Goal: Task Accomplishment & Management: Use online tool/utility

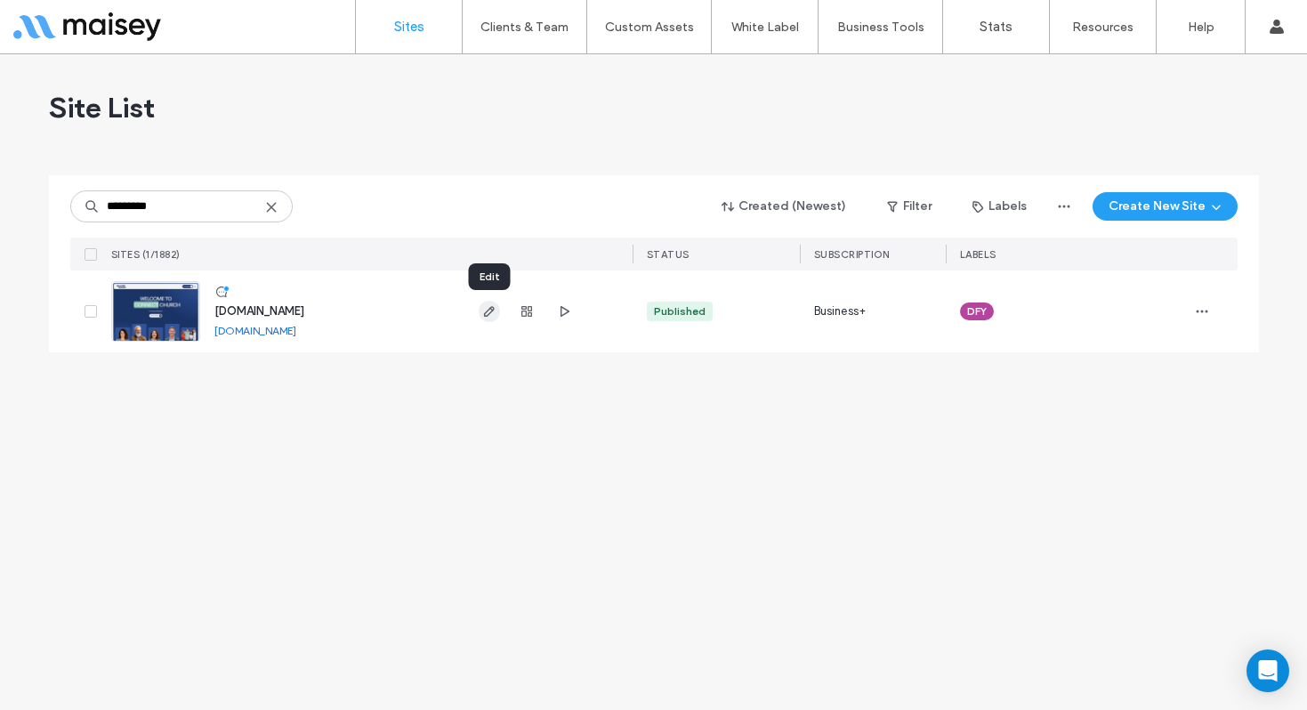
type input "*********"
click at [490, 313] on icon "button" at bounding box center [489, 311] width 14 height 14
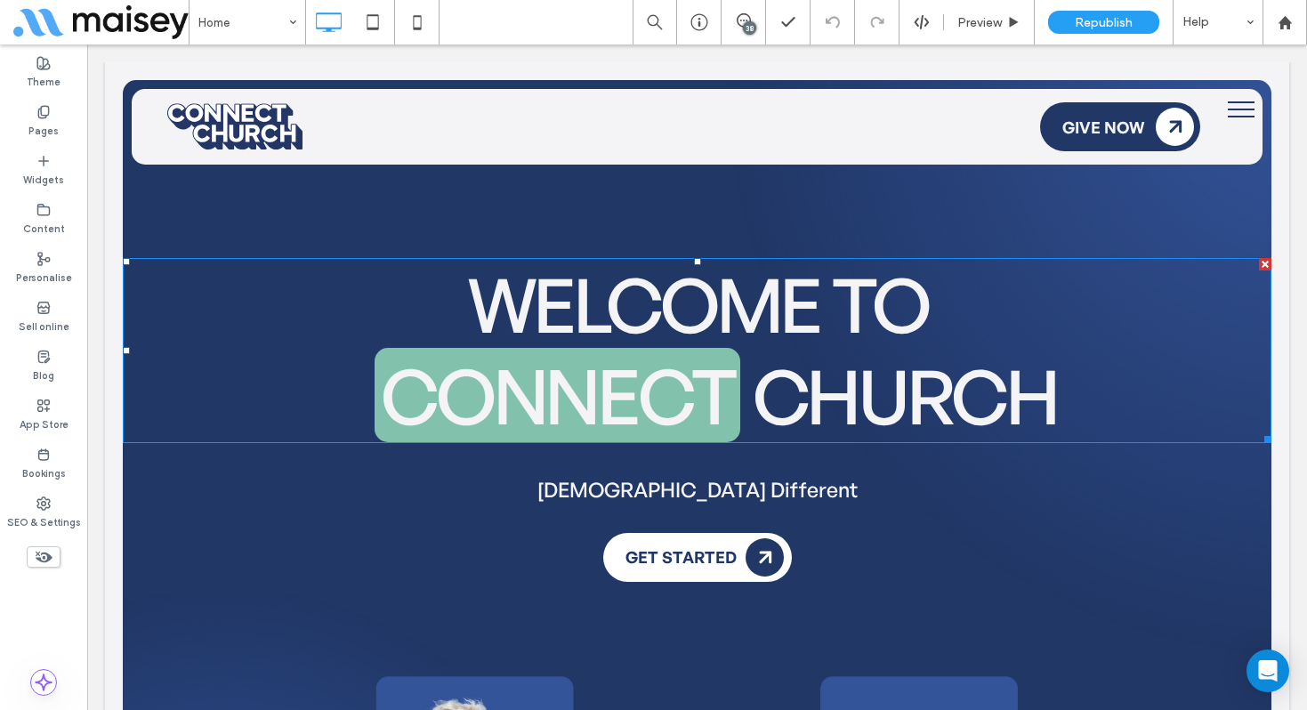
click at [1027, 403] on span "ChurcH" at bounding box center [905, 395] width 304 height 93
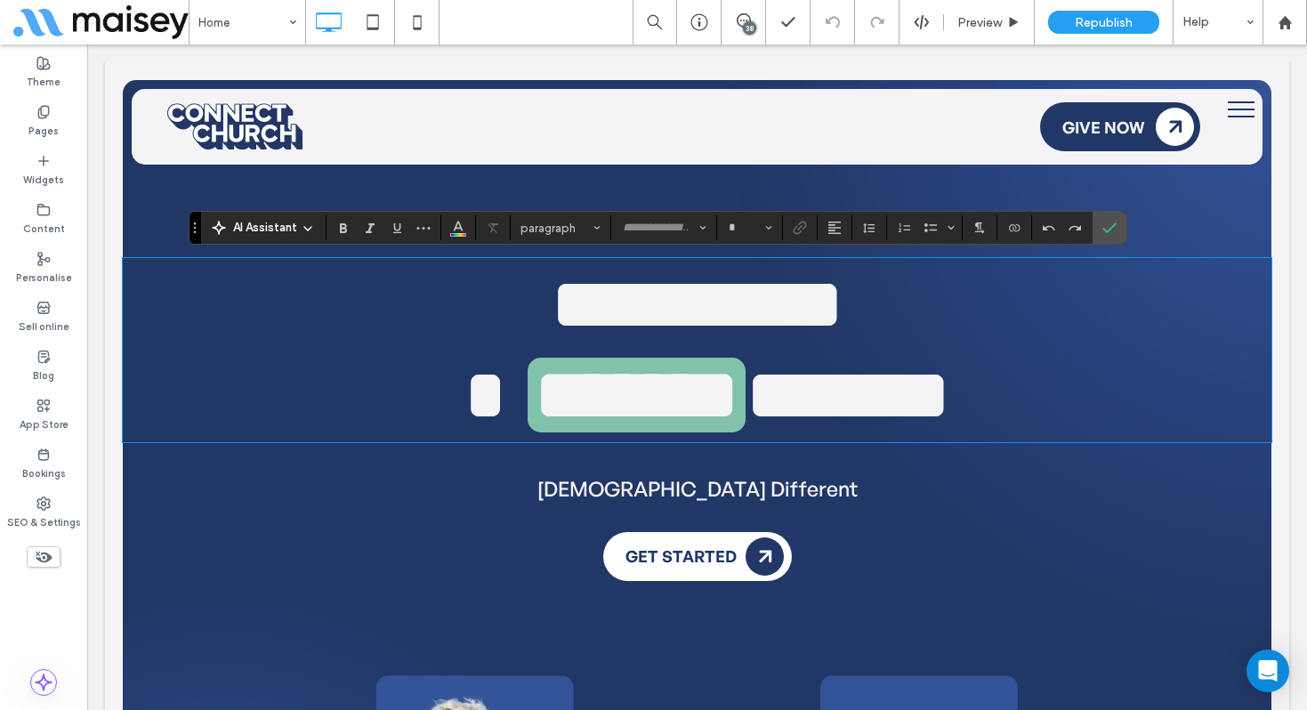
type input "**********"
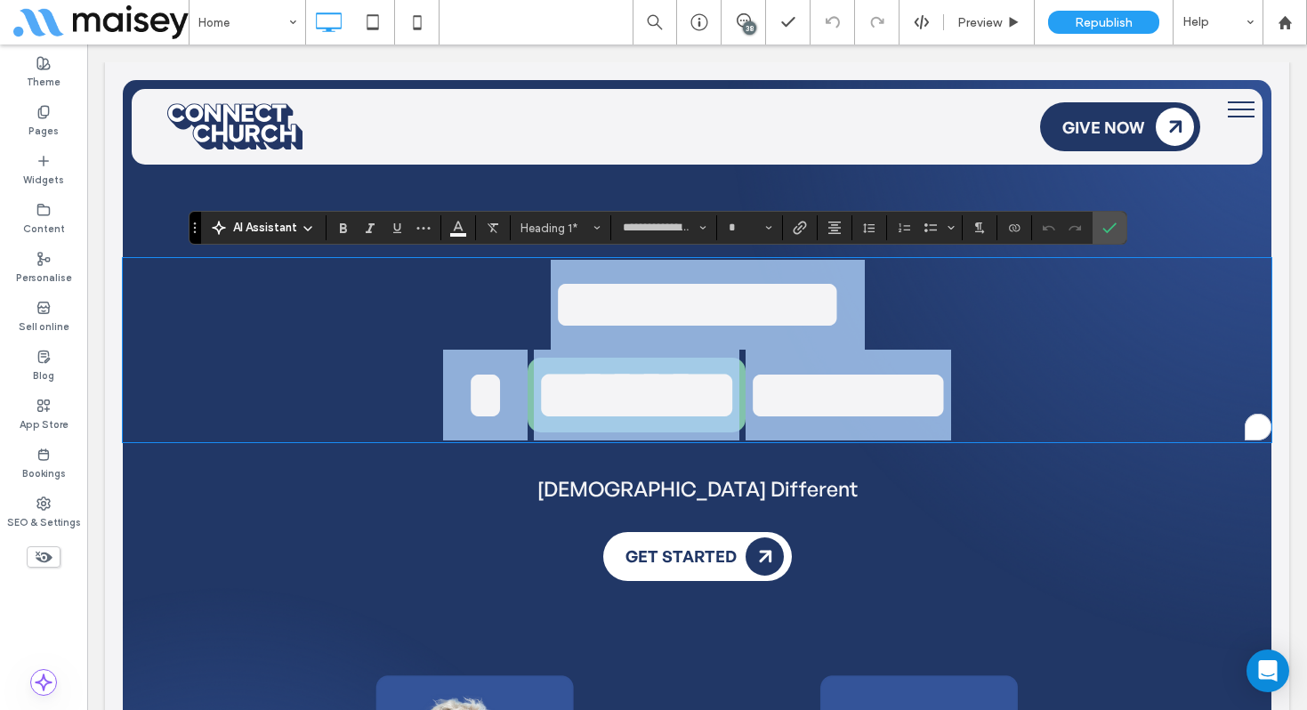
click at [1064, 400] on h1 "******* ******" at bounding box center [697, 395] width 1148 height 91
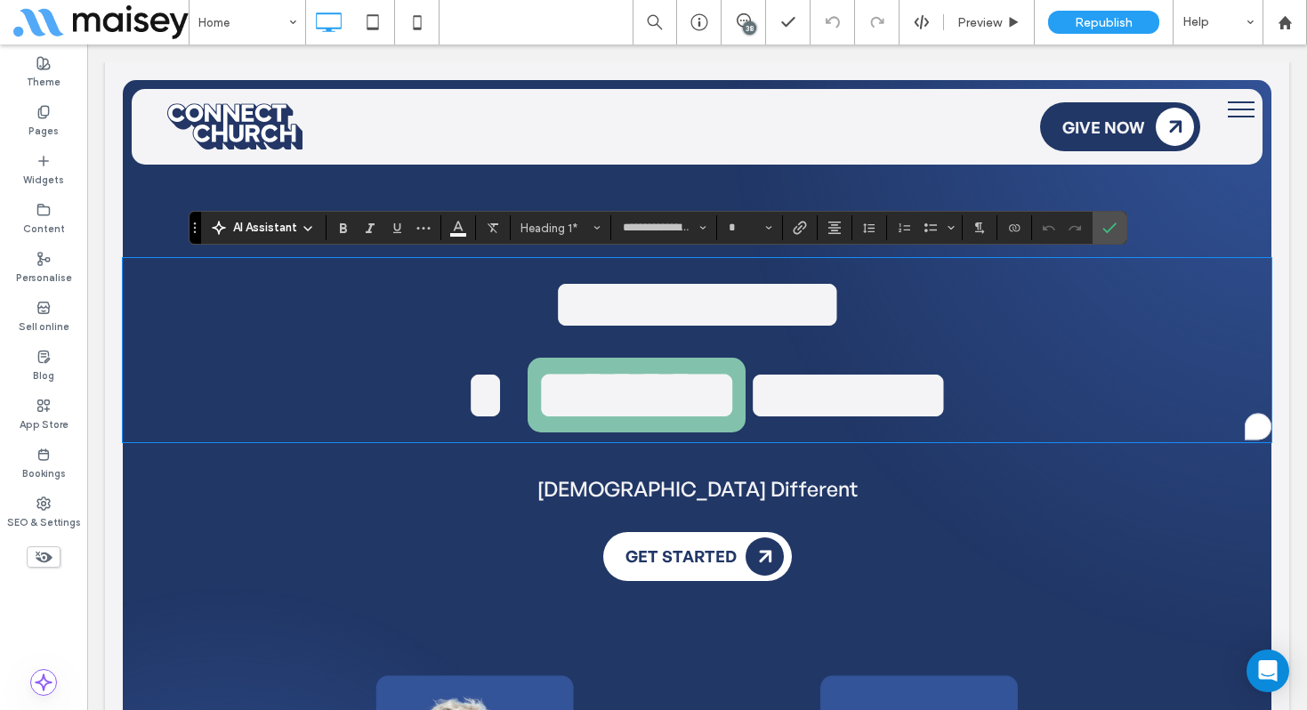
type input "**"
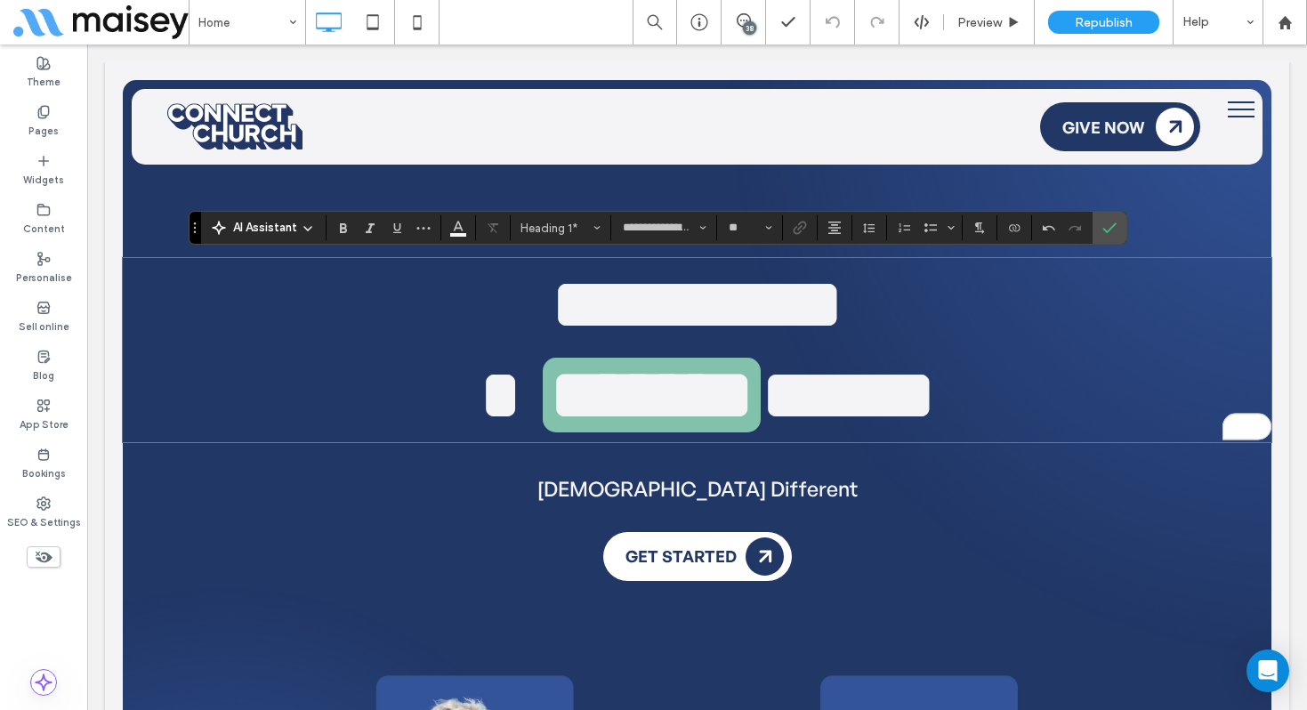
scroll to position [1, 0]
click at [1105, 231] on use "Confirm" at bounding box center [1109, 227] width 14 height 11
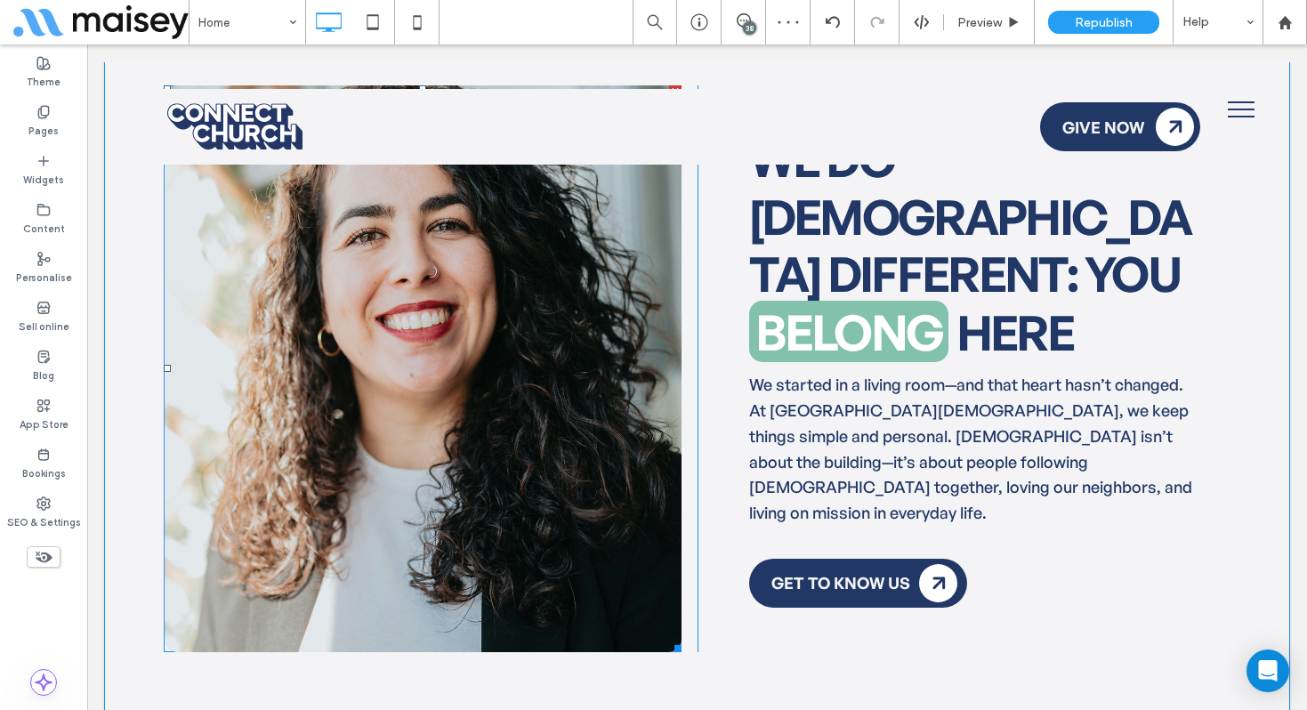
scroll to position [1067, 0]
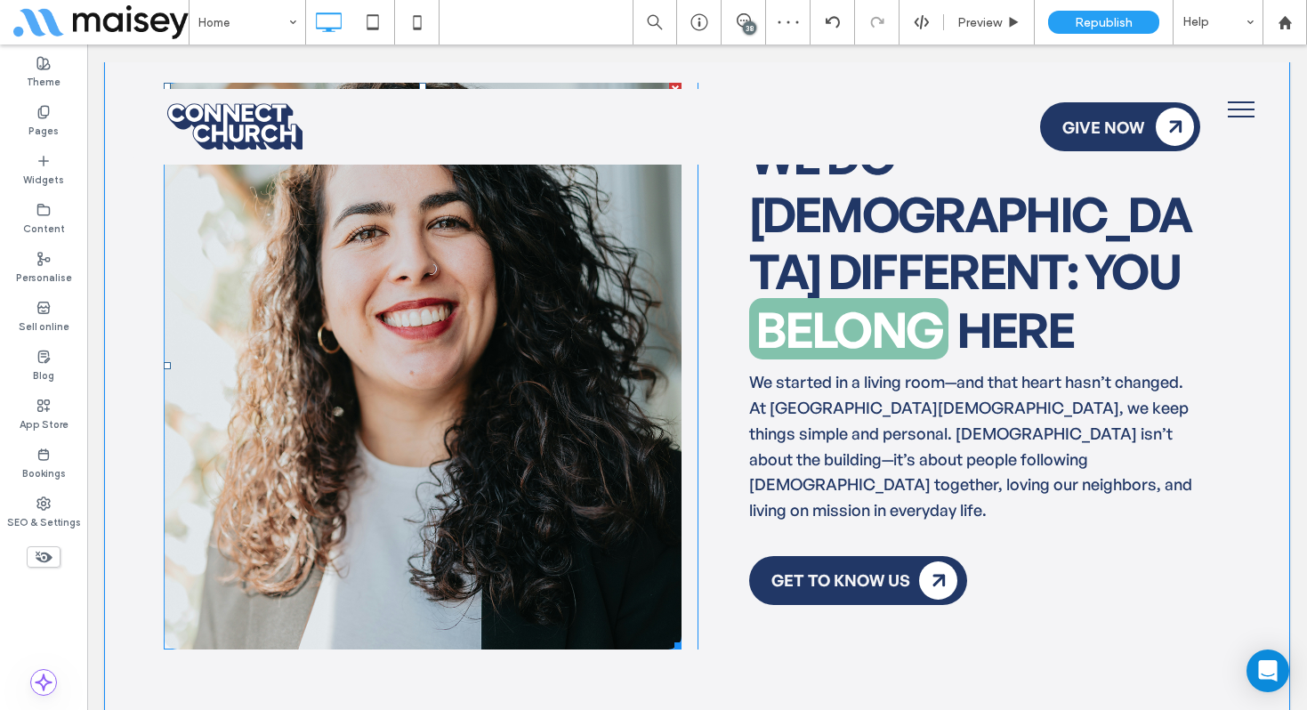
click at [580, 536] on span at bounding box center [423, 366] width 518 height 567
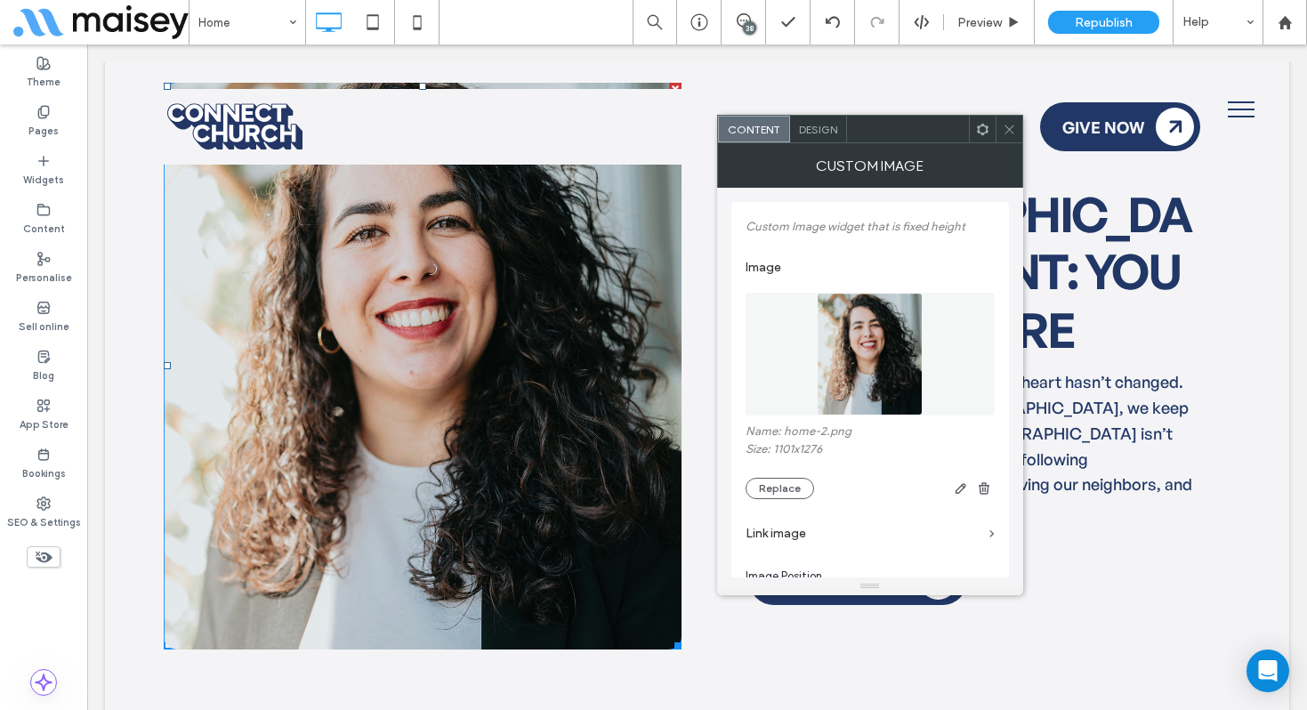
click at [1006, 125] on icon at bounding box center [1009, 129] width 13 height 13
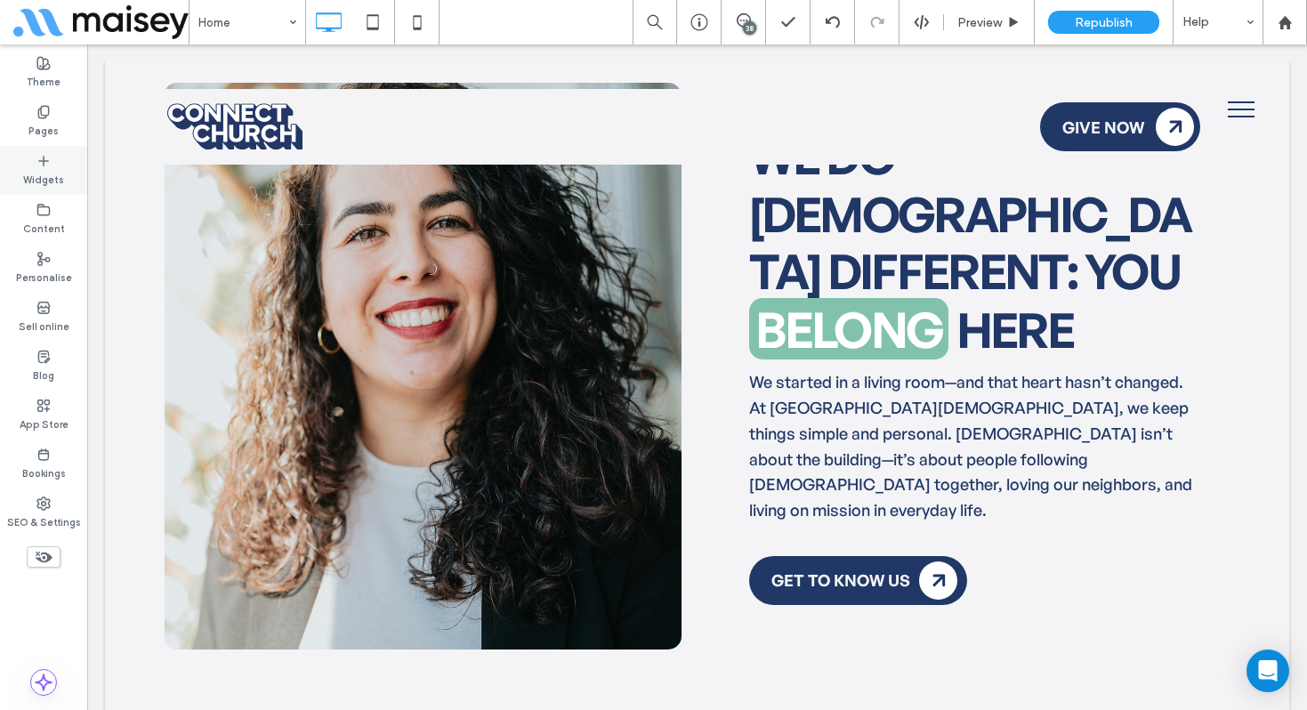
click at [28, 166] on div "Widgets" at bounding box center [43, 170] width 87 height 49
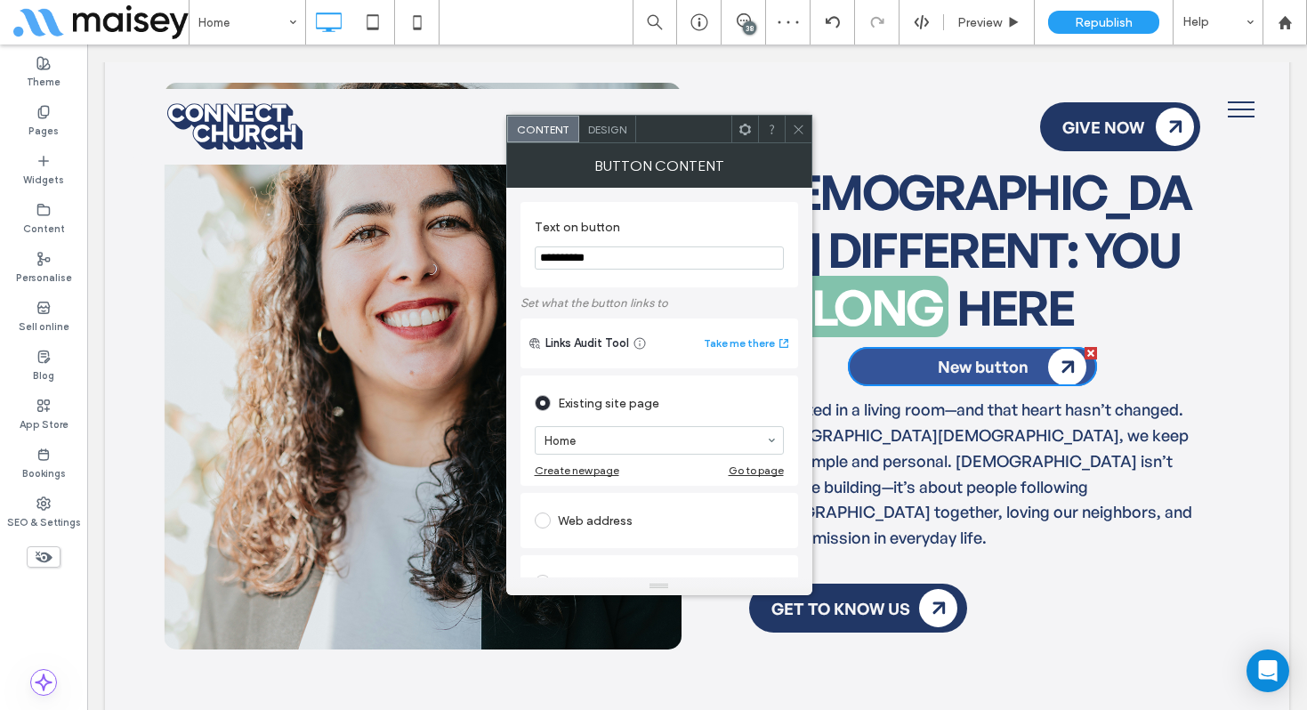
drag, startPoint x: 1092, startPoint y: 333, endPoint x: 1178, endPoint y: 376, distance: 95.9
click at [1092, 347] on div at bounding box center [1090, 353] width 12 height 12
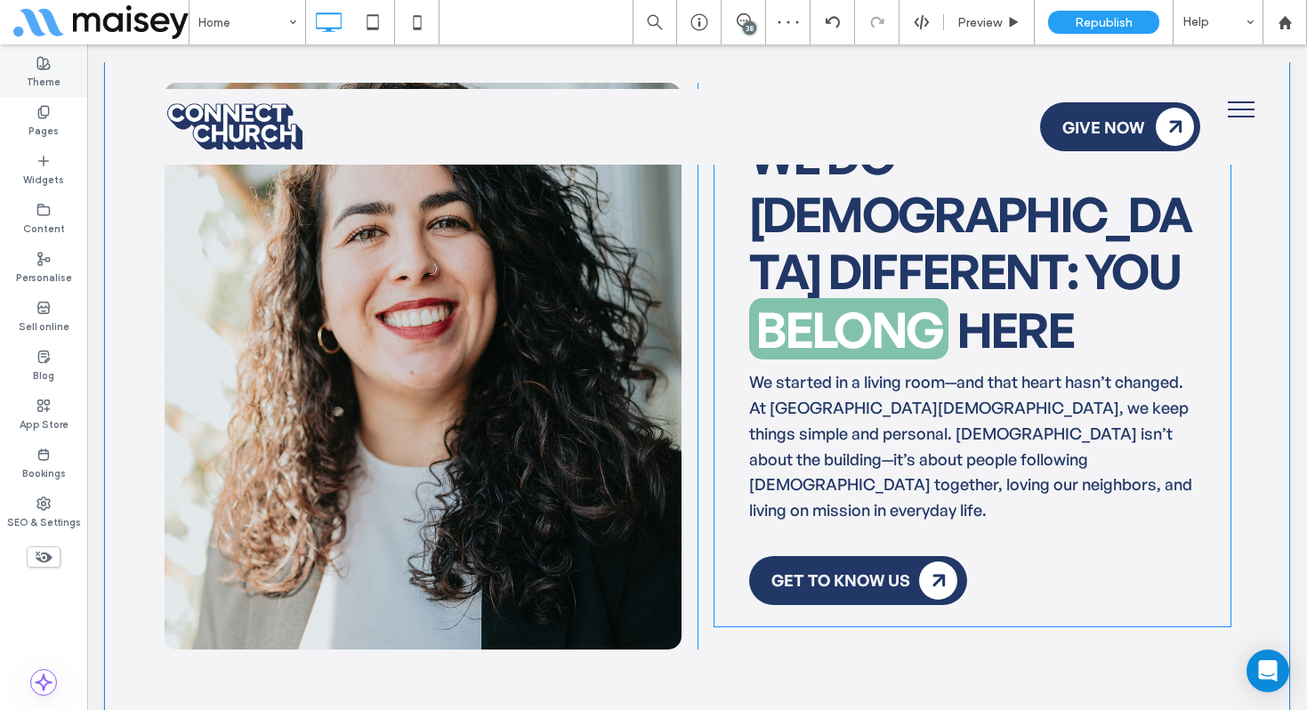
click at [41, 68] on use at bounding box center [43, 63] width 12 height 12
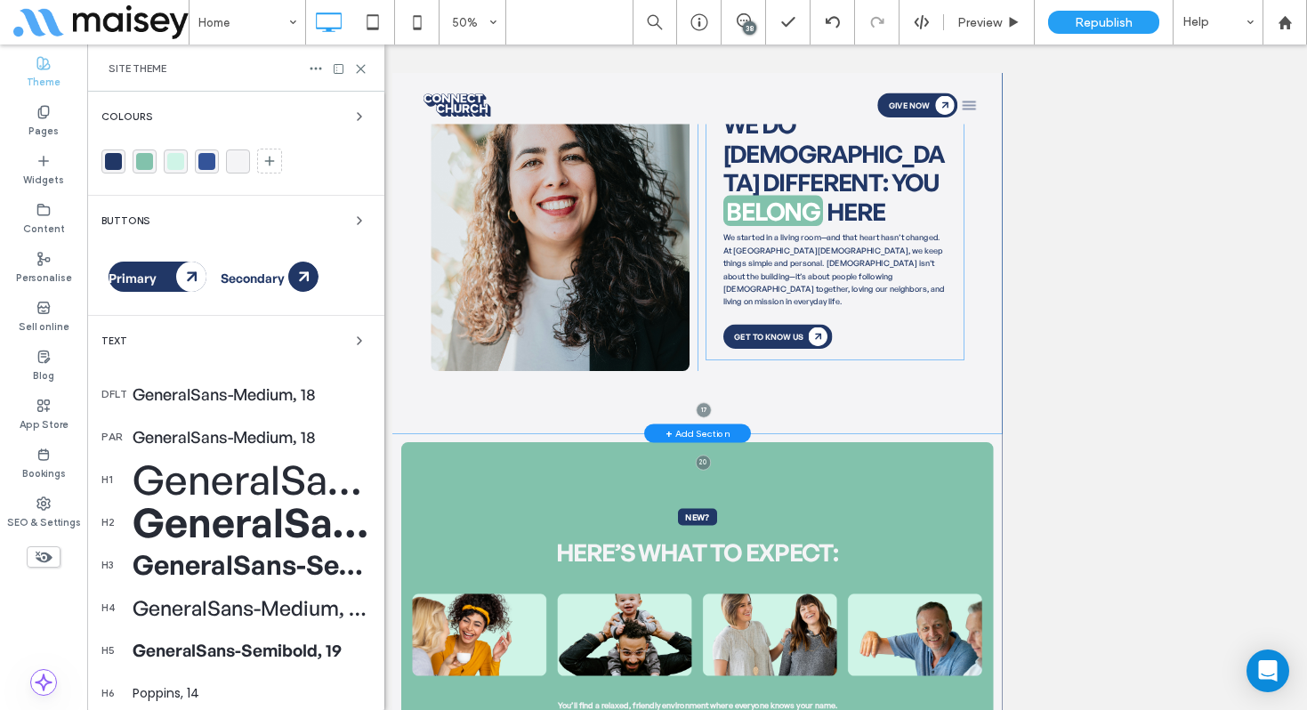
drag, startPoint x: 359, startPoint y: 68, endPoint x: 383, endPoint y: 94, distance: 35.2
click at [359, 68] on use at bounding box center [361, 69] width 8 height 8
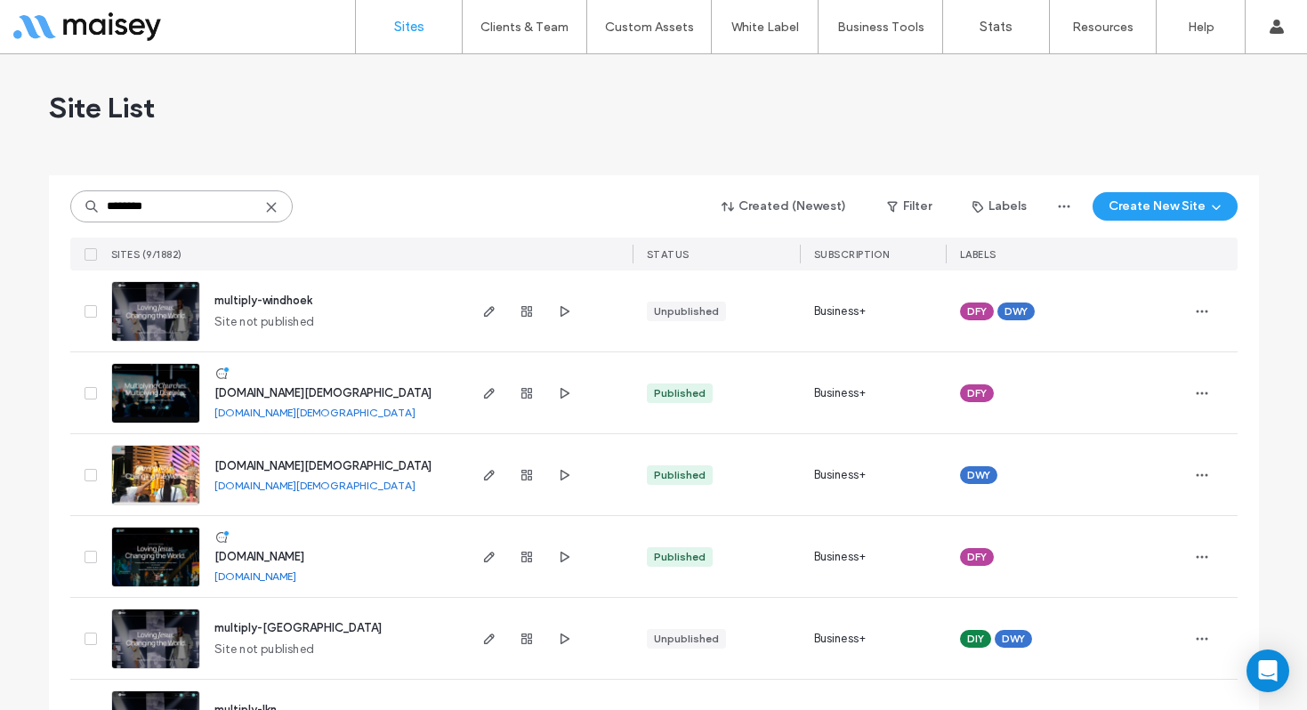
click at [141, 206] on input "********" at bounding box center [181, 206] width 222 height 32
click at [143, 204] on input "********" at bounding box center [181, 206] width 222 height 32
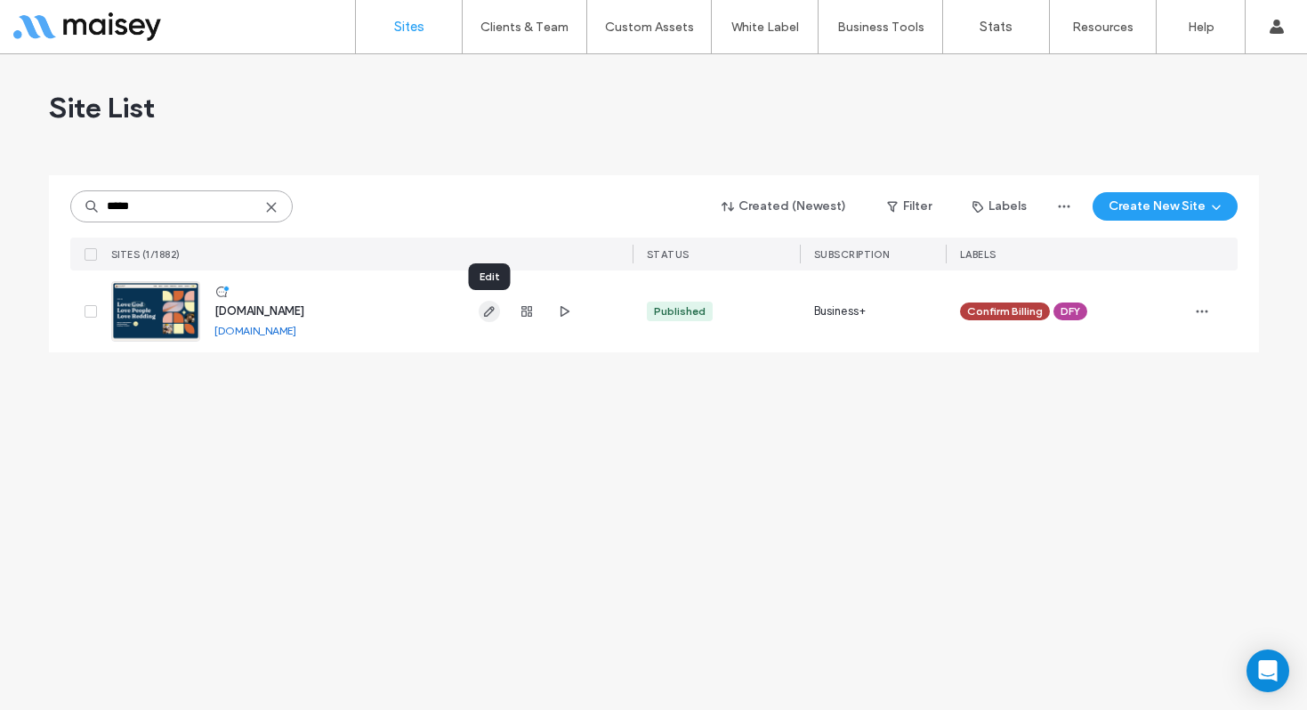
type input "*****"
click at [489, 312] on use "button" at bounding box center [488, 311] width 11 height 11
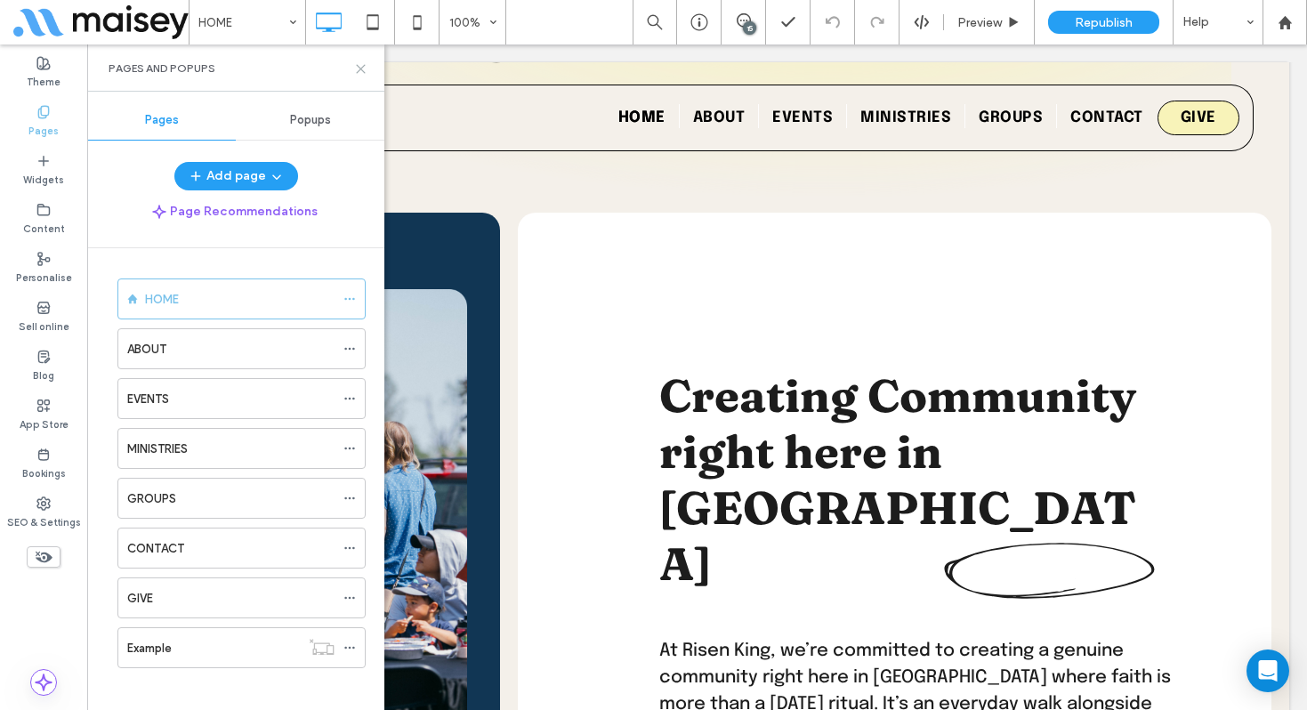
click at [361, 68] on use at bounding box center [361, 69] width 8 height 8
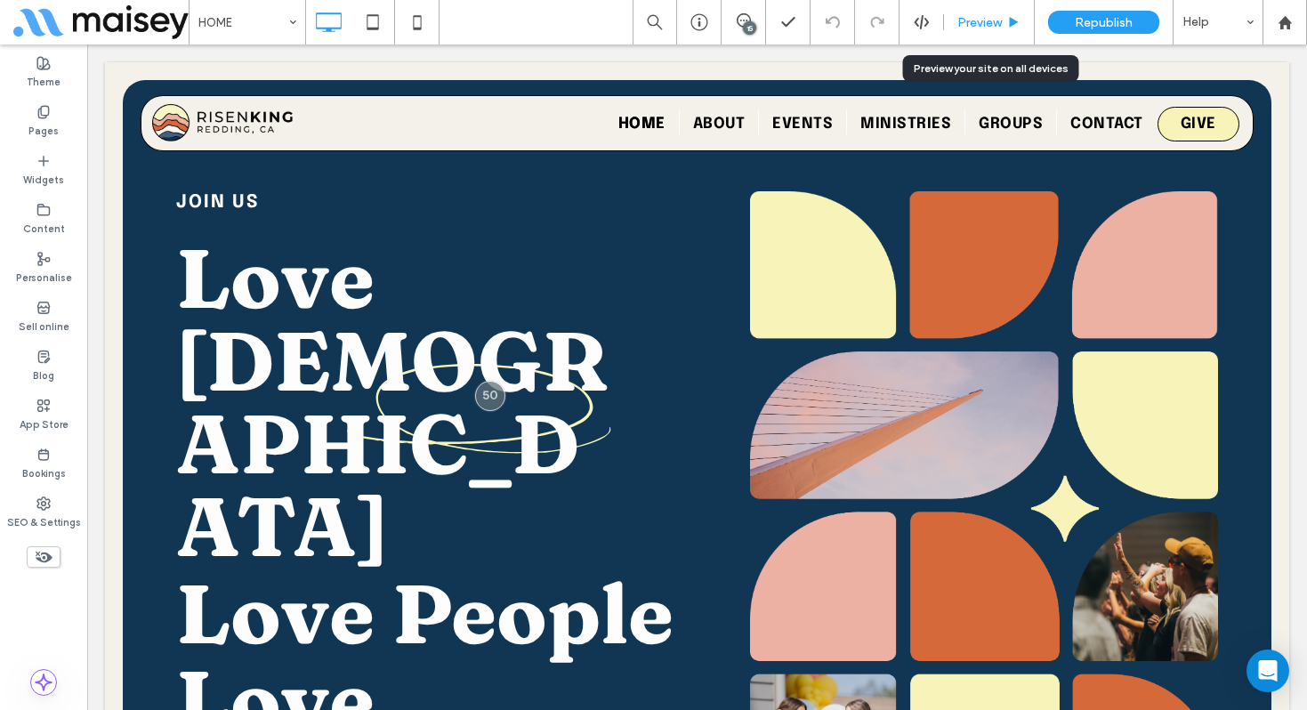
click at [1002, 22] on div "Preview" at bounding box center [989, 22] width 90 height 15
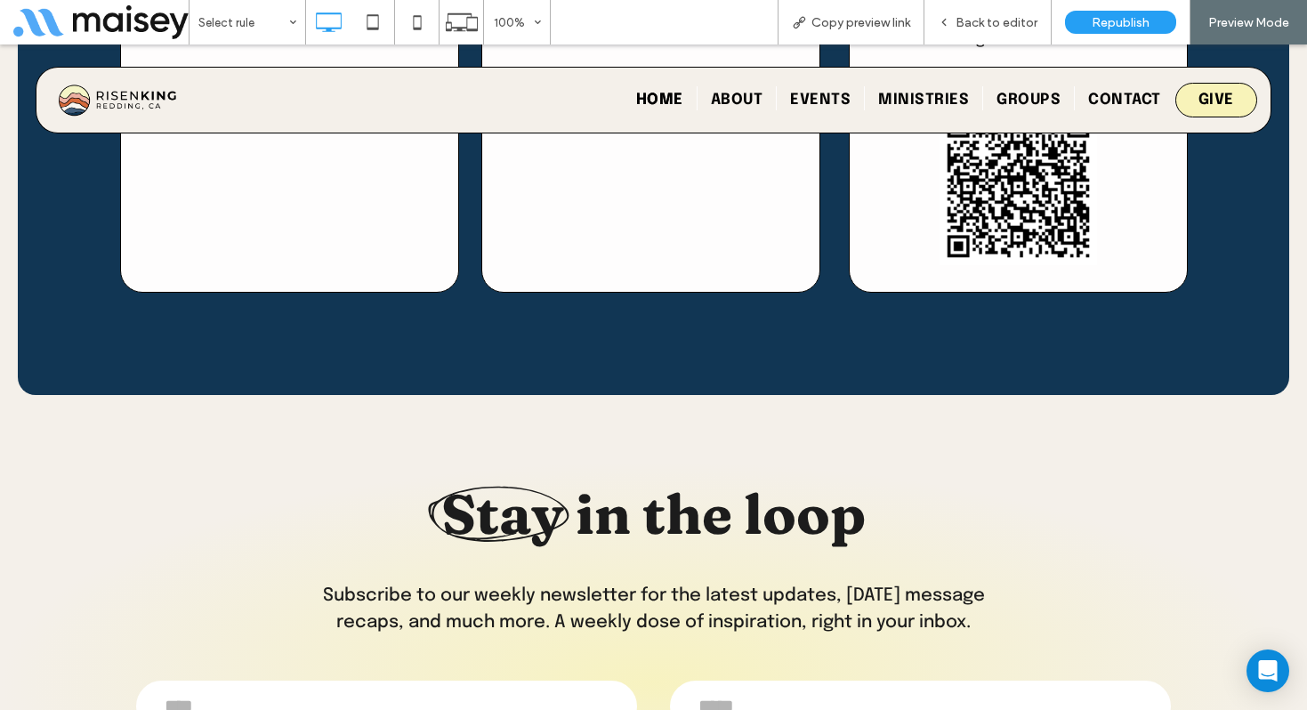
scroll to position [3717, 0]
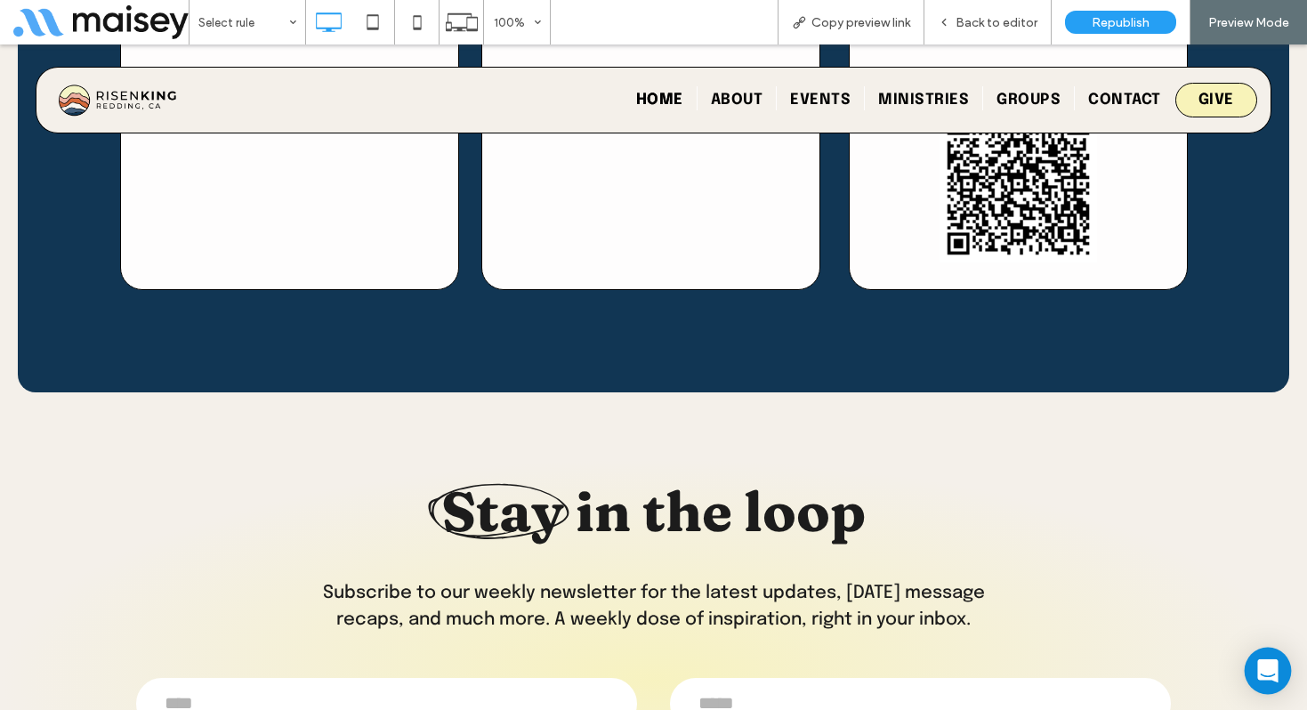
drag, startPoint x: 1271, startPoint y: 678, endPoint x: 1260, endPoint y: 675, distance: 11.9
click at [1271, 677] on icon "Open Intercom Messenger" at bounding box center [1267, 670] width 20 height 23
click at [981, 23] on span "Back to editor" at bounding box center [996, 22] width 82 height 15
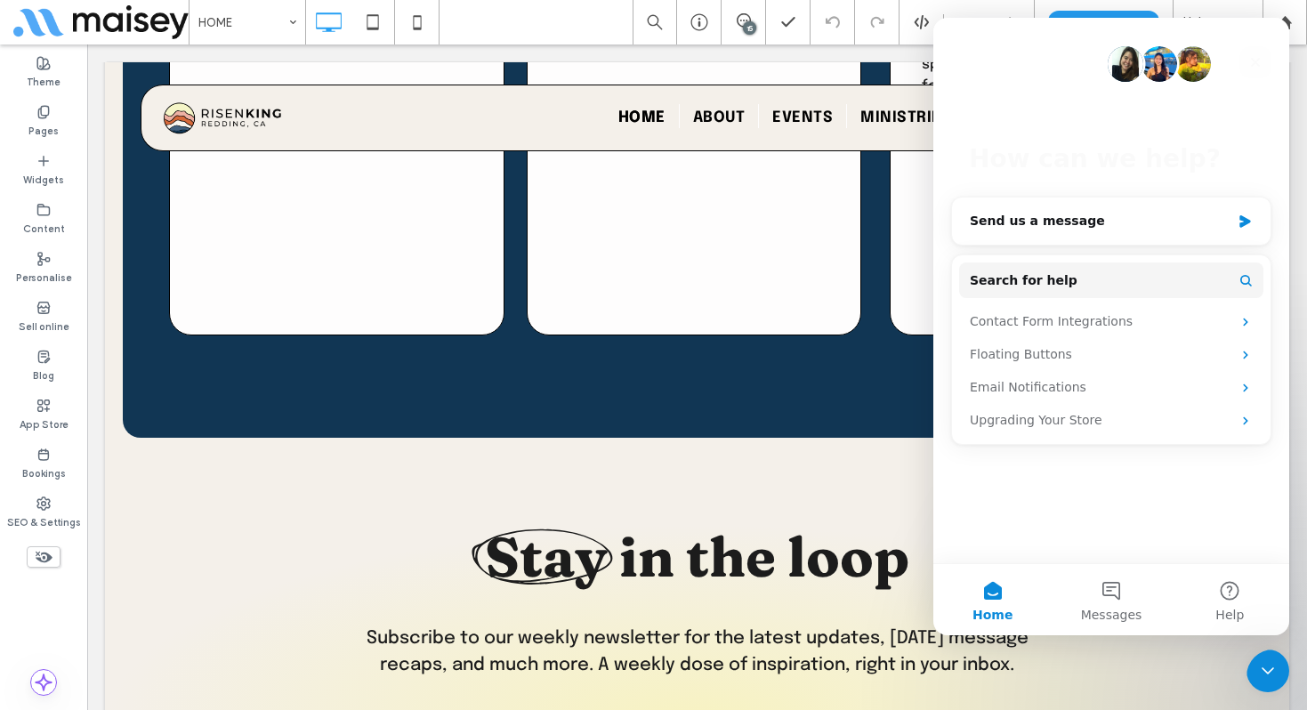
scroll to position [3712, 0]
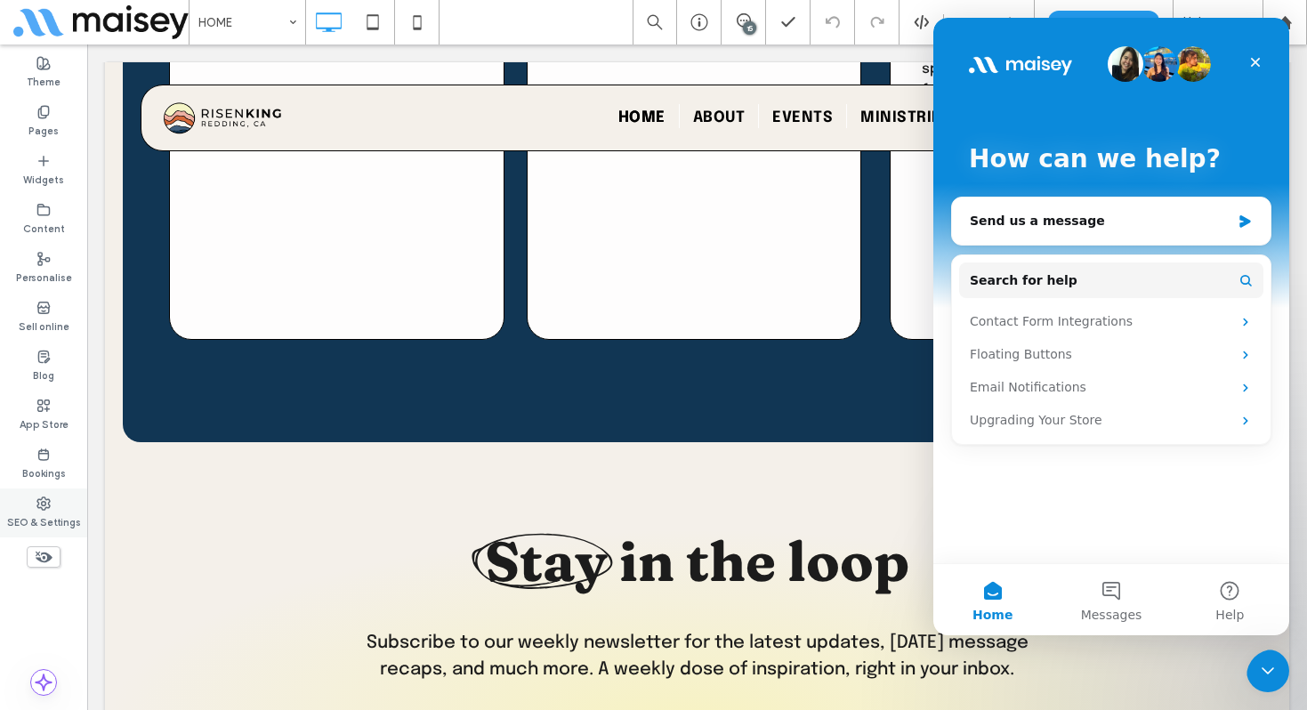
click at [39, 504] on icon at bounding box center [43, 503] width 14 height 14
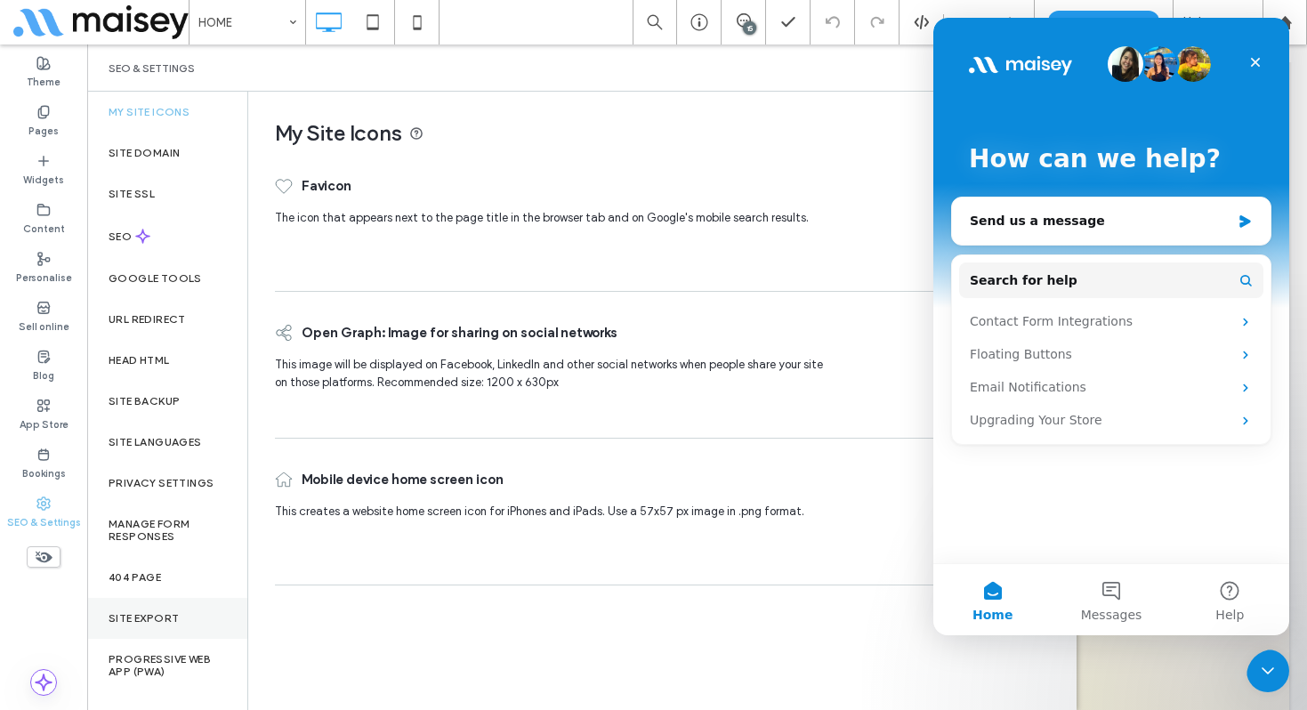
click at [155, 618] on label "Site Export" at bounding box center [144, 618] width 70 height 12
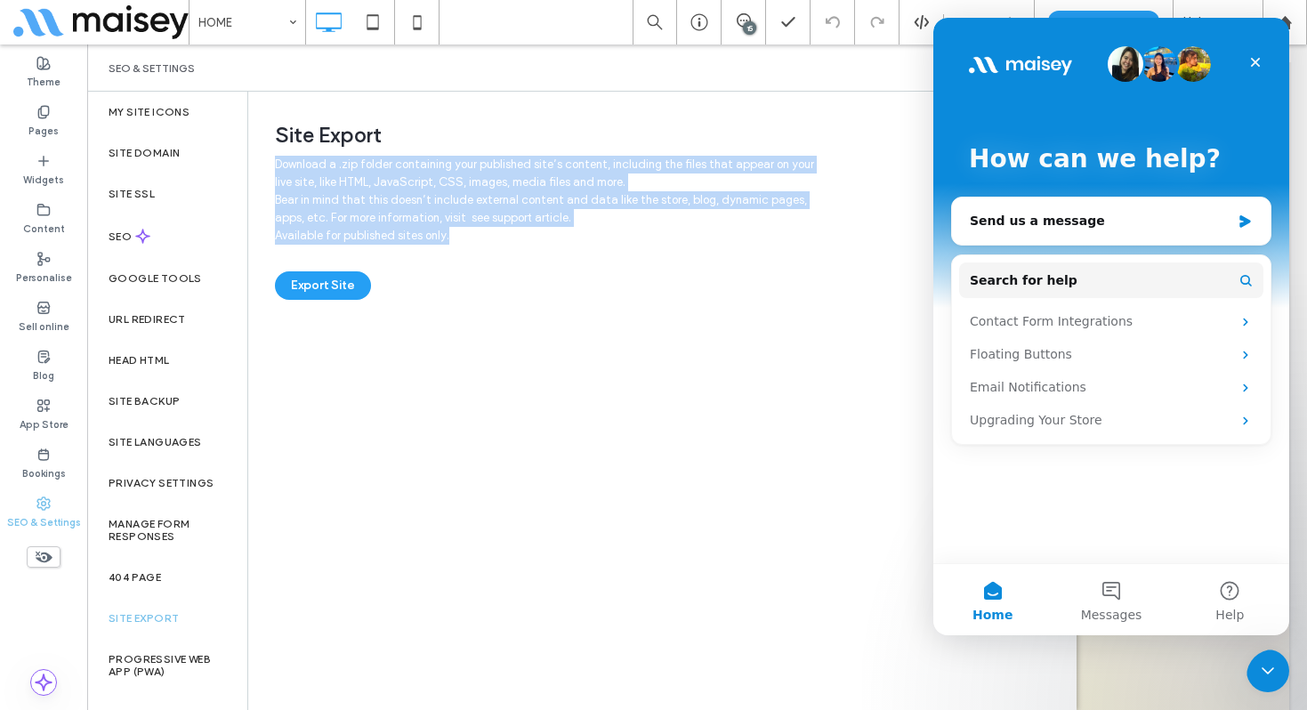
drag, startPoint x: 274, startPoint y: 165, endPoint x: 497, endPoint y: 236, distance: 234.3
click at [497, 236] on div "Site Export Download a .zip folder containing your published site’s content, in…" at bounding box center [654, 196] width 813 height 208
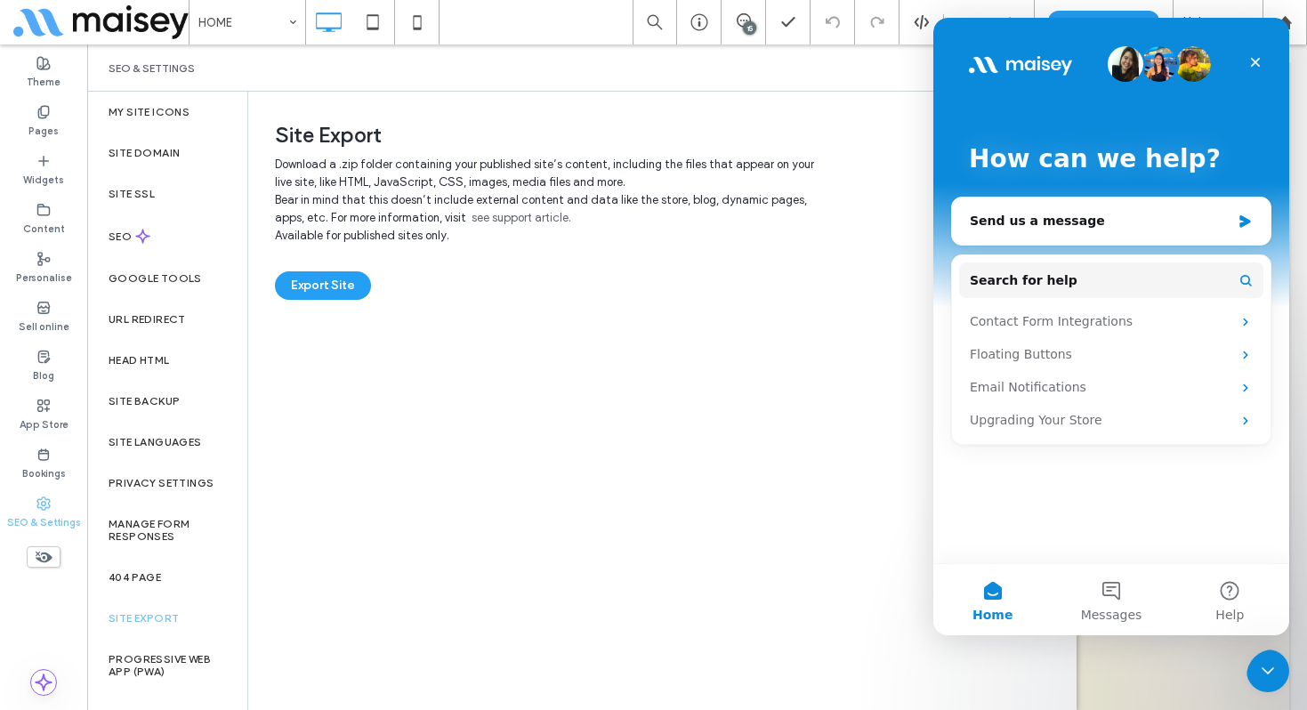
click at [350, 476] on div "Site Export Download a .zip folder containing your published site’s content, in…" at bounding box center [661, 400] width 826 height 616
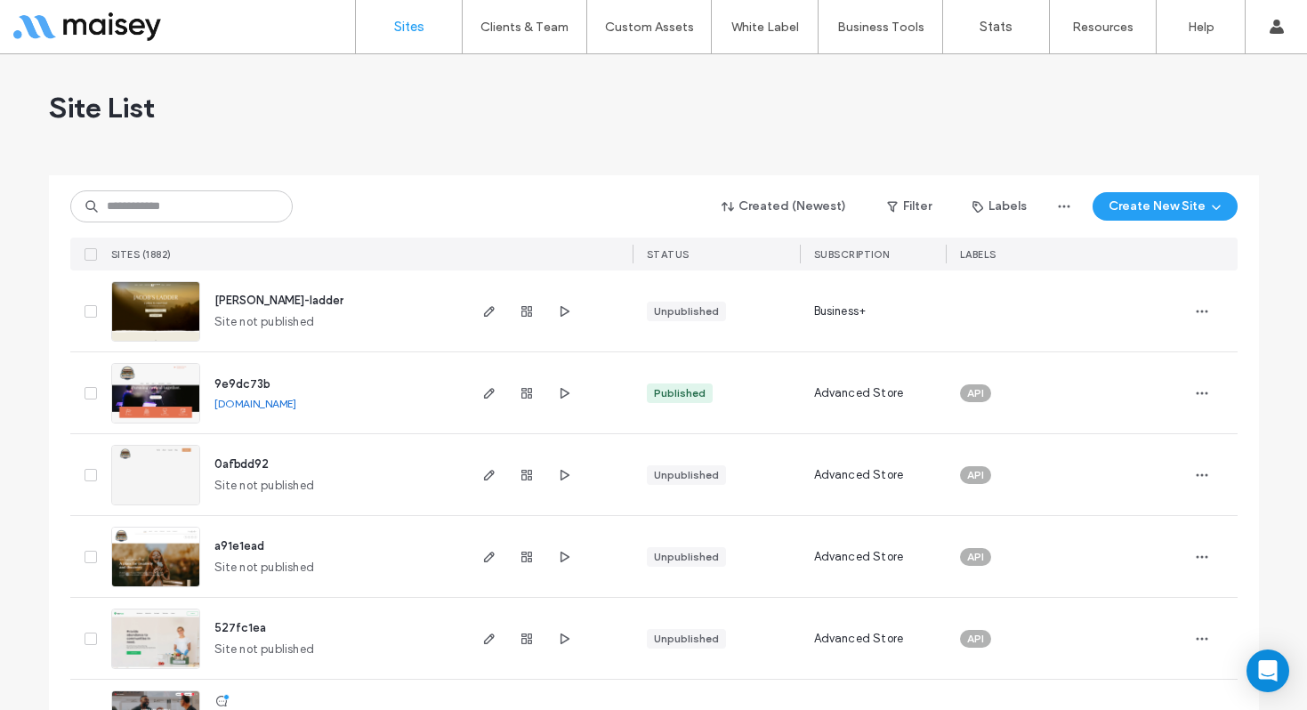
drag, startPoint x: 555, startPoint y: 314, endPoint x: 545, endPoint y: 303, distance: 14.5
click at [560, 314] on use "button" at bounding box center [564, 310] width 9 height 11
click at [233, 199] on input at bounding box center [181, 206] width 222 height 32
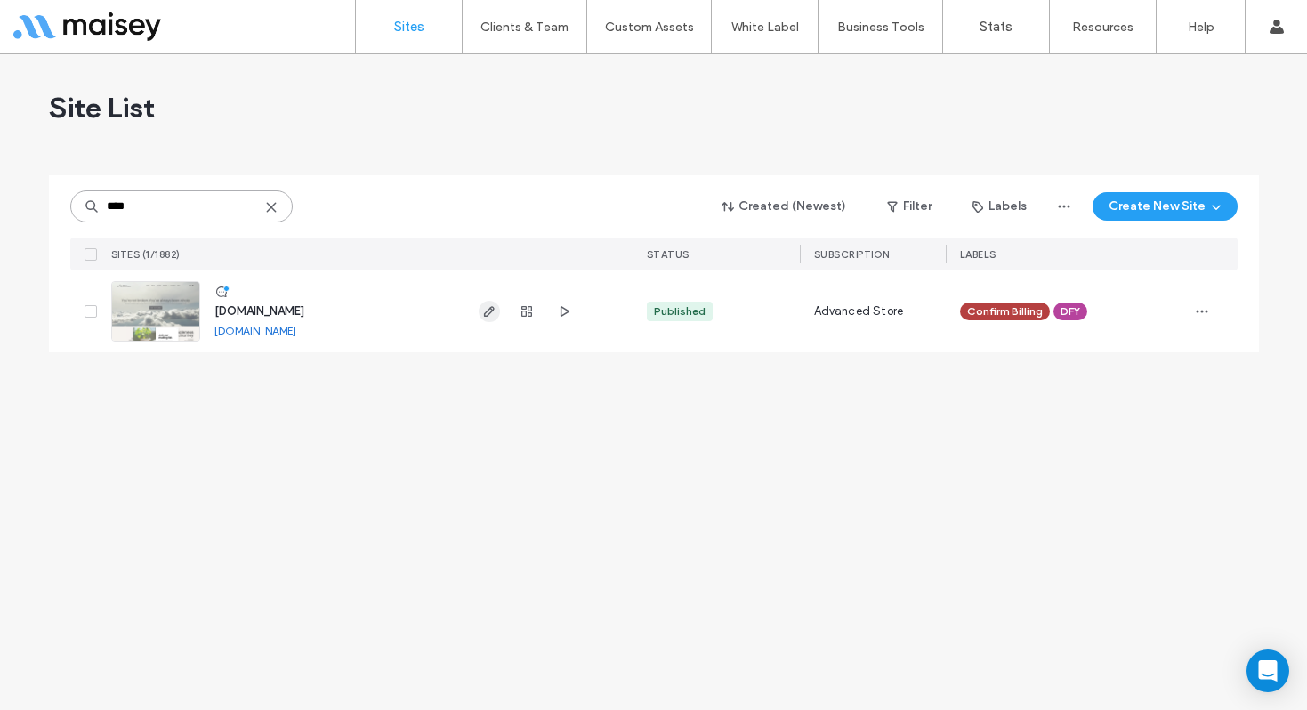
type input "****"
click at [490, 310] on icon "button" at bounding box center [489, 311] width 14 height 14
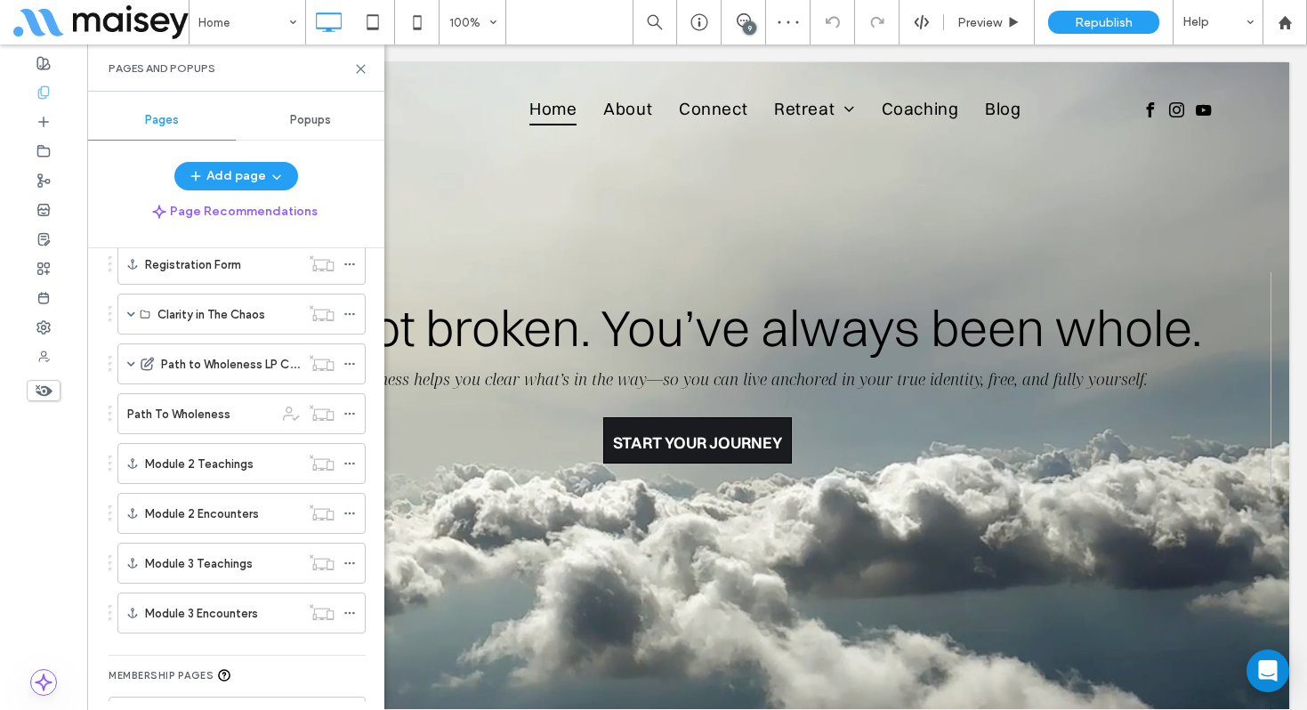
click at [199, 418] on label "Path To Wholeness" at bounding box center [178, 414] width 103 height 31
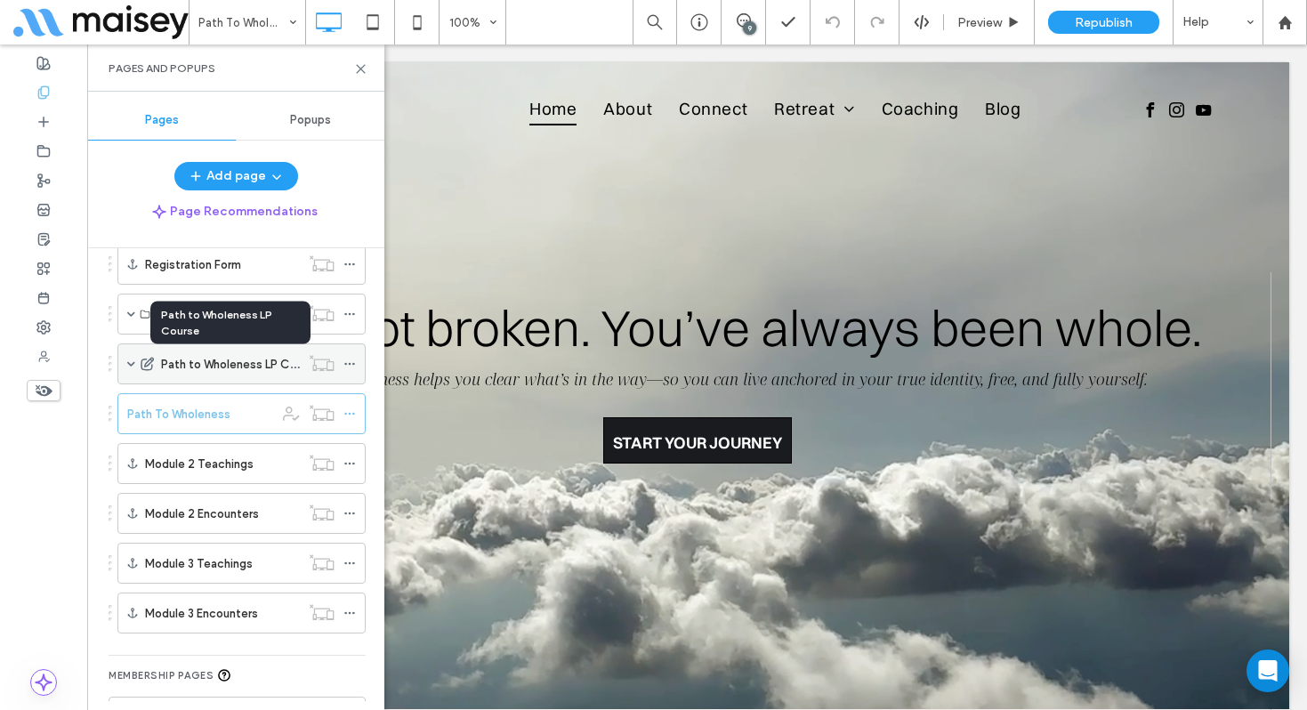
click at [200, 361] on label "Path to Wholeness LP Course" at bounding box center [240, 364] width 158 height 31
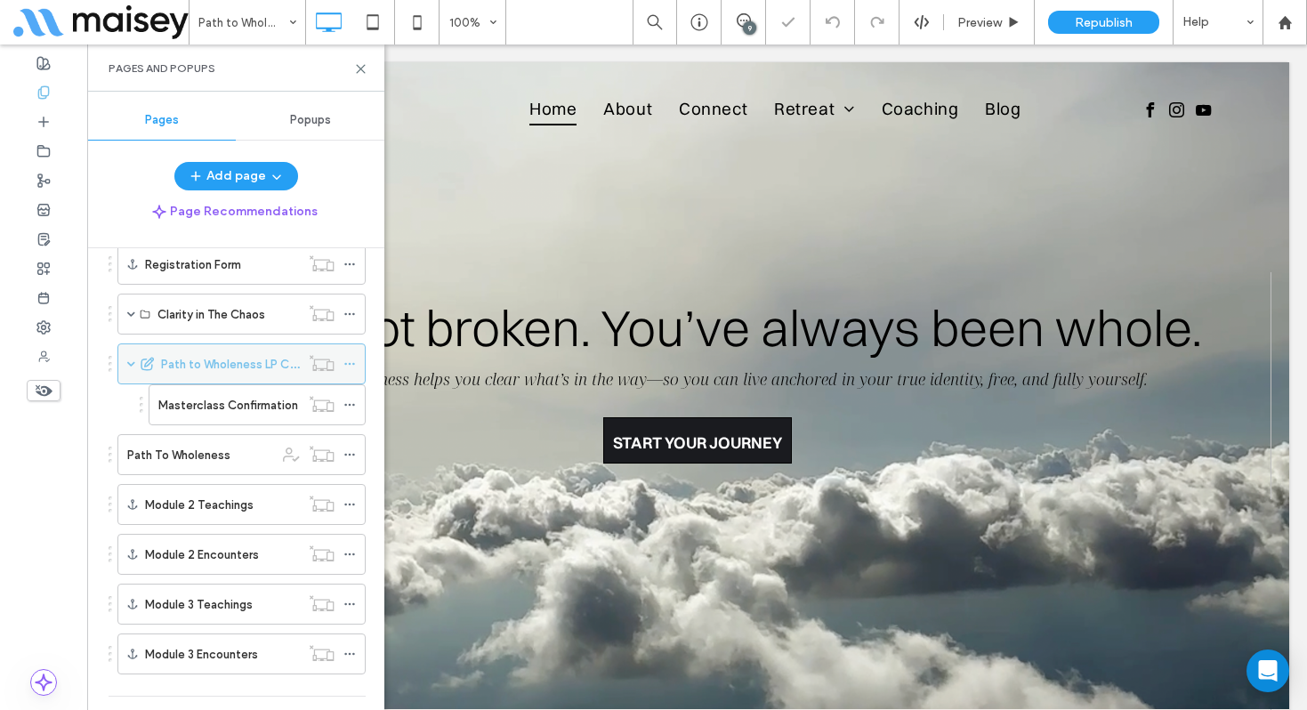
drag, startPoint x: 131, startPoint y: 362, endPoint x: 173, endPoint y: 381, distance: 46.6
click at [131, 362] on span at bounding box center [131, 363] width 8 height 9
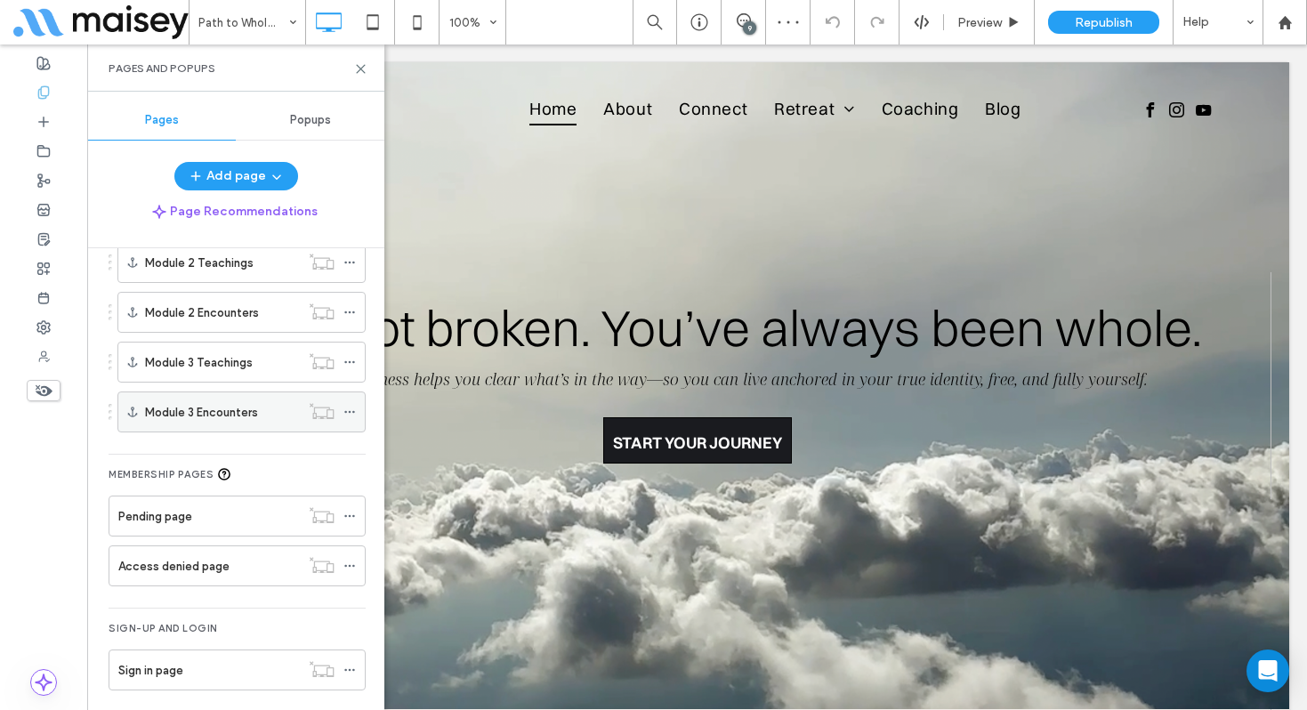
scroll to position [953, 0]
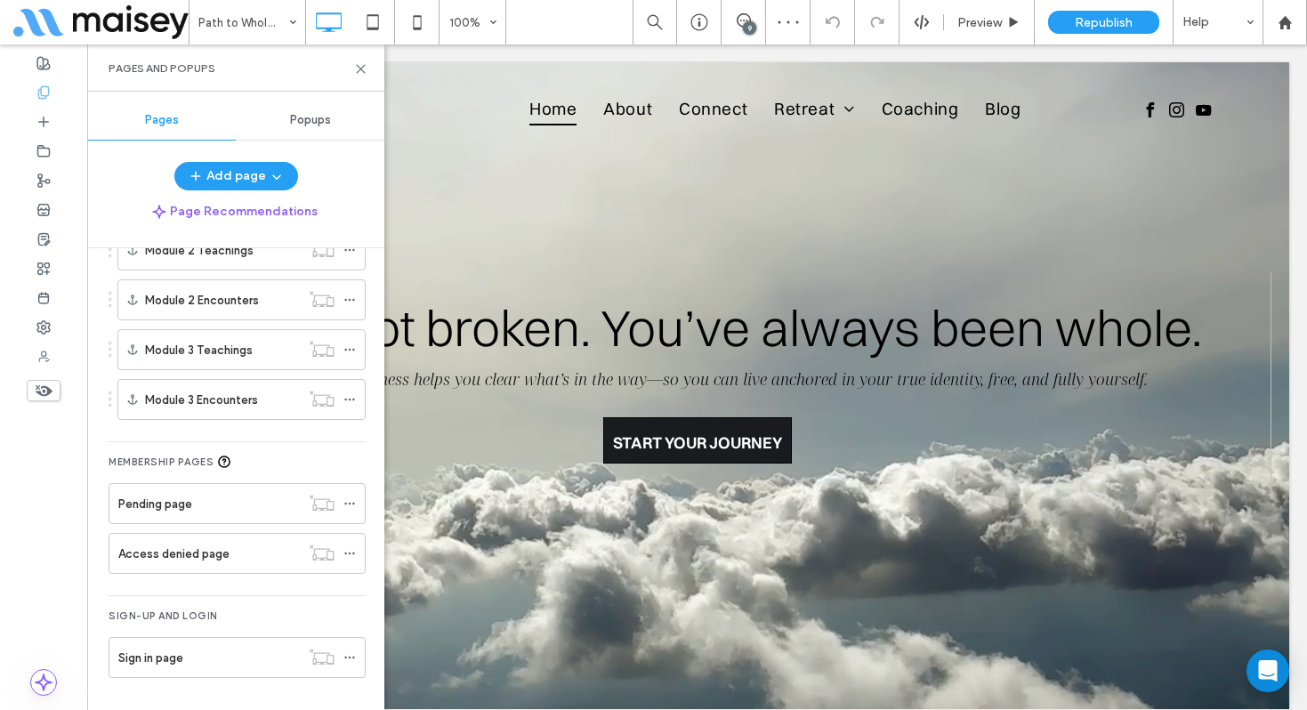
drag, startPoint x: 204, startPoint y: 656, endPoint x: 224, endPoint y: 564, distance: 93.9
click at [205, 653] on div "Sign in page" at bounding box center [208, 657] width 181 height 19
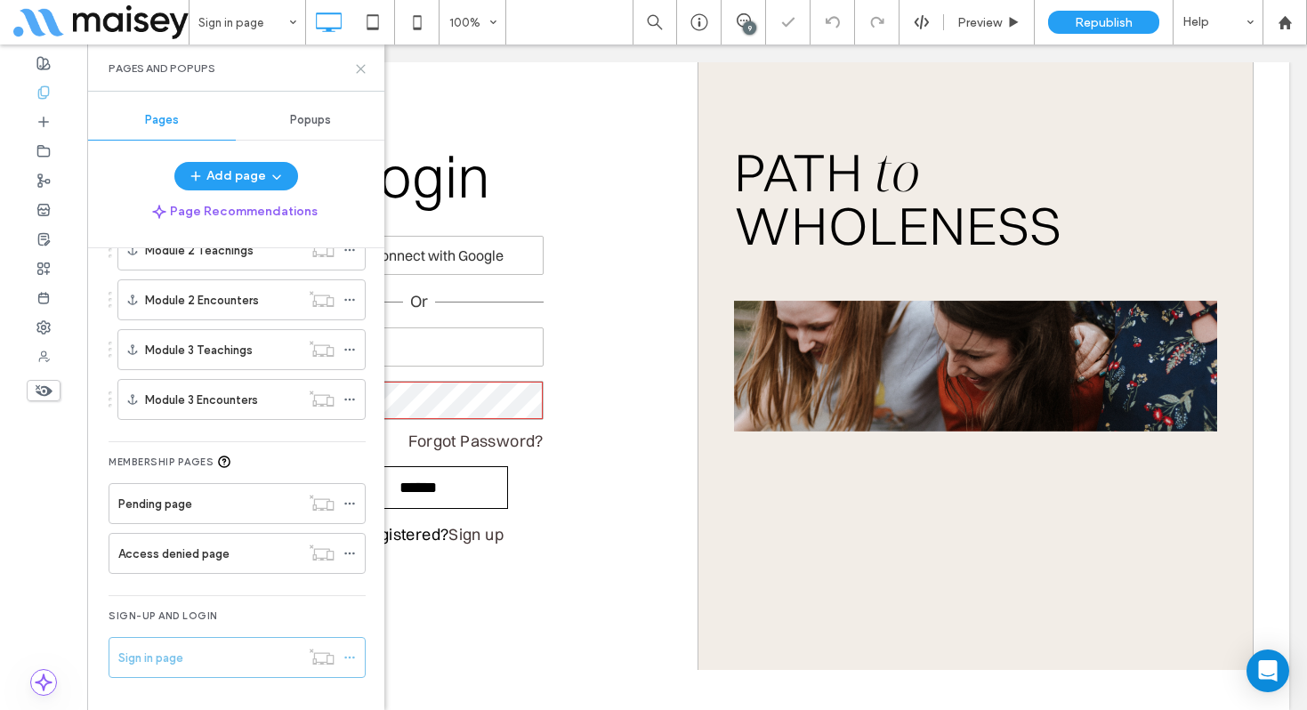
click at [359, 69] on use at bounding box center [361, 69] width 8 height 8
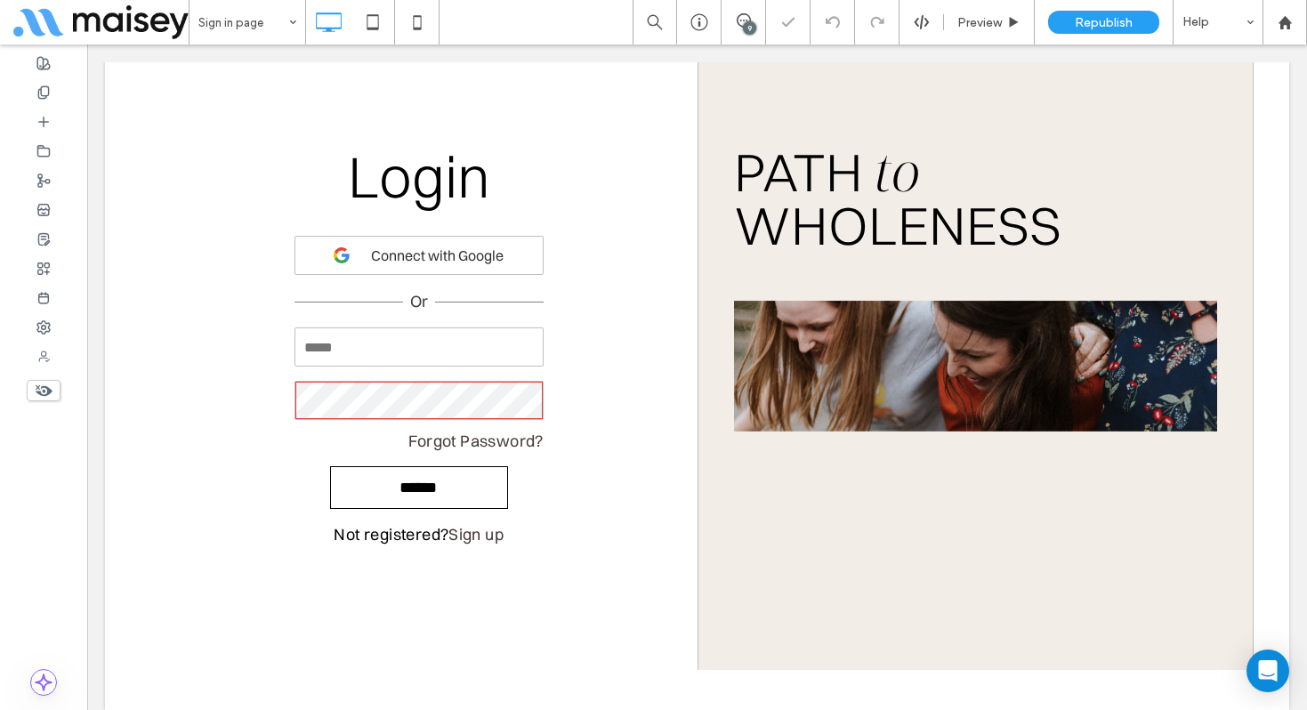
type input "**********"
click at [413, 27] on use at bounding box center [417, 22] width 8 height 14
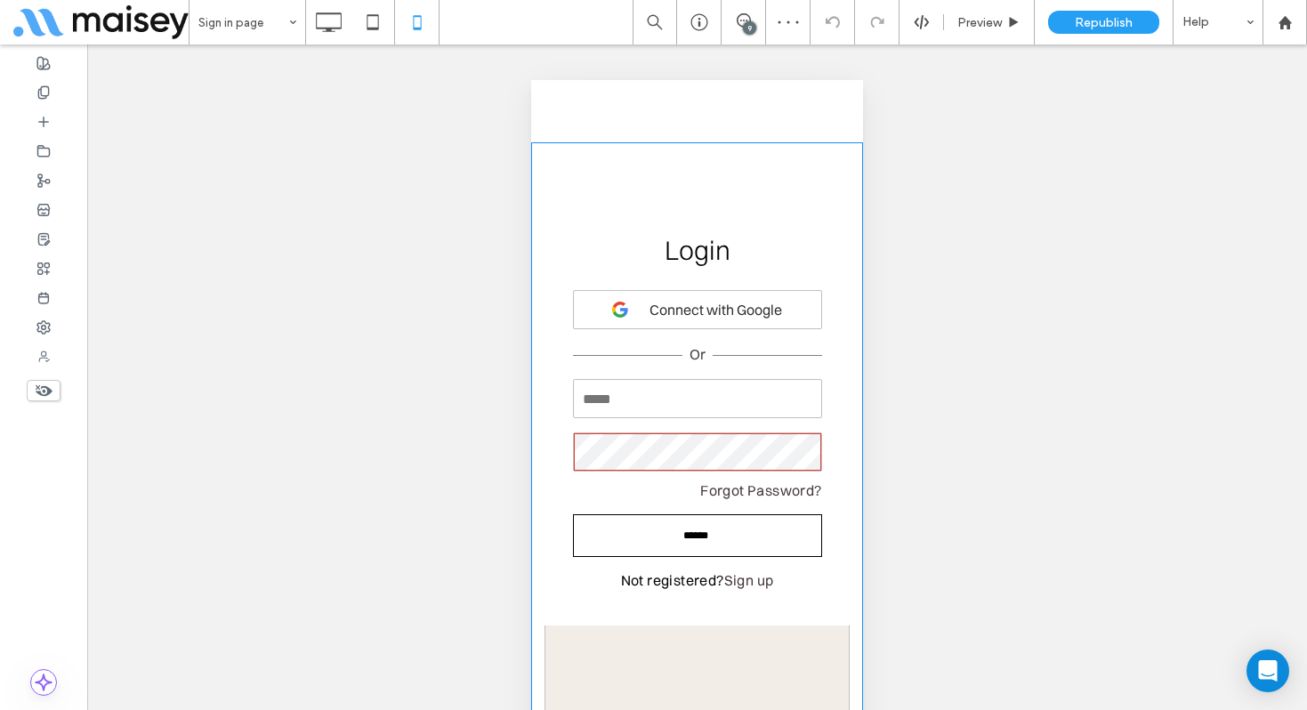
type input "**********"
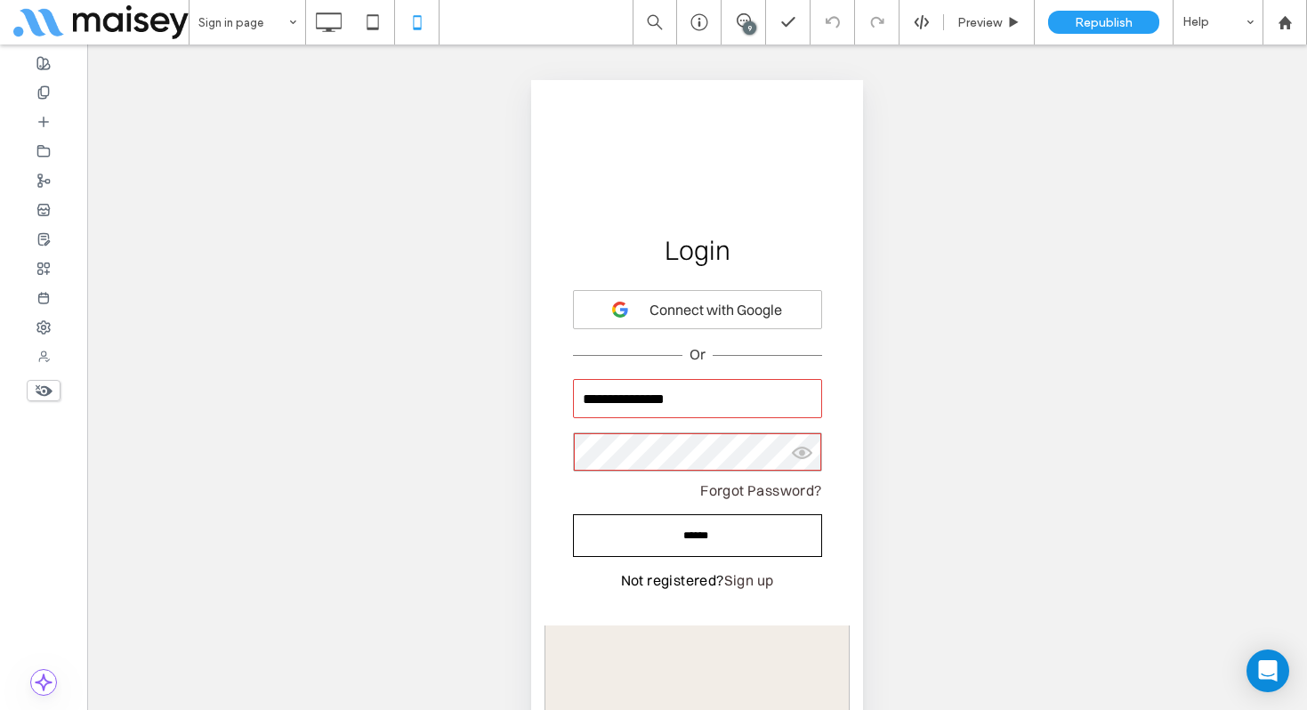
click at [681, 118] on div "**********" at bounding box center [697, 660] width 332 height 1160
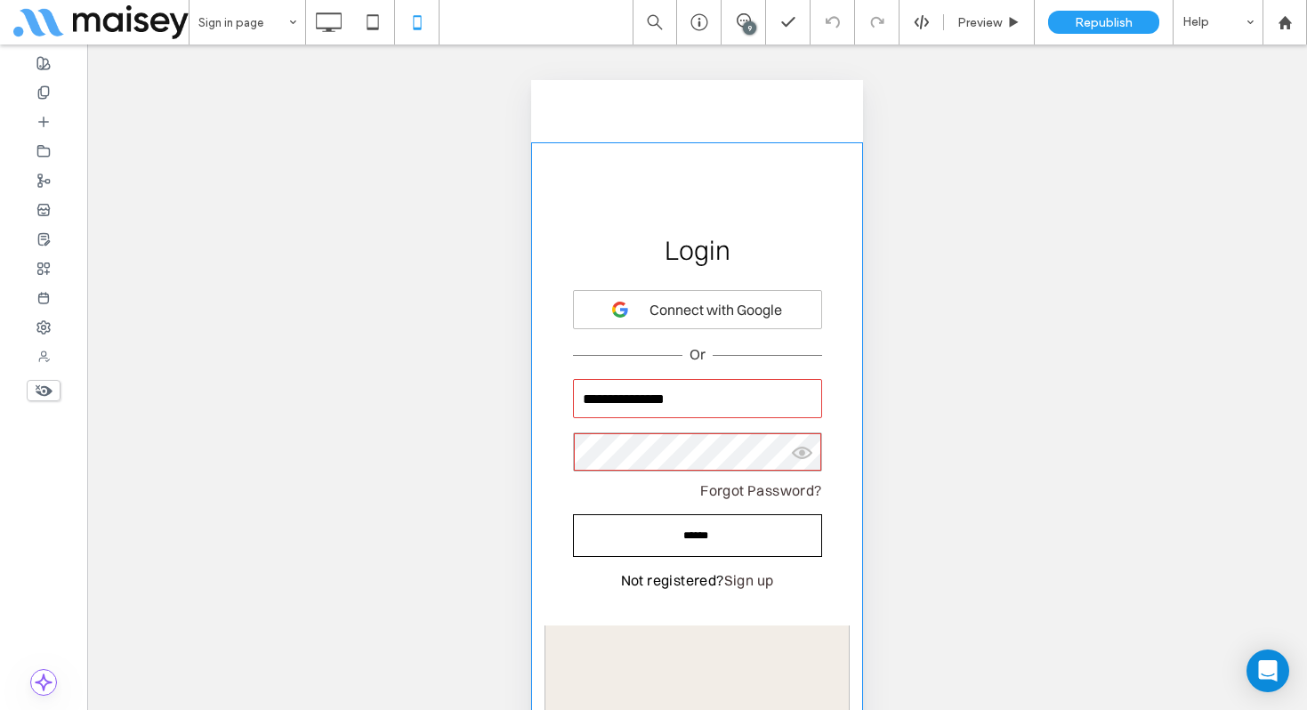
click at [681, 156] on div "**********" at bounding box center [697, 691] width 332 height 1098
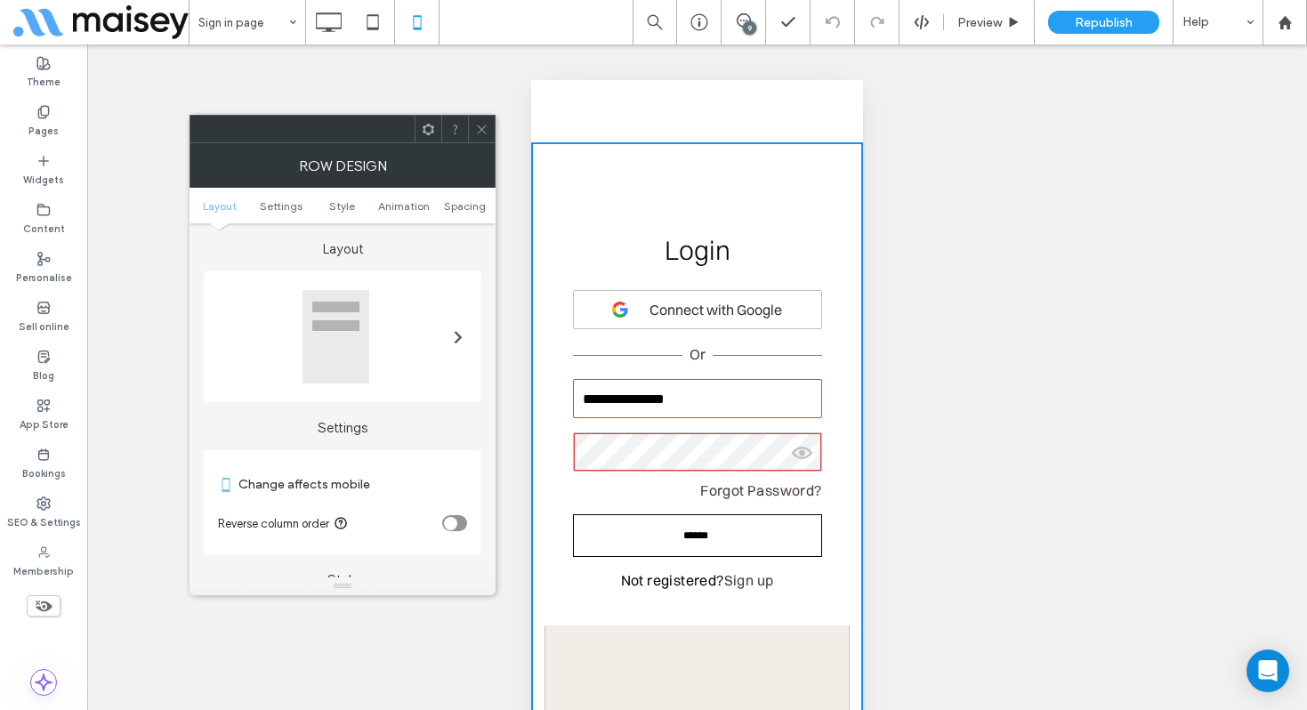
click at [461, 218] on ul "Layout Settings Style Animation Spacing" at bounding box center [342, 206] width 306 height 36
click at [461, 203] on span "Spacing" at bounding box center [465, 205] width 42 height 13
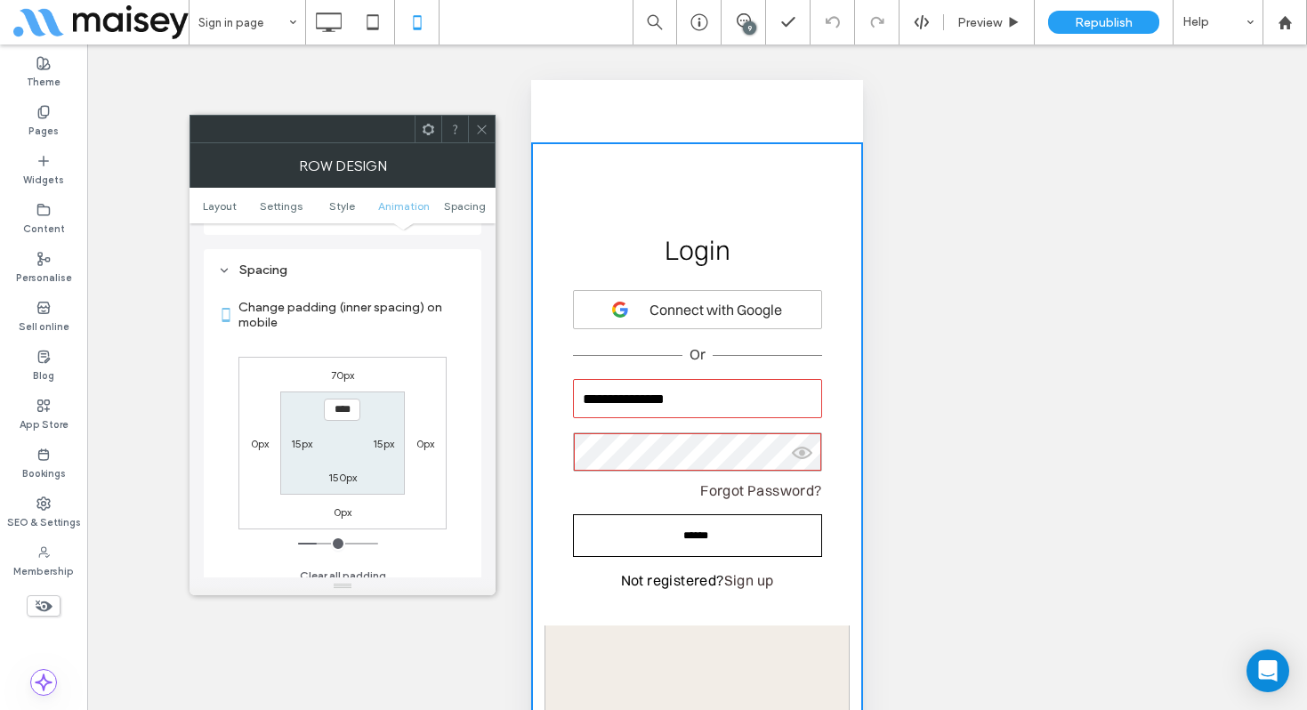
scroll to position [670, 0]
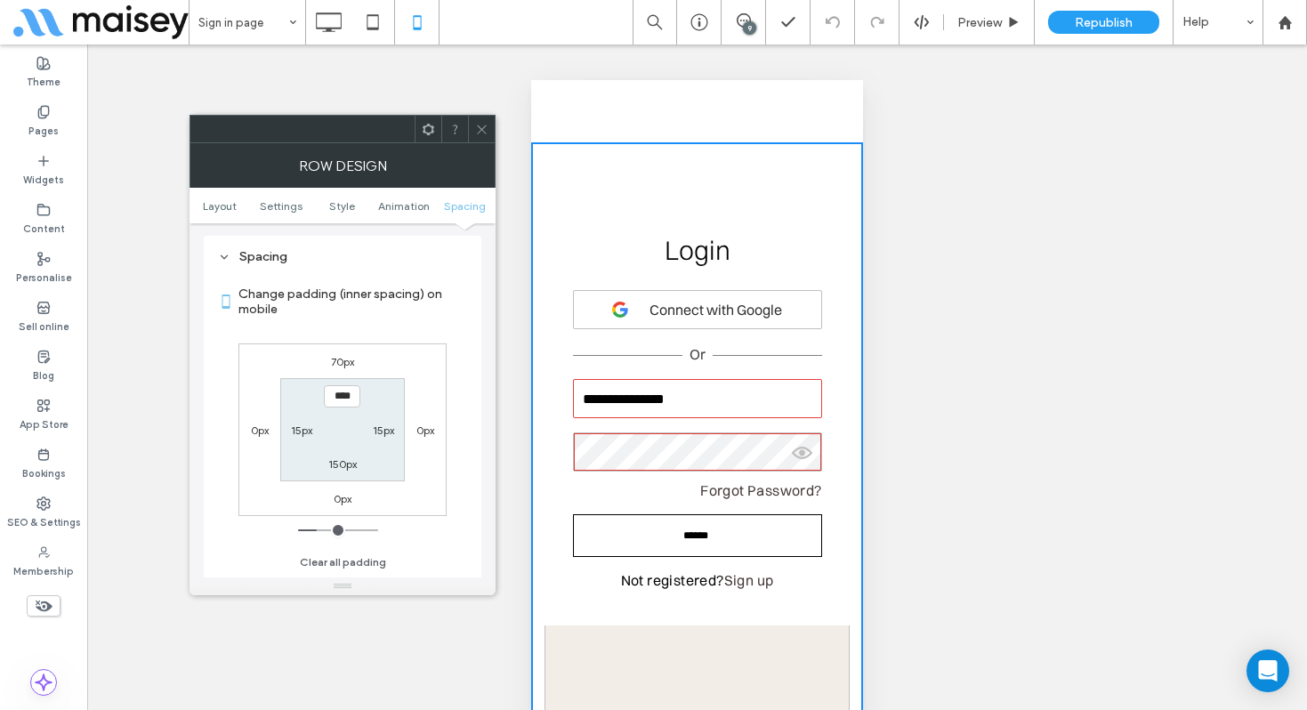
click at [344, 359] on label "70px" at bounding box center [342, 361] width 23 height 13
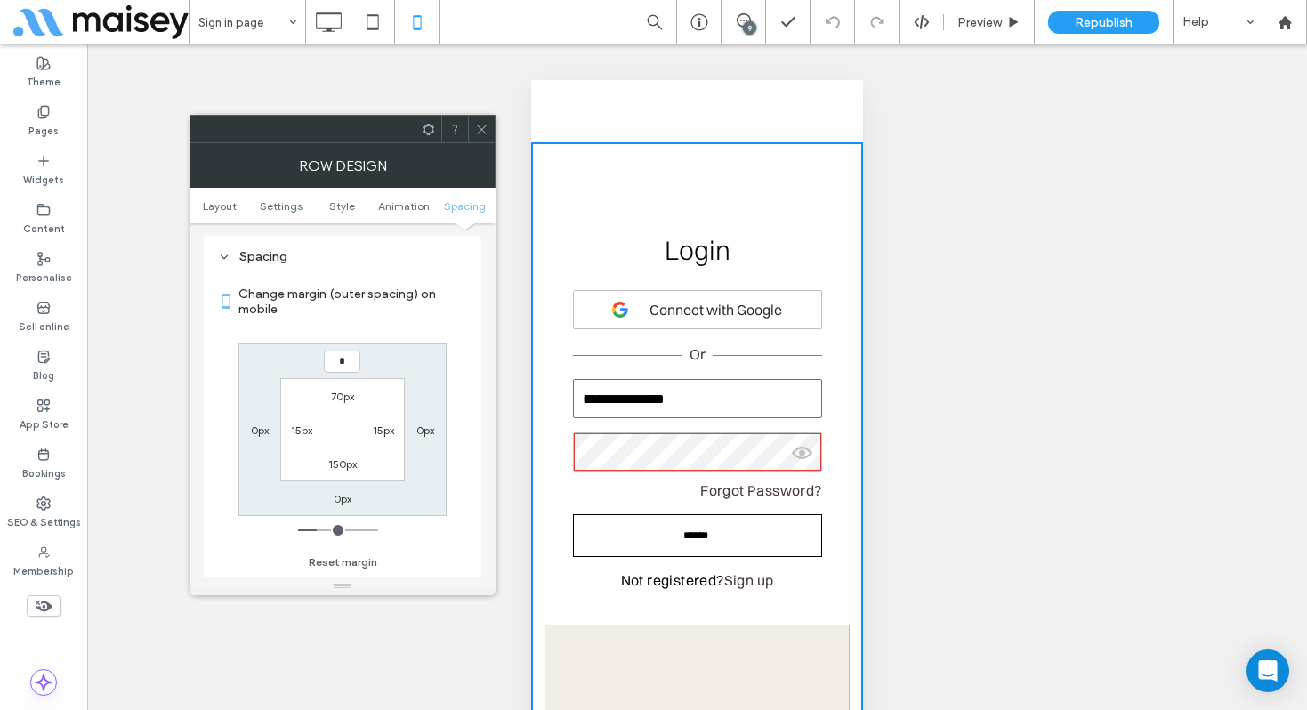
type input "*"
type input "***"
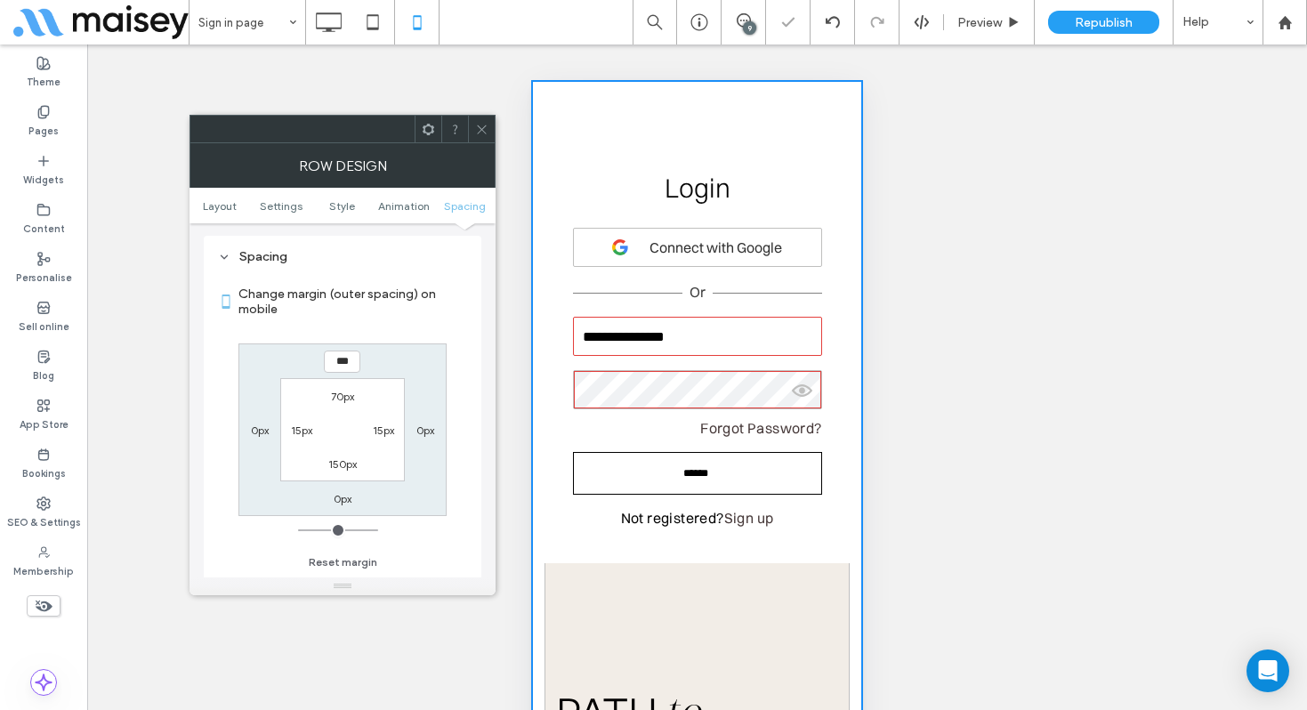
click at [482, 138] on span at bounding box center [481, 129] width 13 height 27
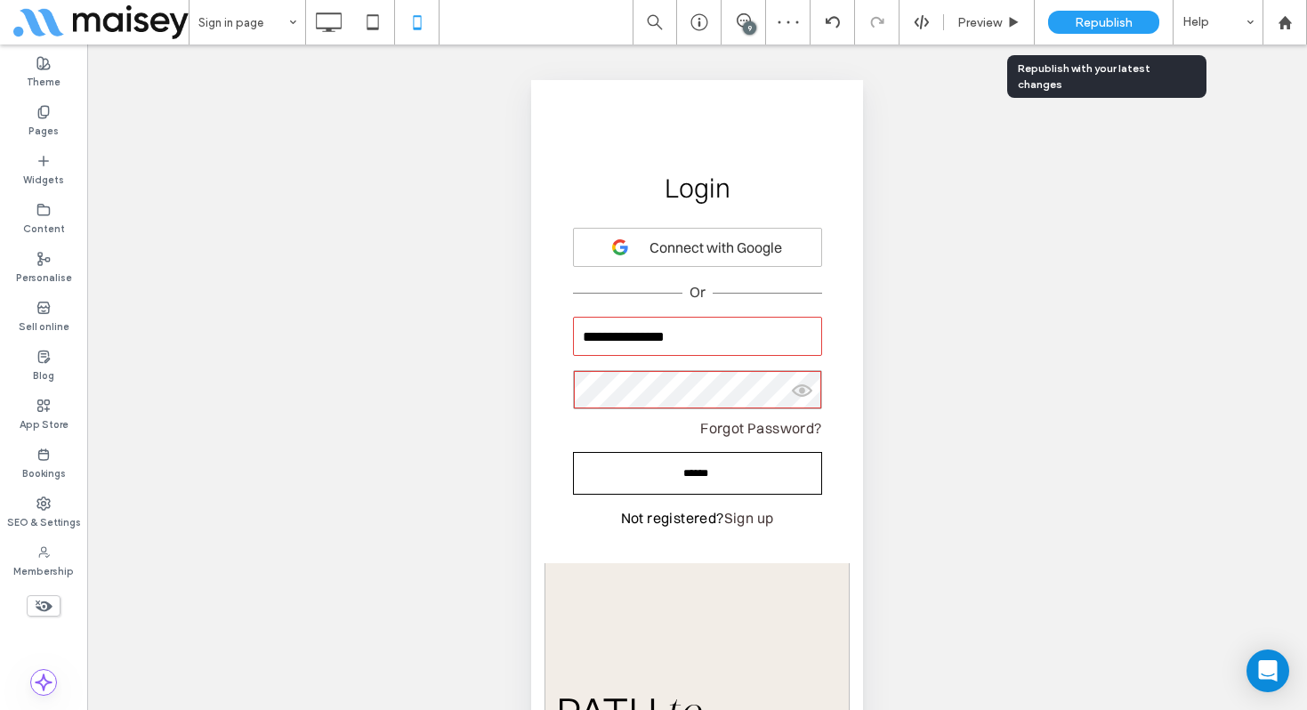
click at [1110, 18] on span "Republish" at bounding box center [1104, 22] width 58 height 15
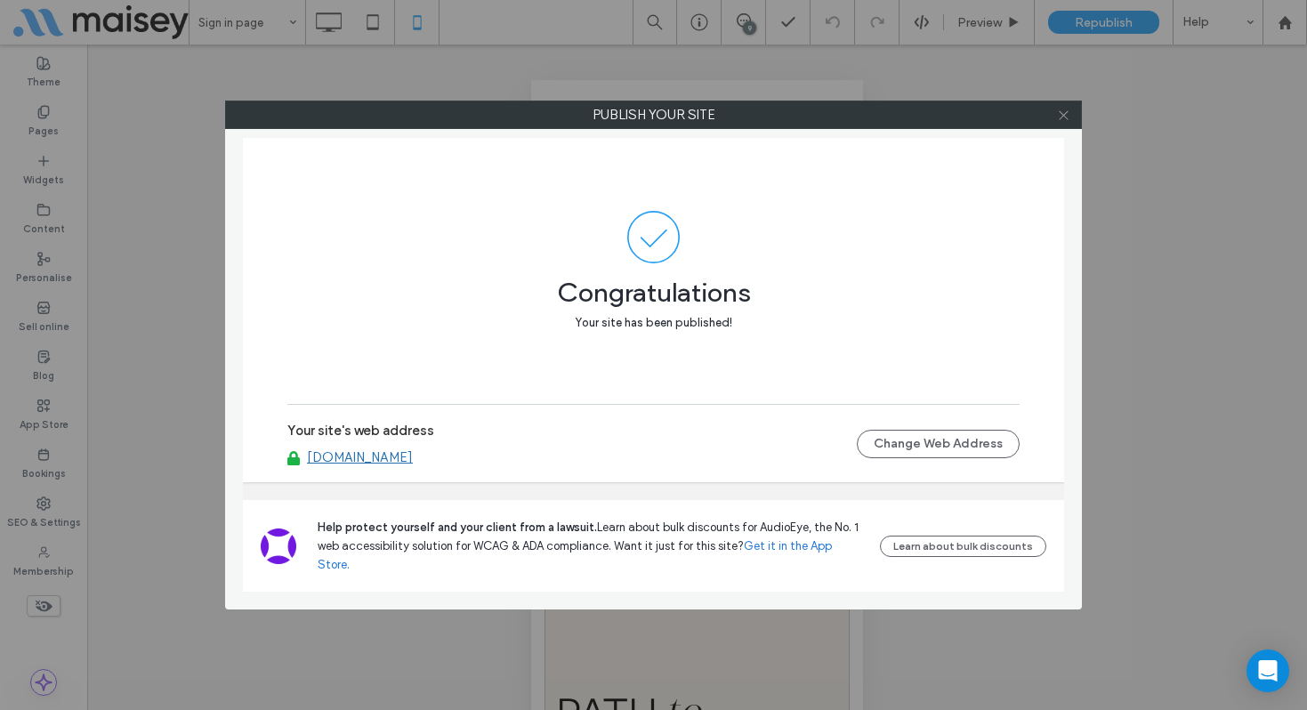
click at [1066, 119] on icon at bounding box center [1063, 115] width 13 height 13
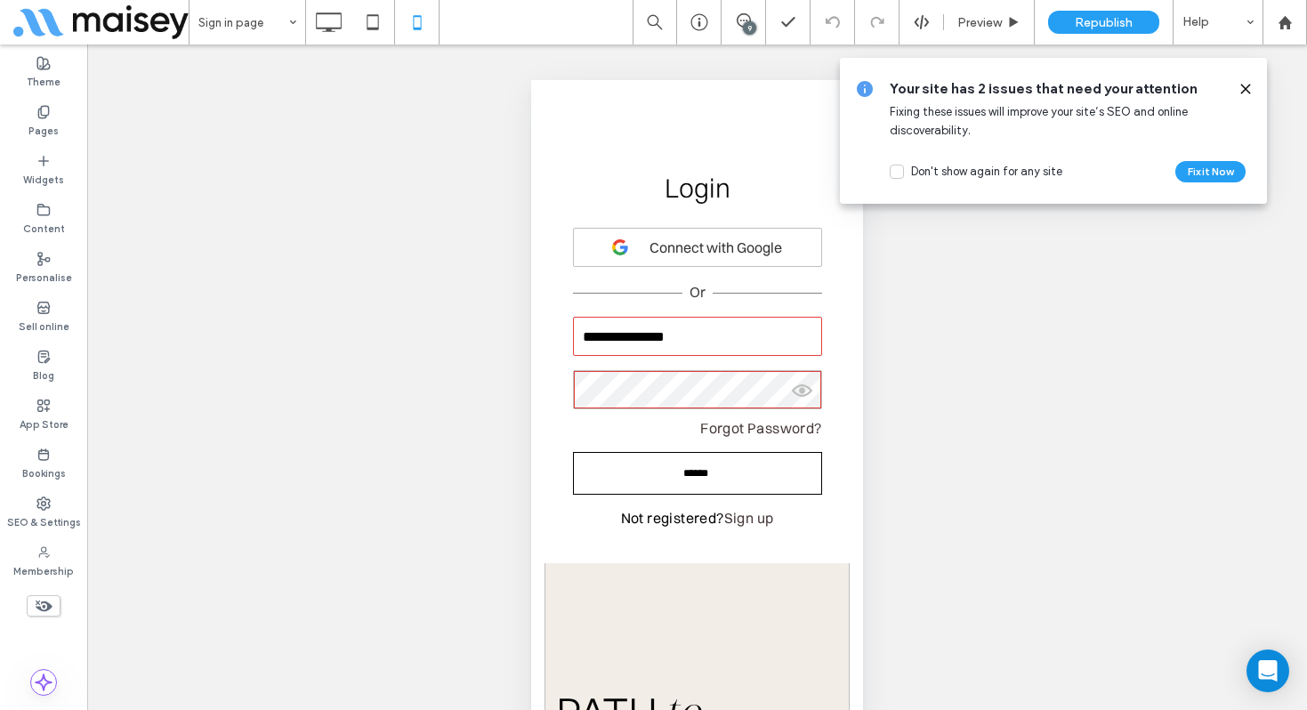
drag, startPoint x: 1247, startPoint y: 93, endPoint x: 1203, endPoint y: 92, distance: 44.5
click at [1247, 93] on icon at bounding box center [1245, 89] width 14 height 14
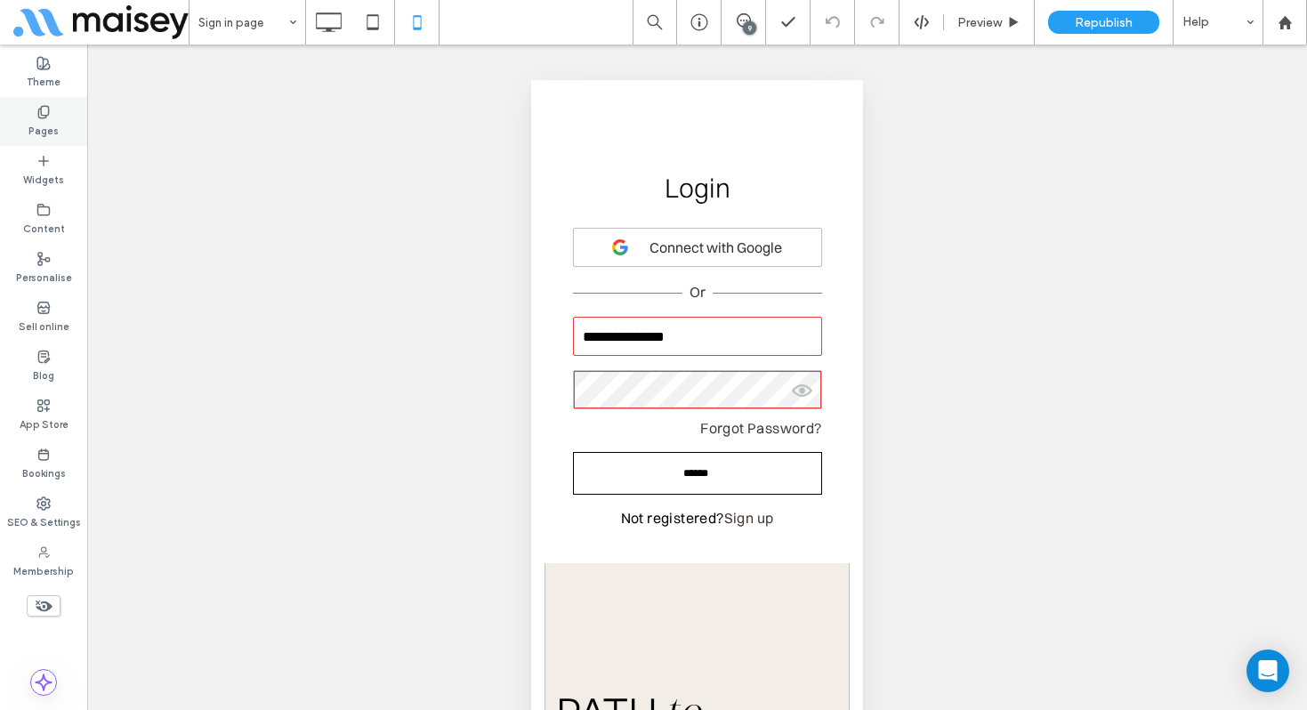
click at [38, 116] on use at bounding box center [43, 112] width 10 height 12
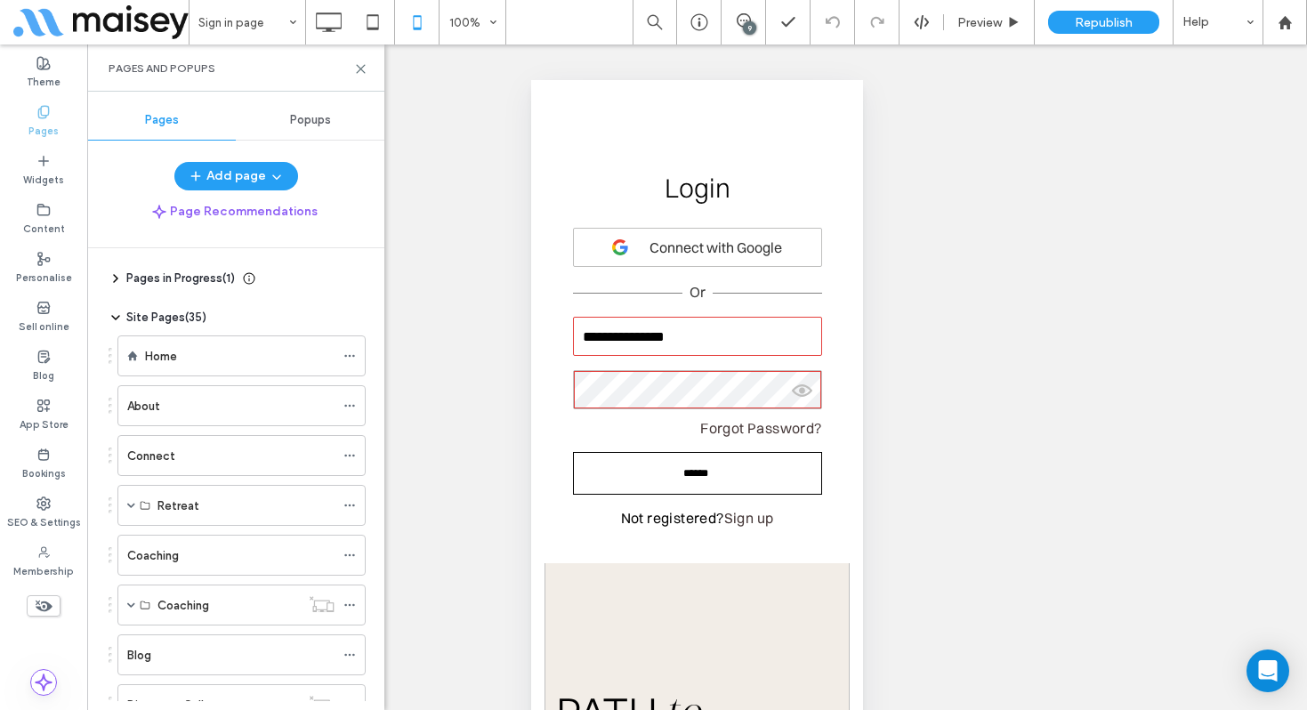
click at [179, 358] on div "Home" at bounding box center [239, 356] width 189 height 19
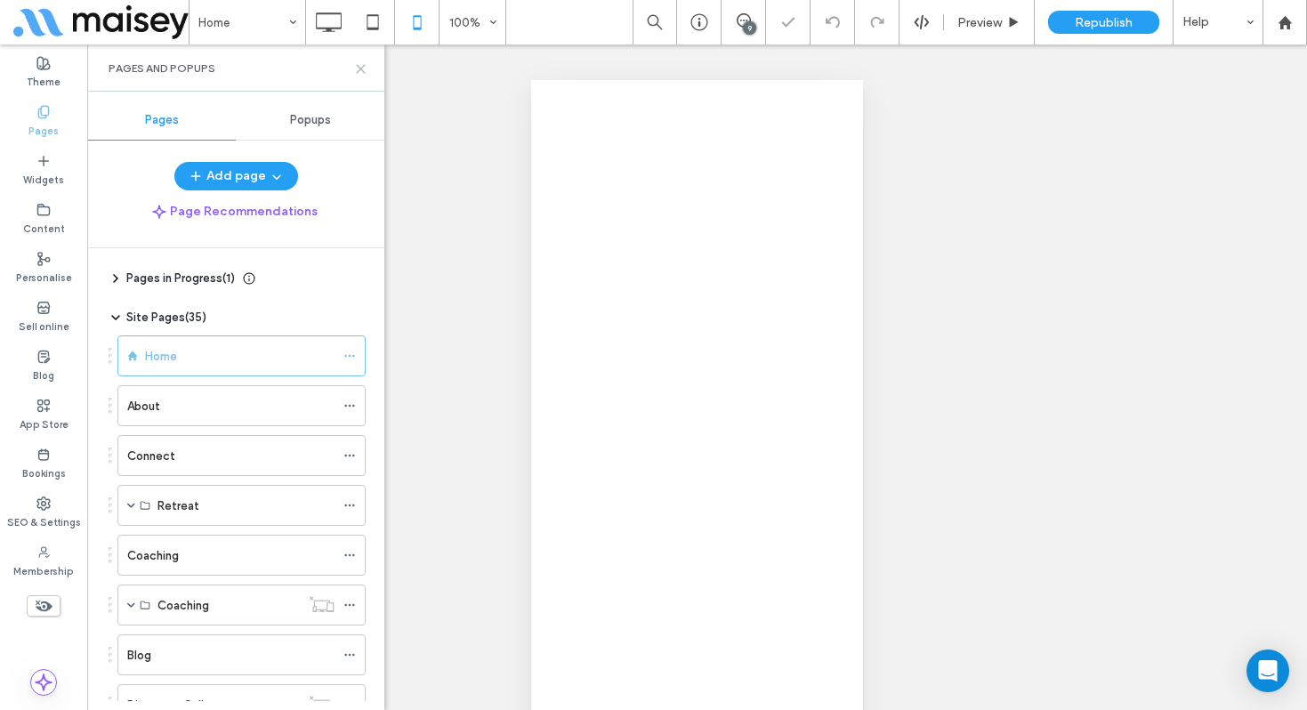
drag, startPoint x: 361, startPoint y: 69, endPoint x: 374, endPoint y: 69, distance: 12.5
click at [361, 69] on use at bounding box center [361, 69] width 8 height 8
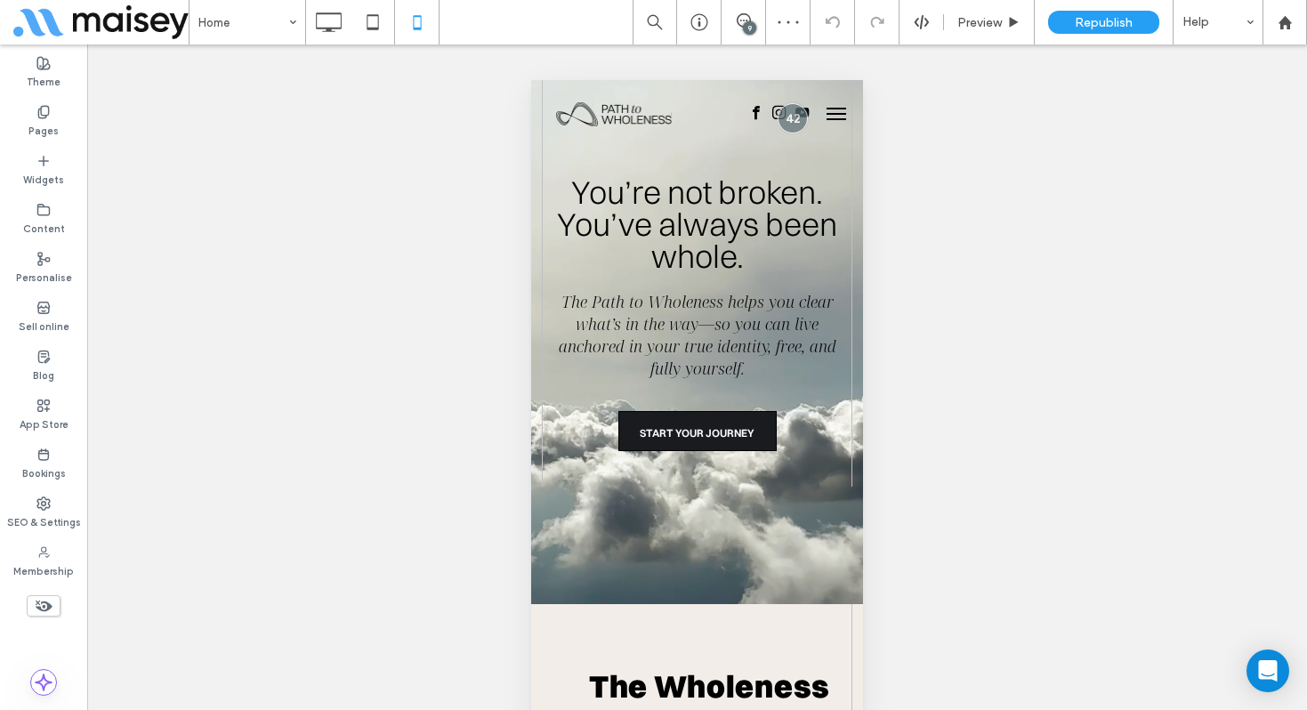
click at [839, 114] on button "menu" at bounding box center [836, 114] width 36 height 36
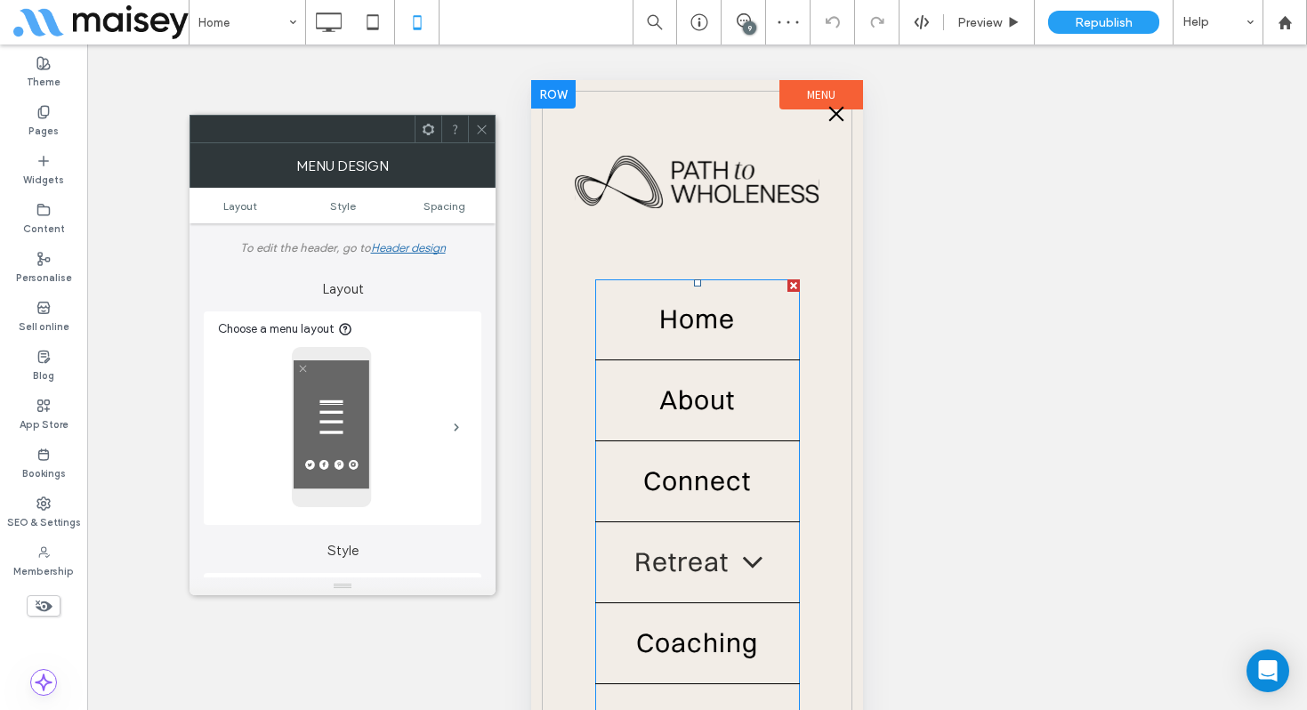
scroll to position [157, 0]
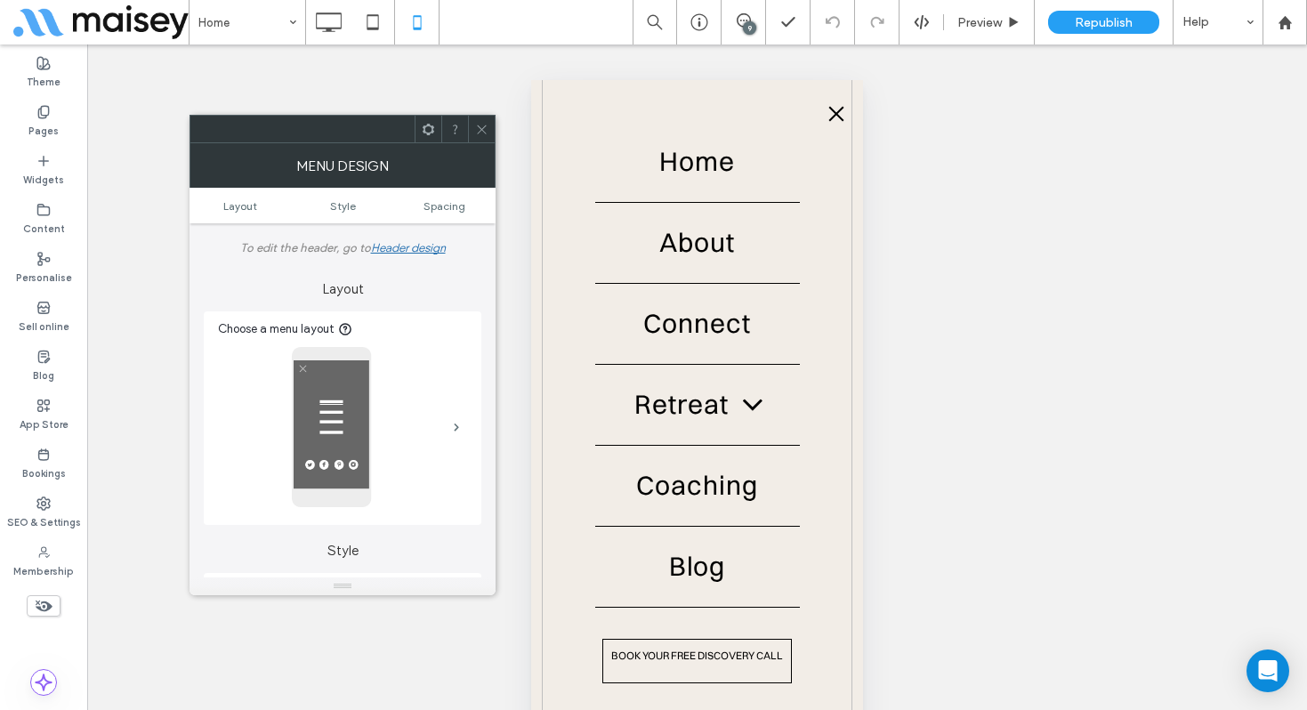
click at [484, 133] on icon at bounding box center [481, 129] width 13 height 13
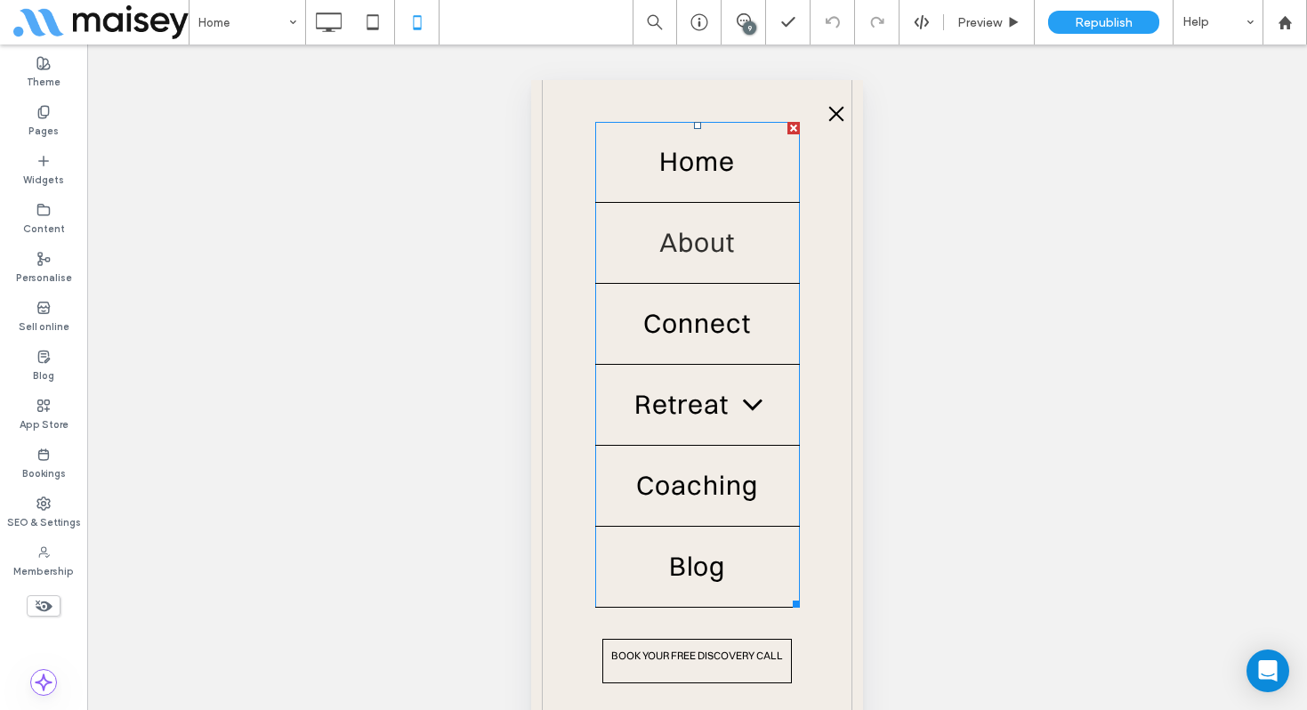
scroll to position [0, 0]
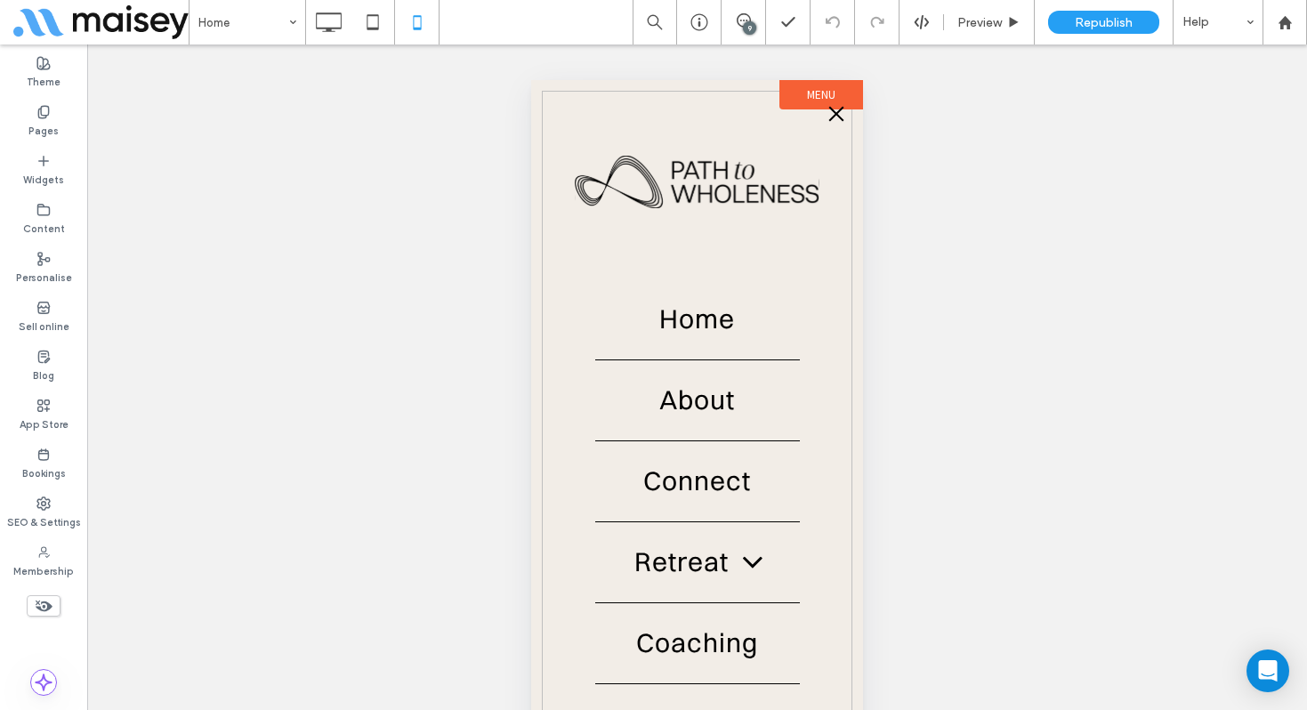
drag, startPoint x: 834, startPoint y: 119, endPoint x: 712, endPoint y: 120, distance: 121.9
click at [834, 119] on button "menu" at bounding box center [836, 114] width 36 height 36
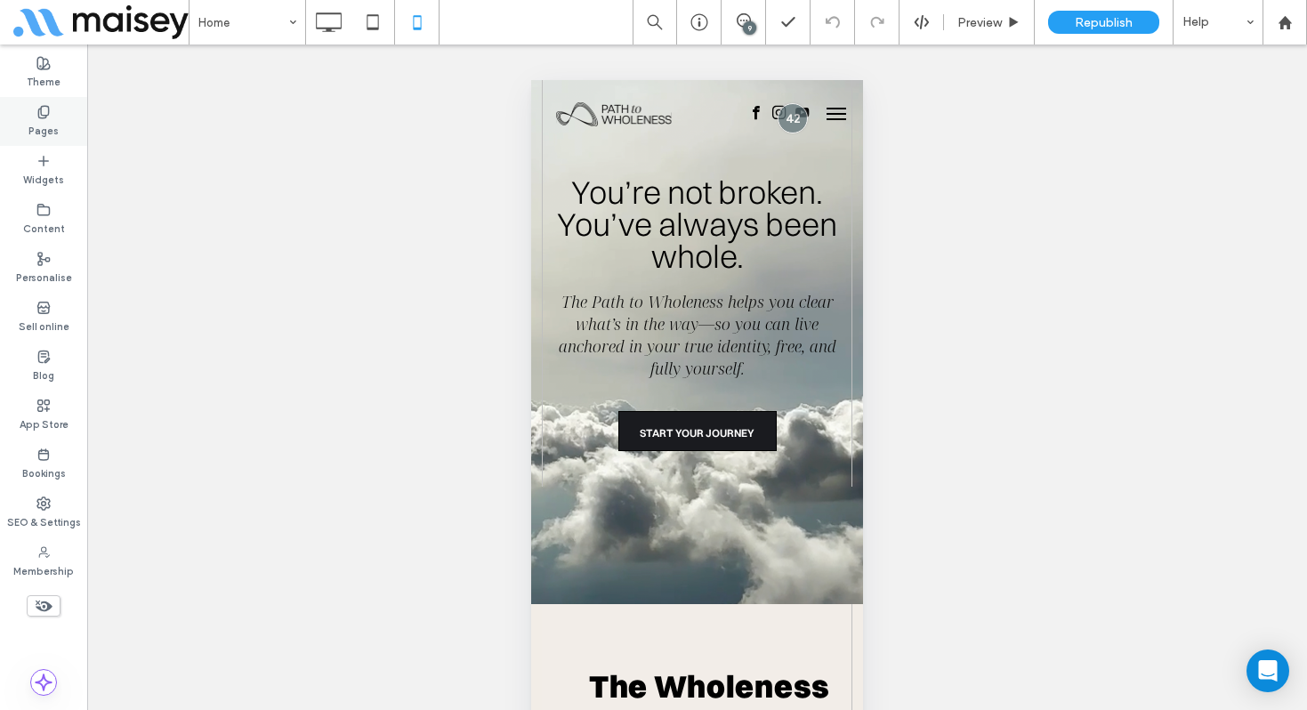
click at [48, 127] on label "Pages" at bounding box center [43, 129] width 30 height 20
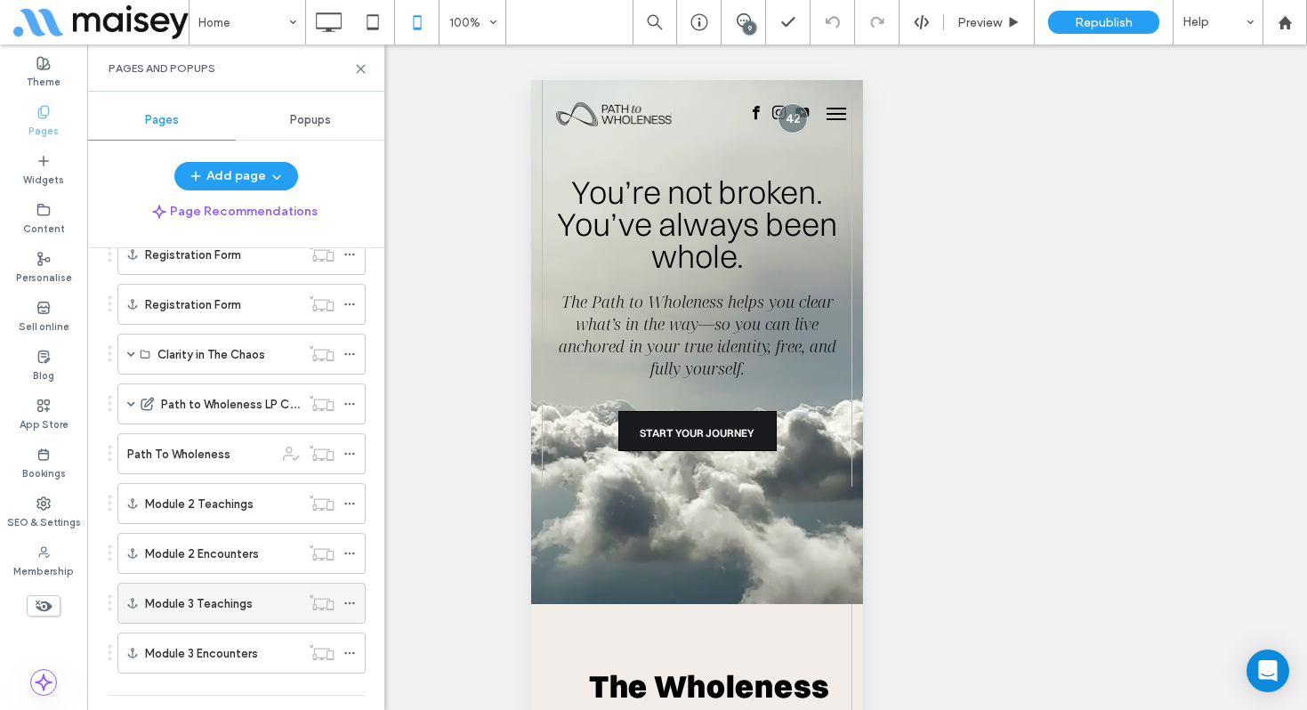
scroll to position [657, 0]
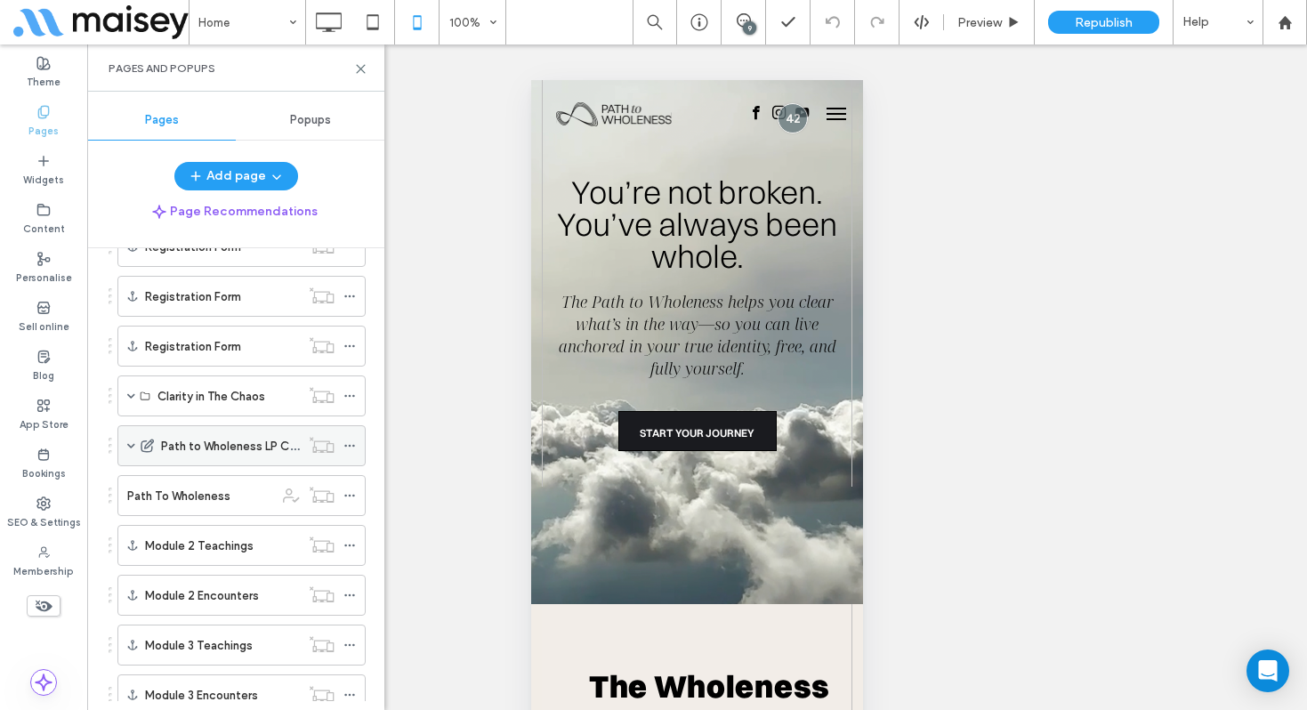
click at [211, 445] on label "Path to Wholeness LP Course" at bounding box center [240, 446] width 158 height 31
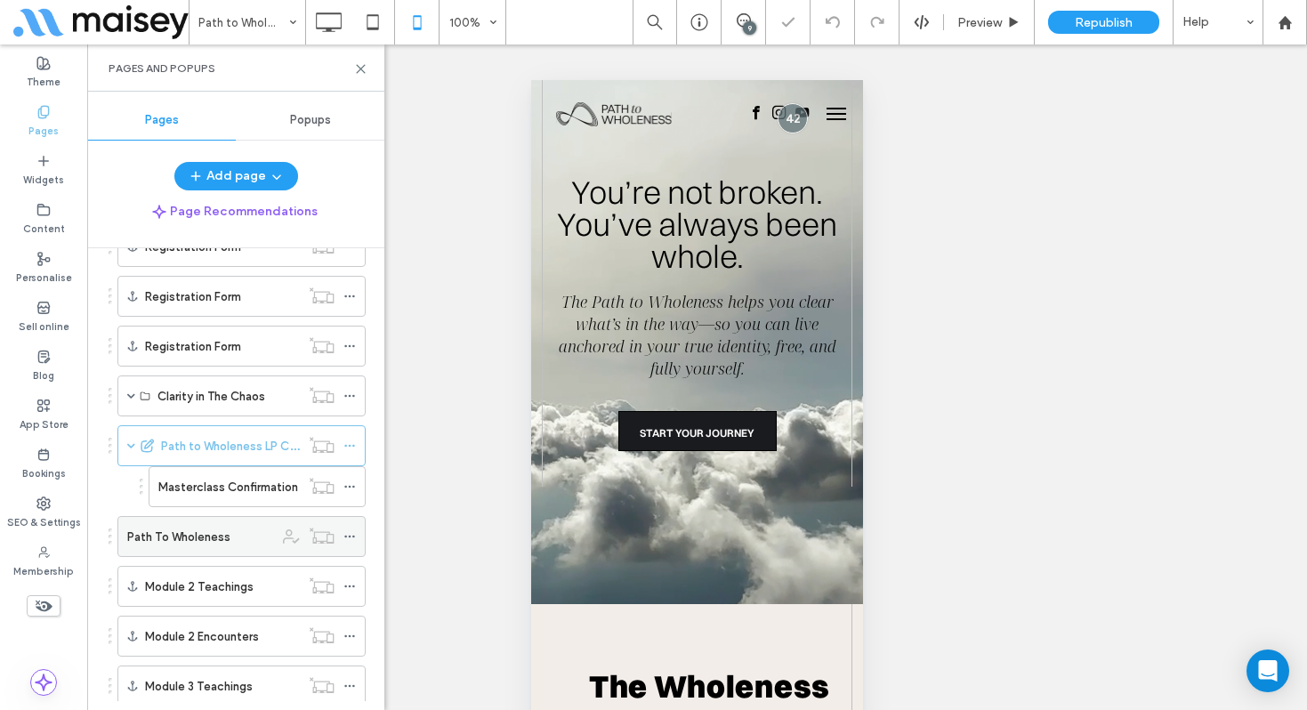
click at [211, 550] on div "Path To Wholeness" at bounding box center [200, 536] width 147 height 39
click at [349, 536] on use at bounding box center [349, 537] width 10 height 3
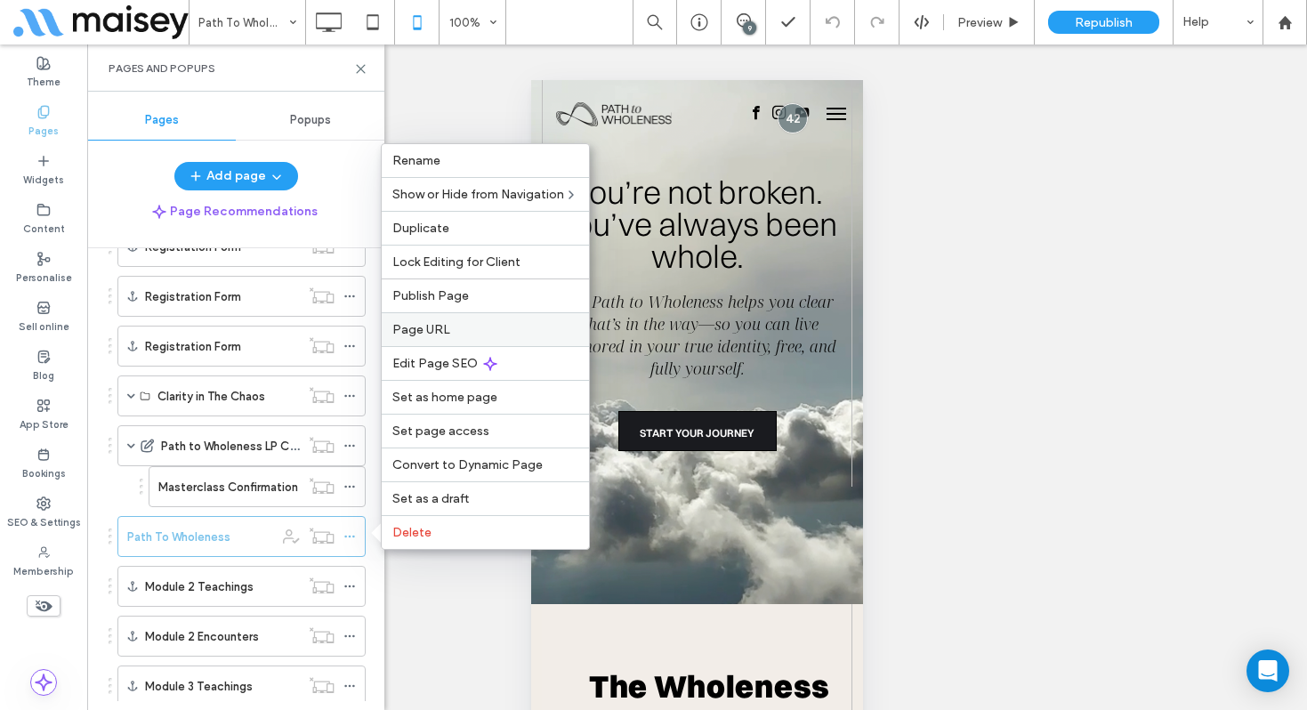
click at [441, 330] on span "Page URL" at bounding box center [421, 329] width 58 height 15
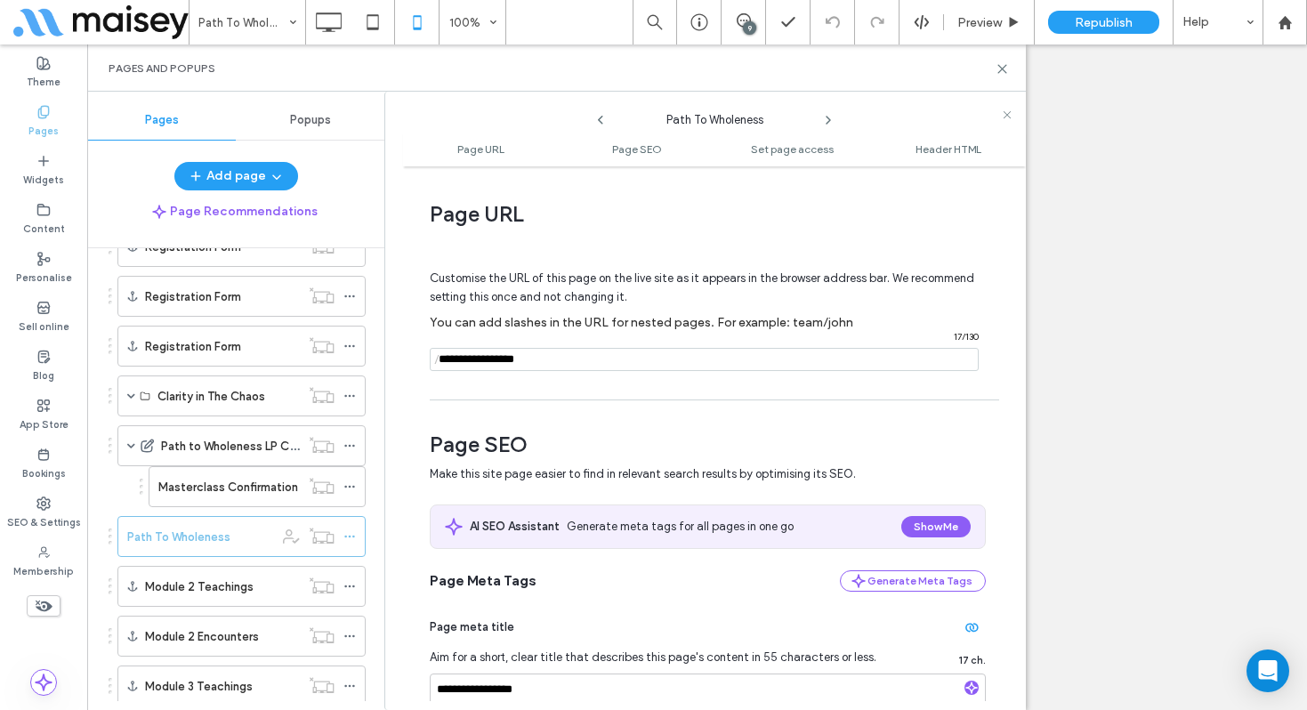
click at [477, 358] on input "notEmpty" at bounding box center [704, 359] width 549 height 23
click at [1002, 68] on use at bounding box center [1002, 69] width 8 height 8
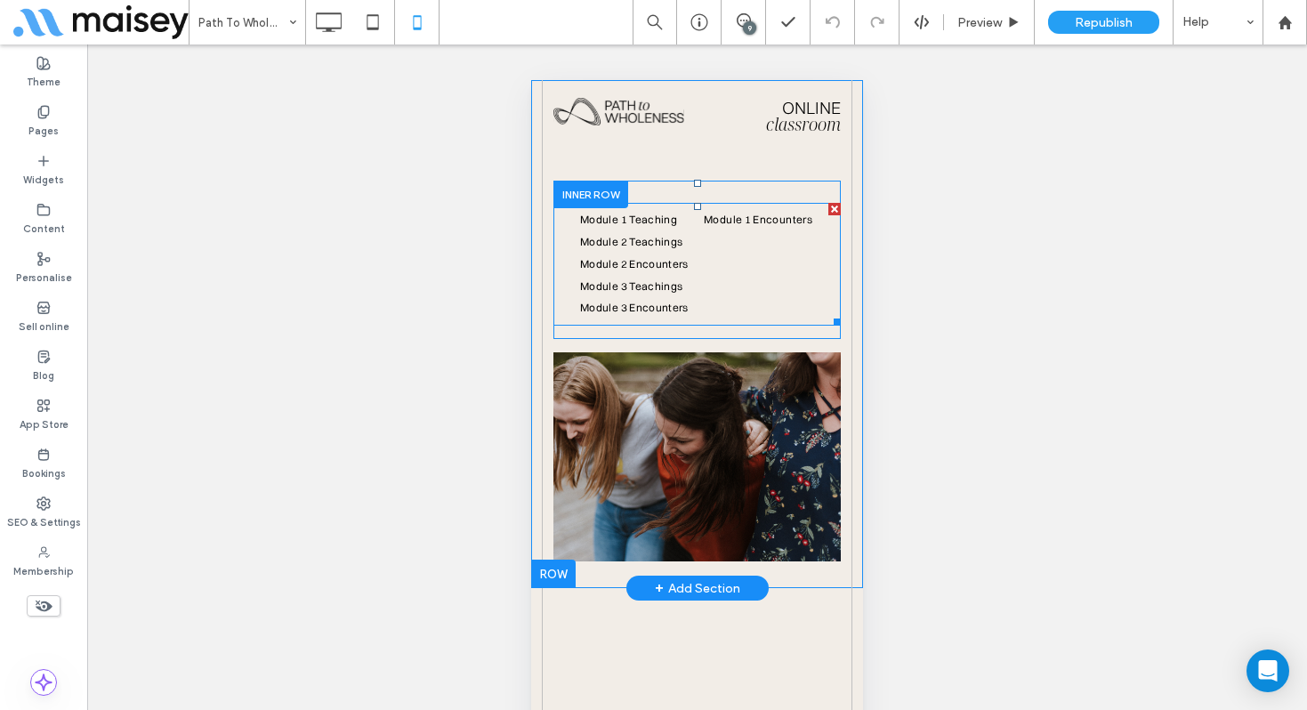
click at [729, 278] on ul "Module 1 Teaching Module 1 Encounters Module 2 Teachings Module 2 Encounters Mo…" at bounding box center [697, 264] width 261 height 110
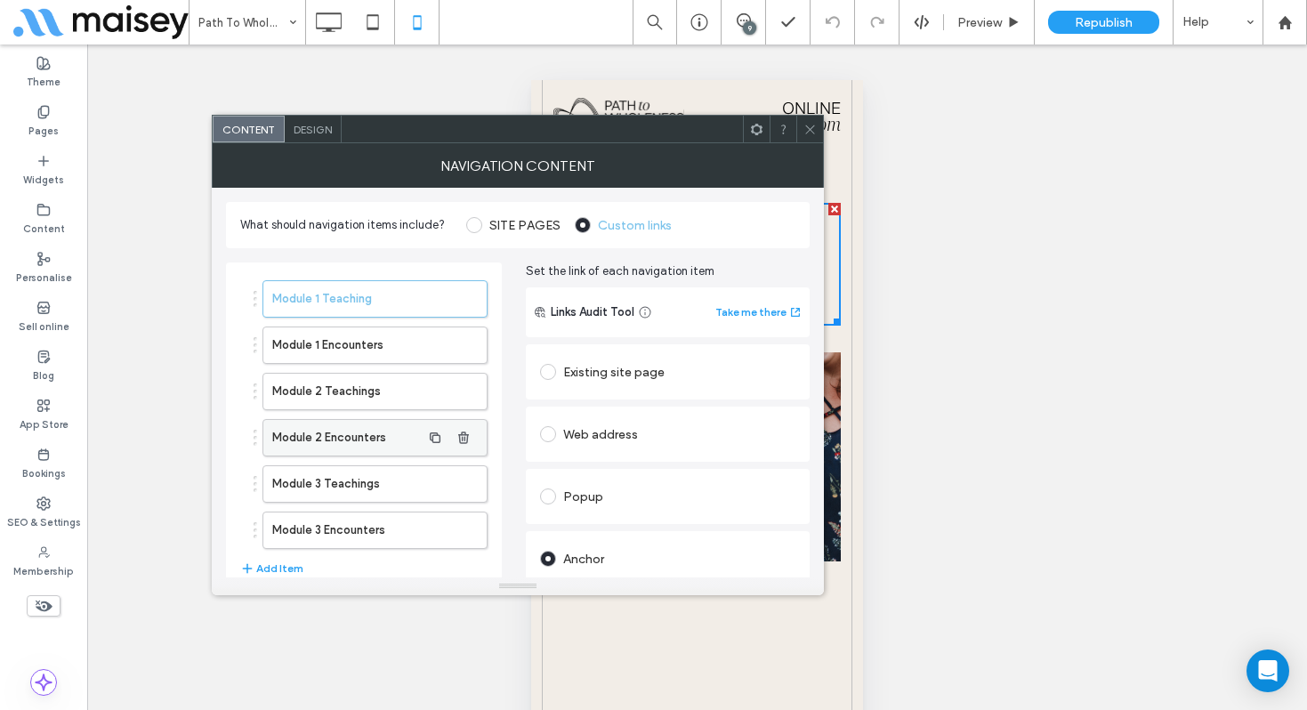
scroll to position [147, 0]
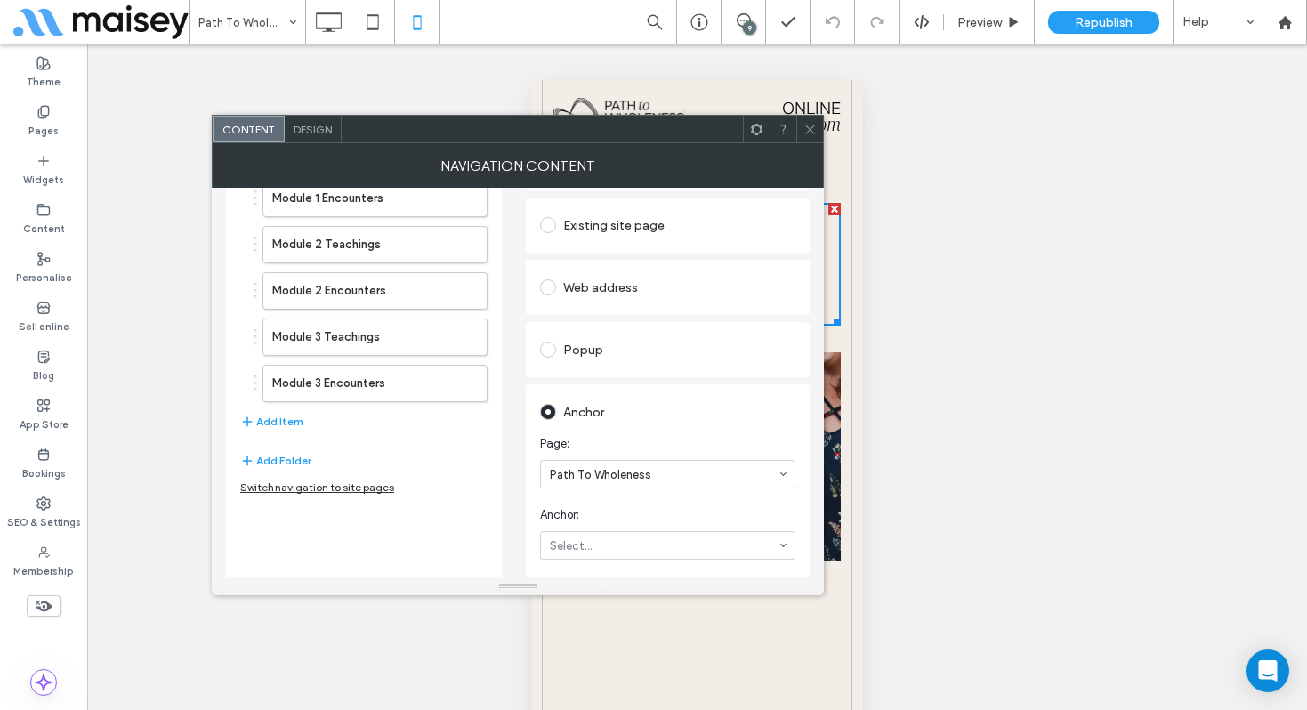
click at [311, 126] on span "Design" at bounding box center [313, 129] width 38 height 13
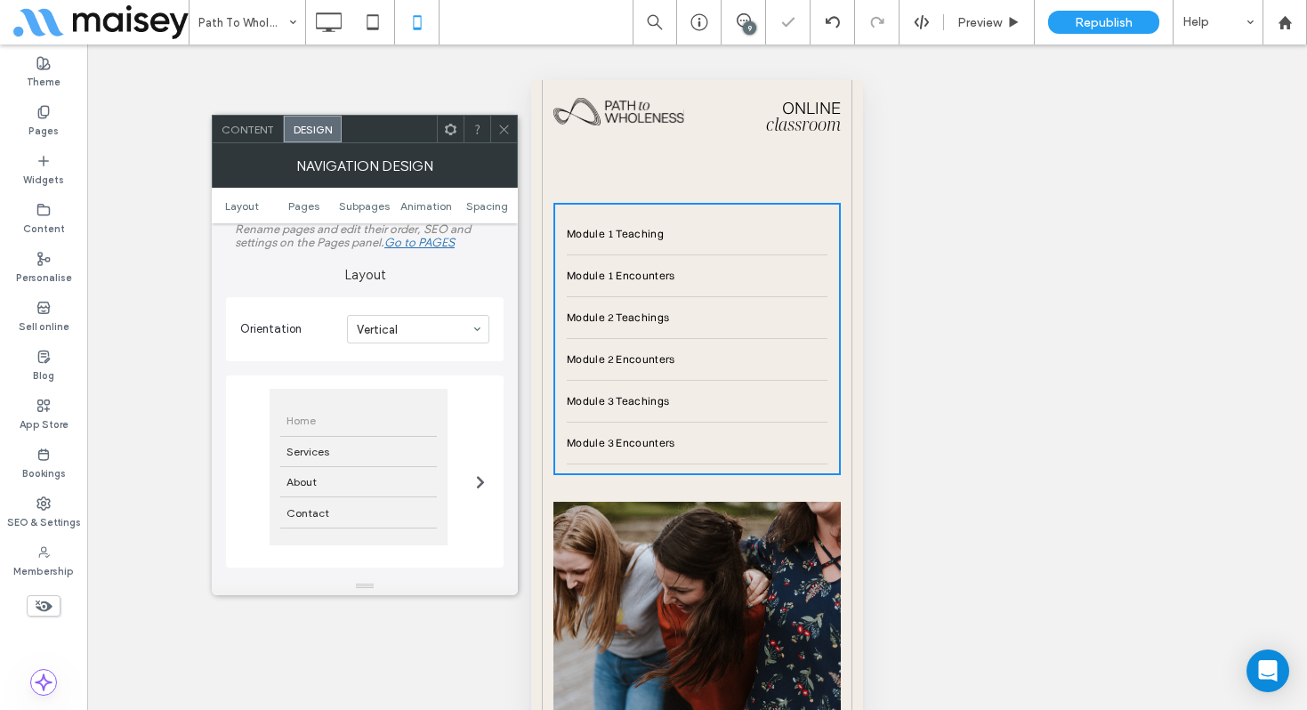
scroll to position [9, 0]
click at [506, 120] on span at bounding box center [503, 129] width 13 height 27
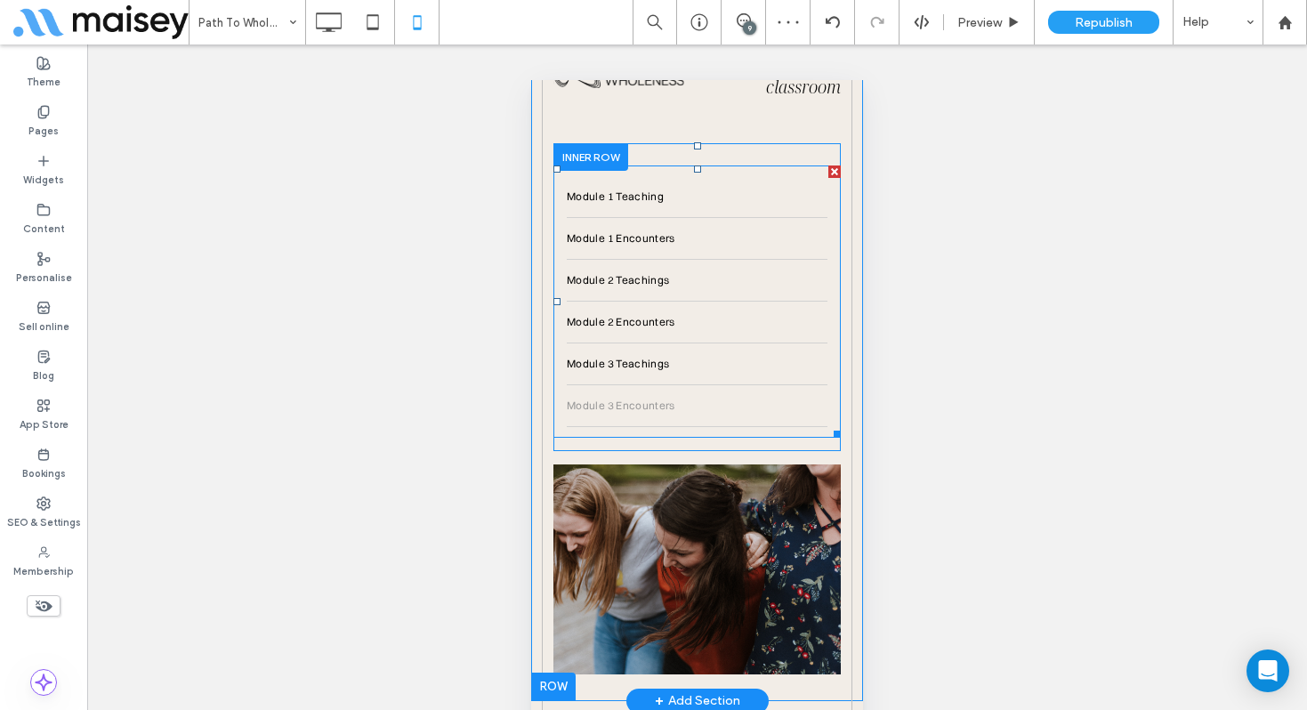
scroll to position [21, 0]
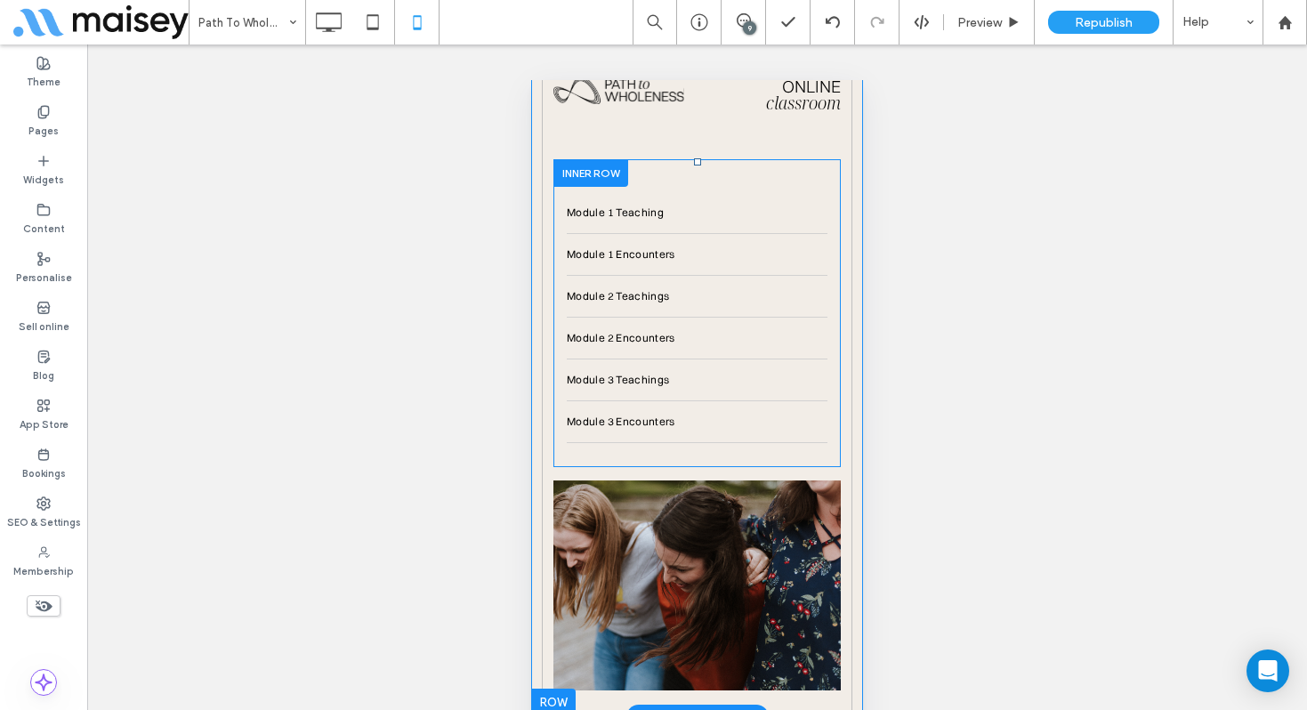
click at [601, 174] on div at bounding box center [590, 173] width 75 height 28
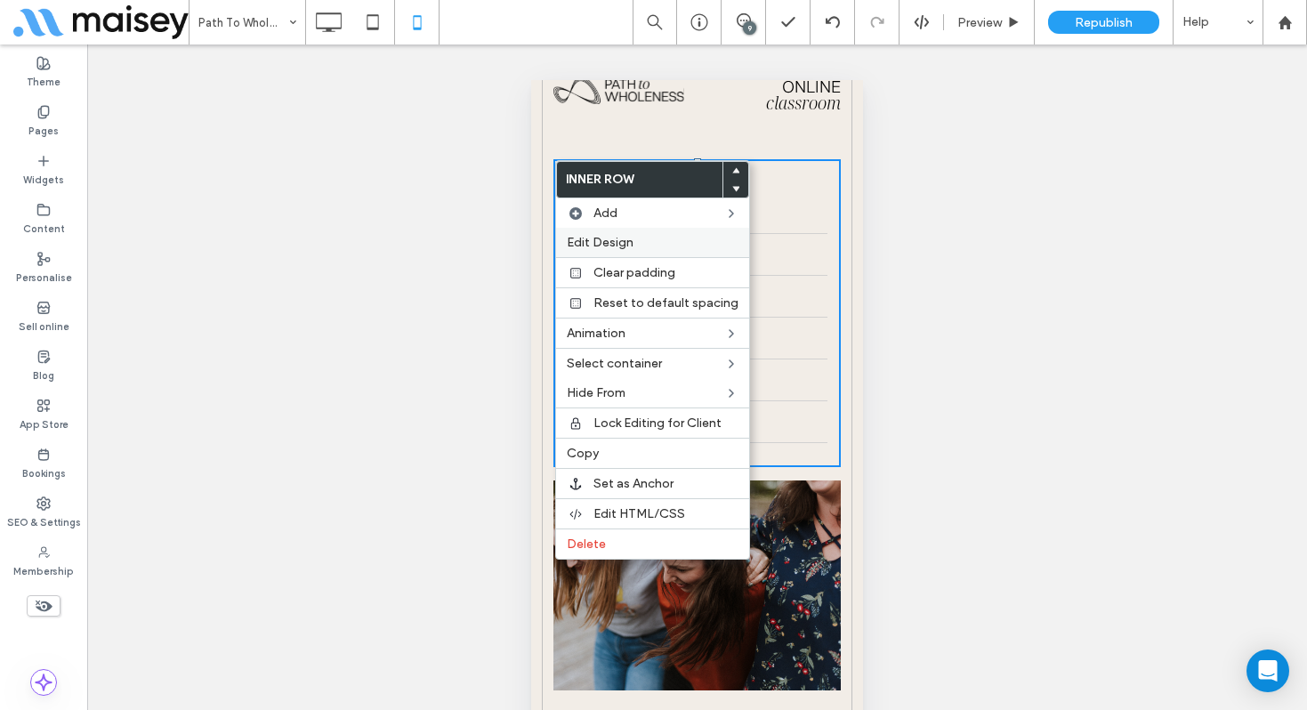
click at [615, 238] on span "Edit Design" at bounding box center [600, 242] width 67 height 15
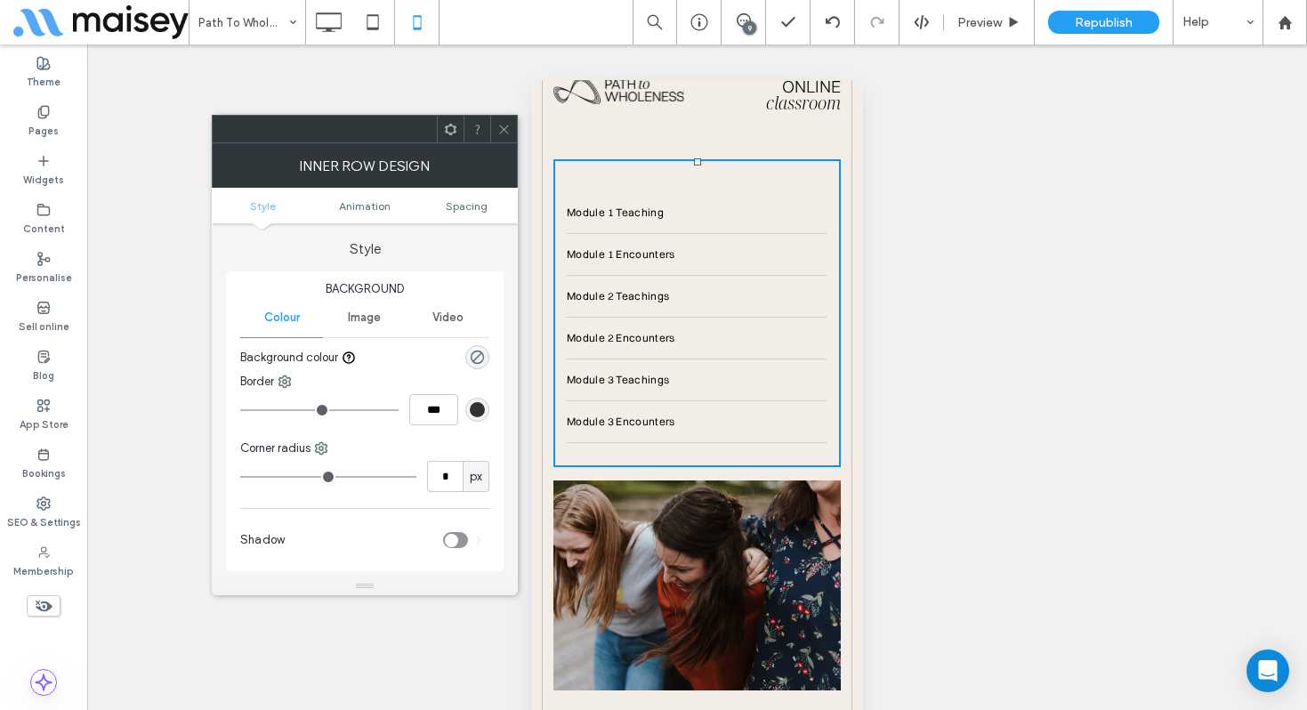
click at [499, 119] on span at bounding box center [503, 129] width 13 height 27
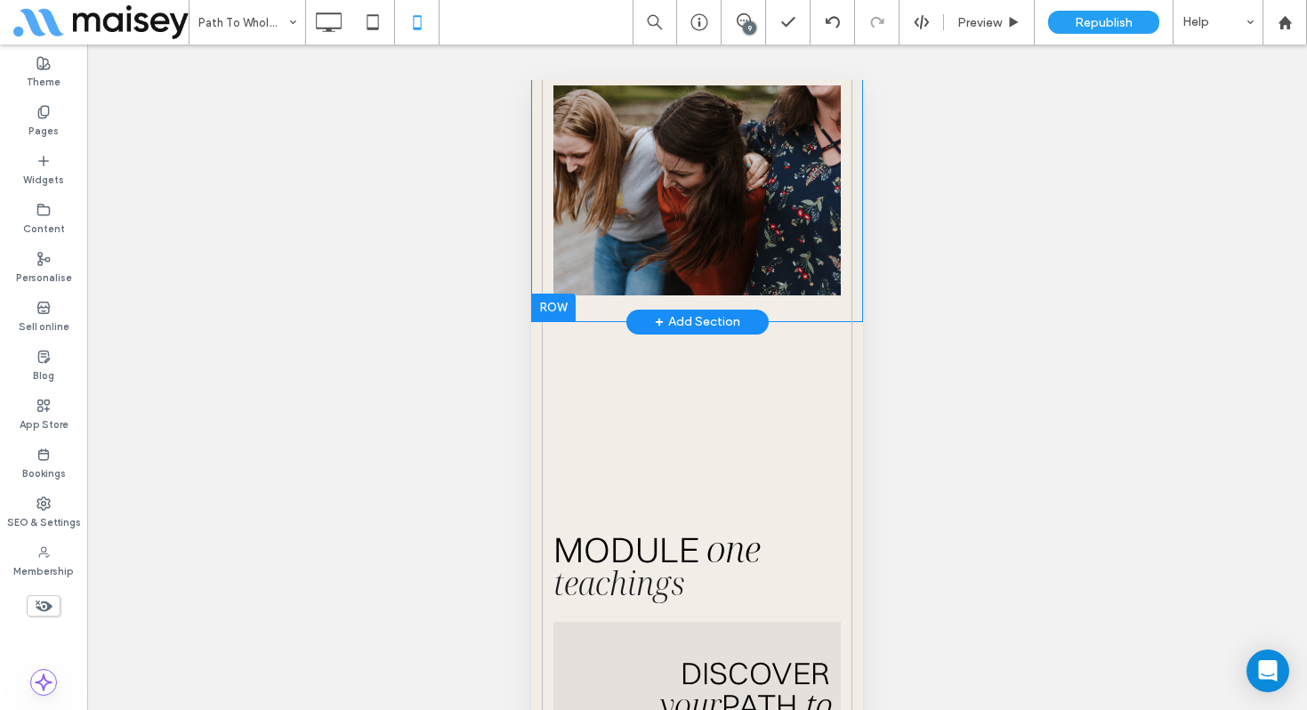
scroll to position [439, 0]
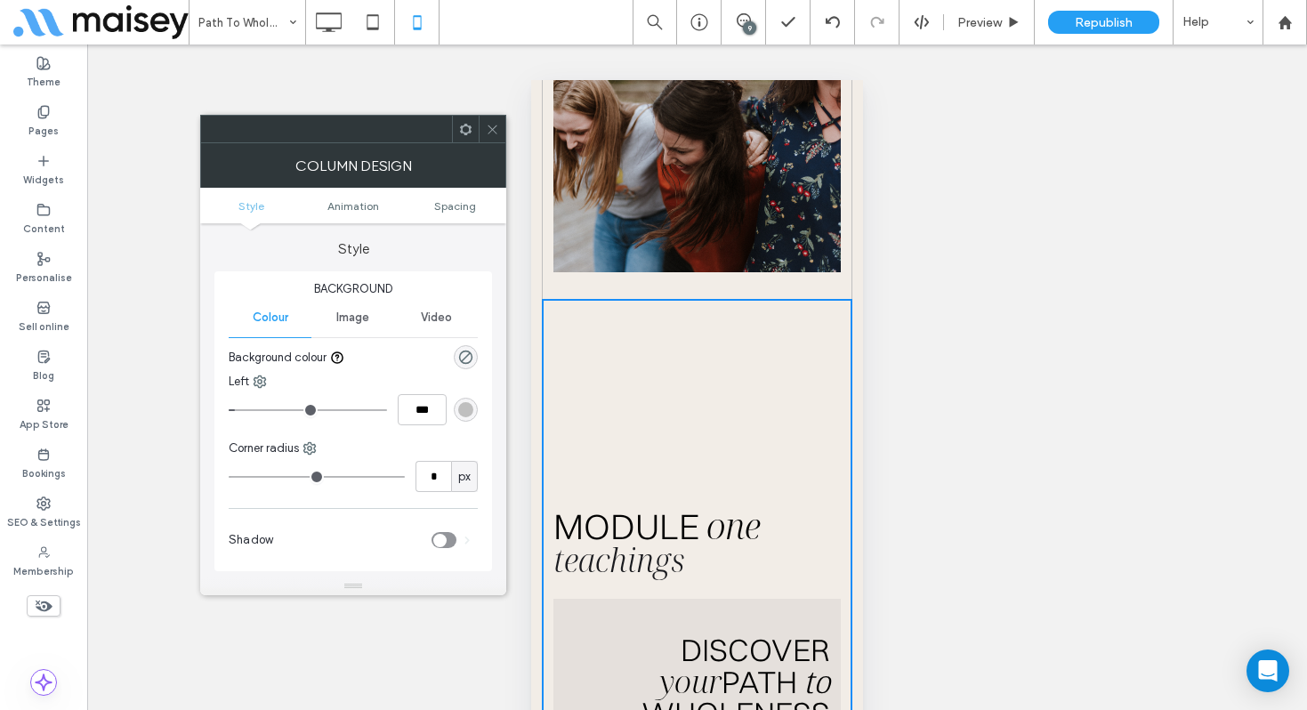
click at [454, 205] on span "Spacing" at bounding box center [455, 205] width 42 height 13
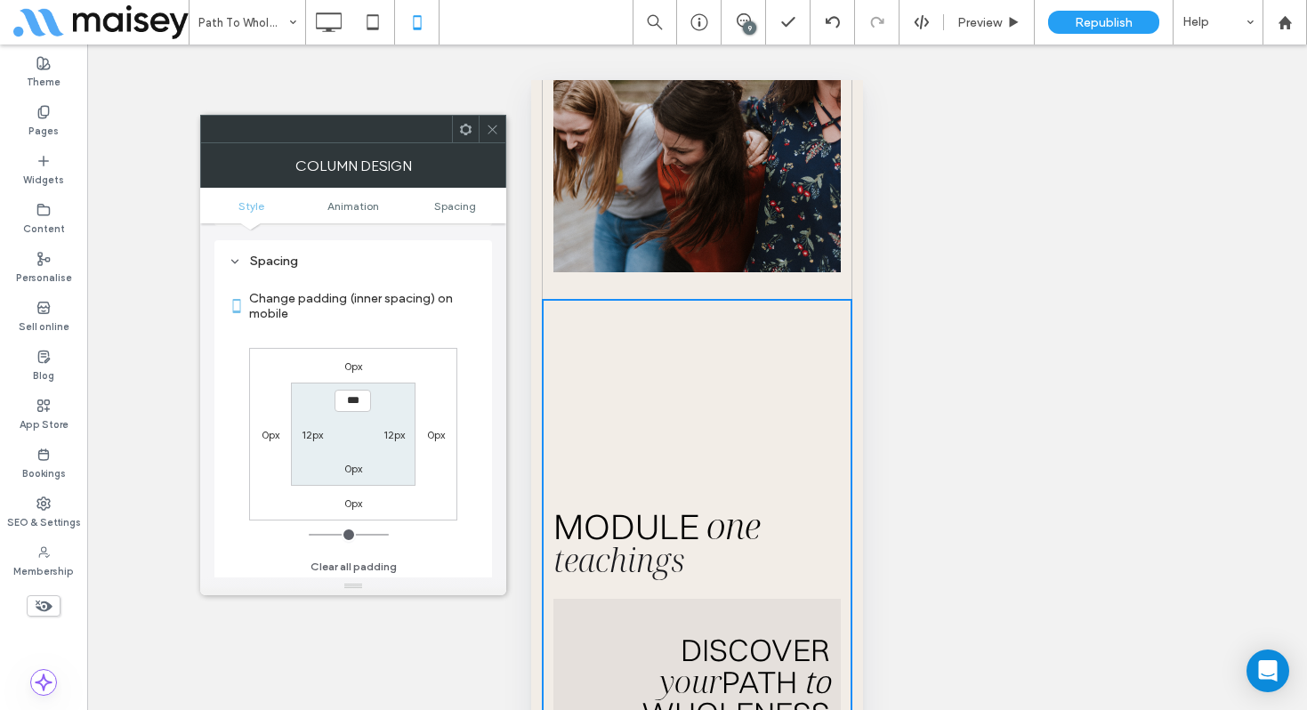
scroll to position [405, 0]
click at [492, 132] on icon at bounding box center [492, 129] width 13 height 13
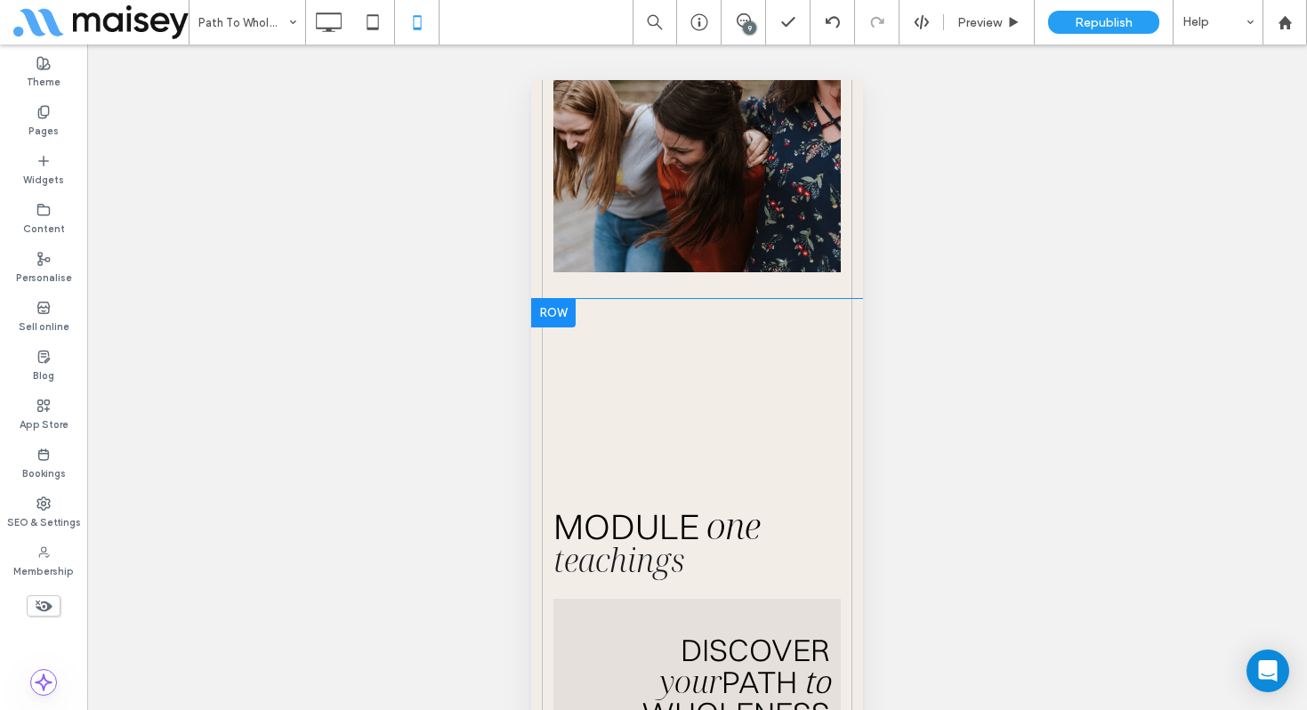
drag, startPoint x: 696, startPoint y: 485, endPoint x: 688, endPoint y: 360, distance: 124.8
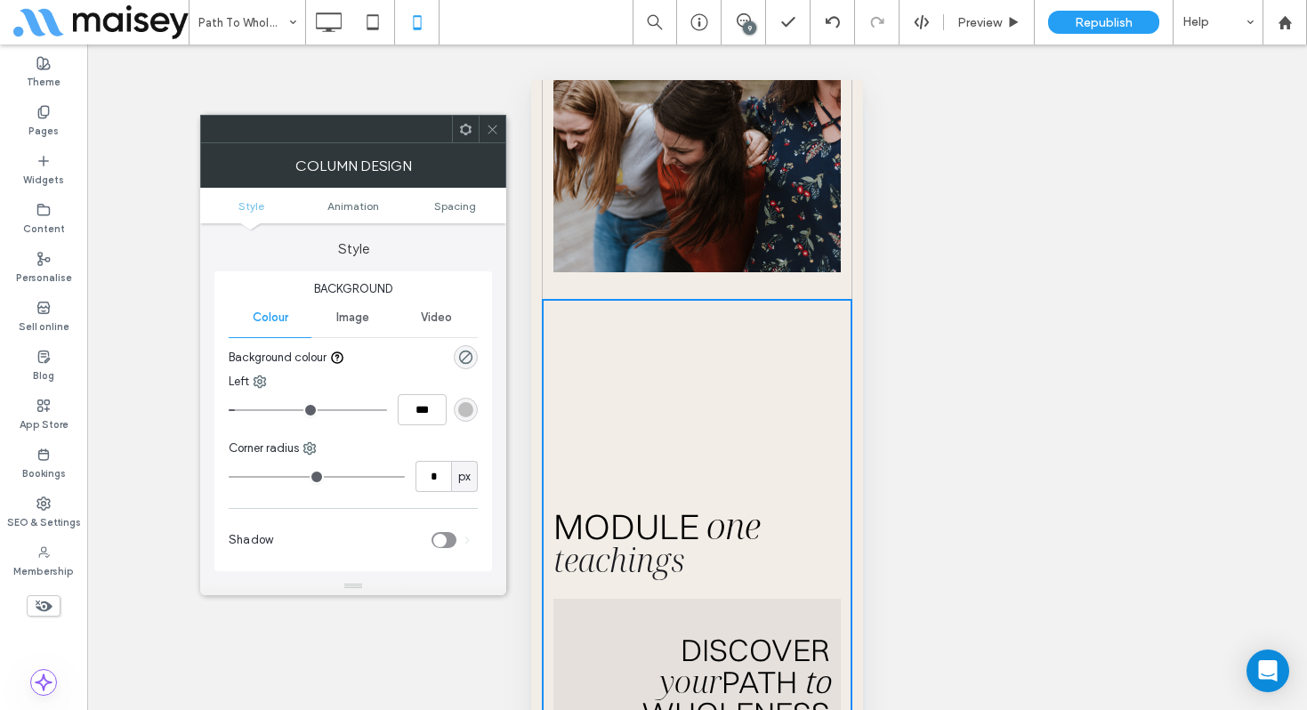
click at [490, 131] on use at bounding box center [491, 129] width 9 height 9
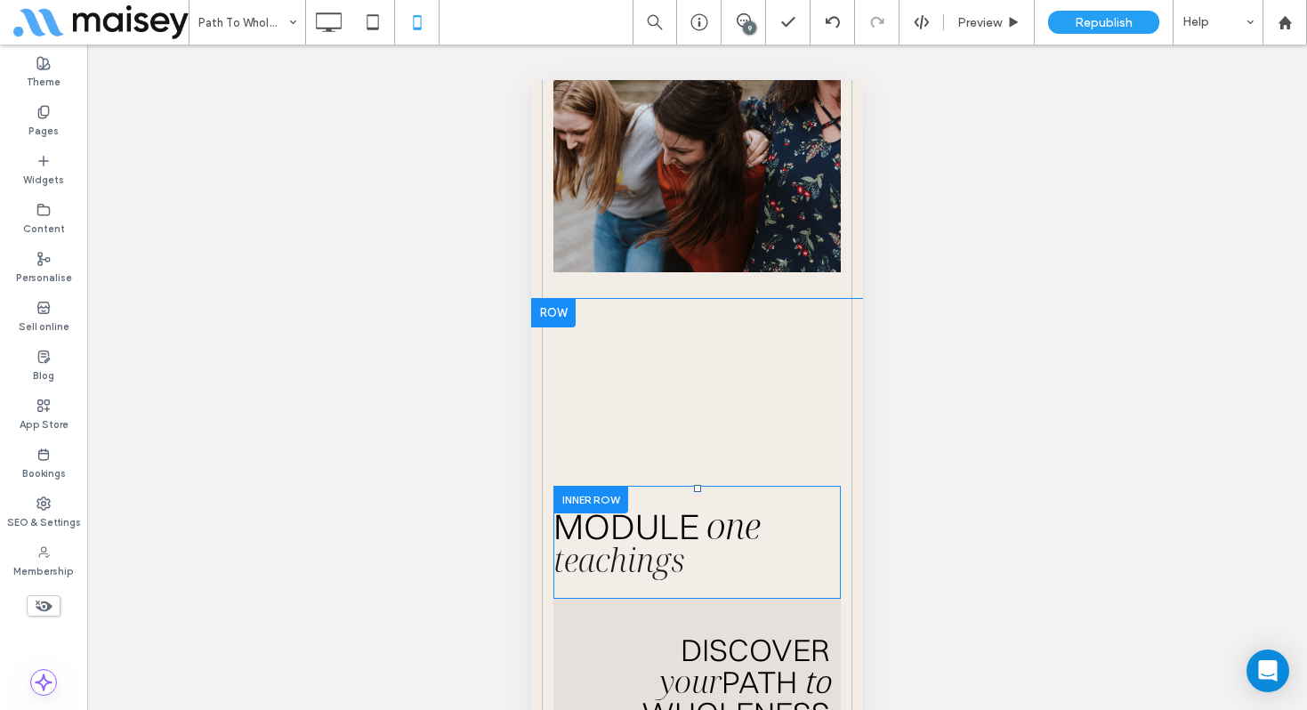
click at [578, 495] on div at bounding box center [590, 500] width 75 height 28
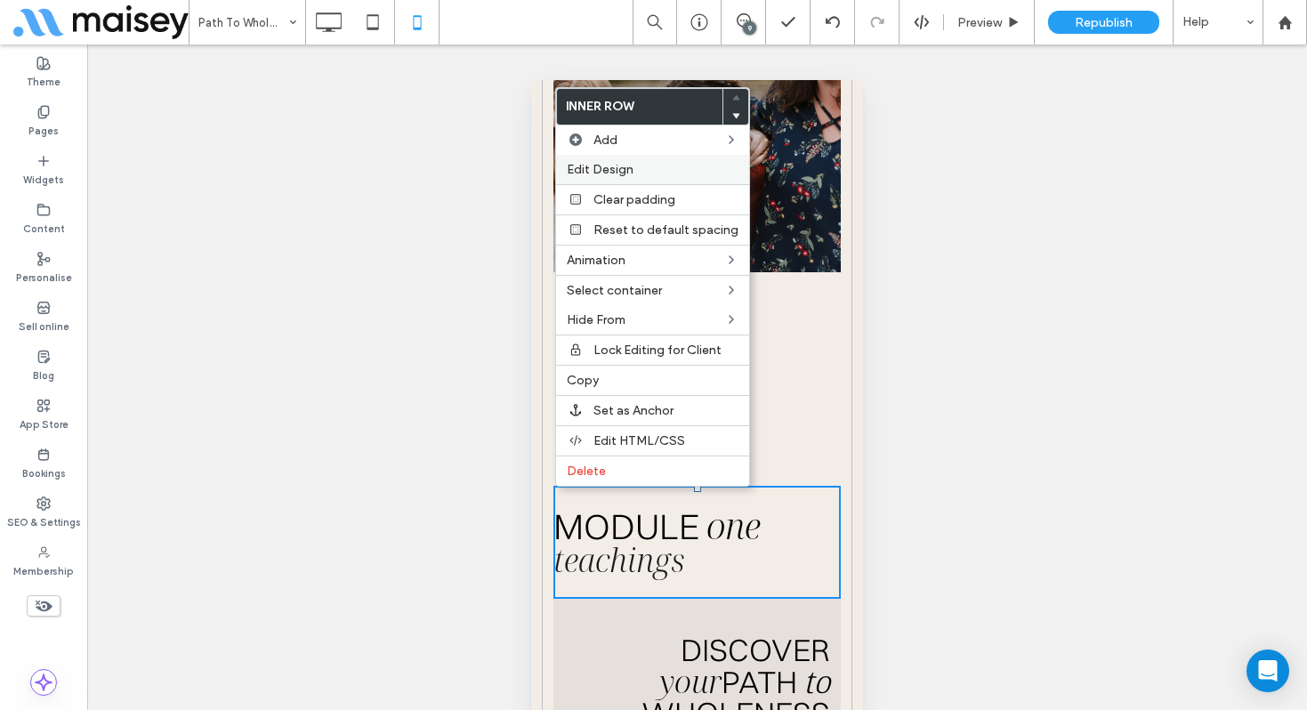
click at [617, 173] on span "Edit Design" at bounding box center [600, 169] width 67 height 15
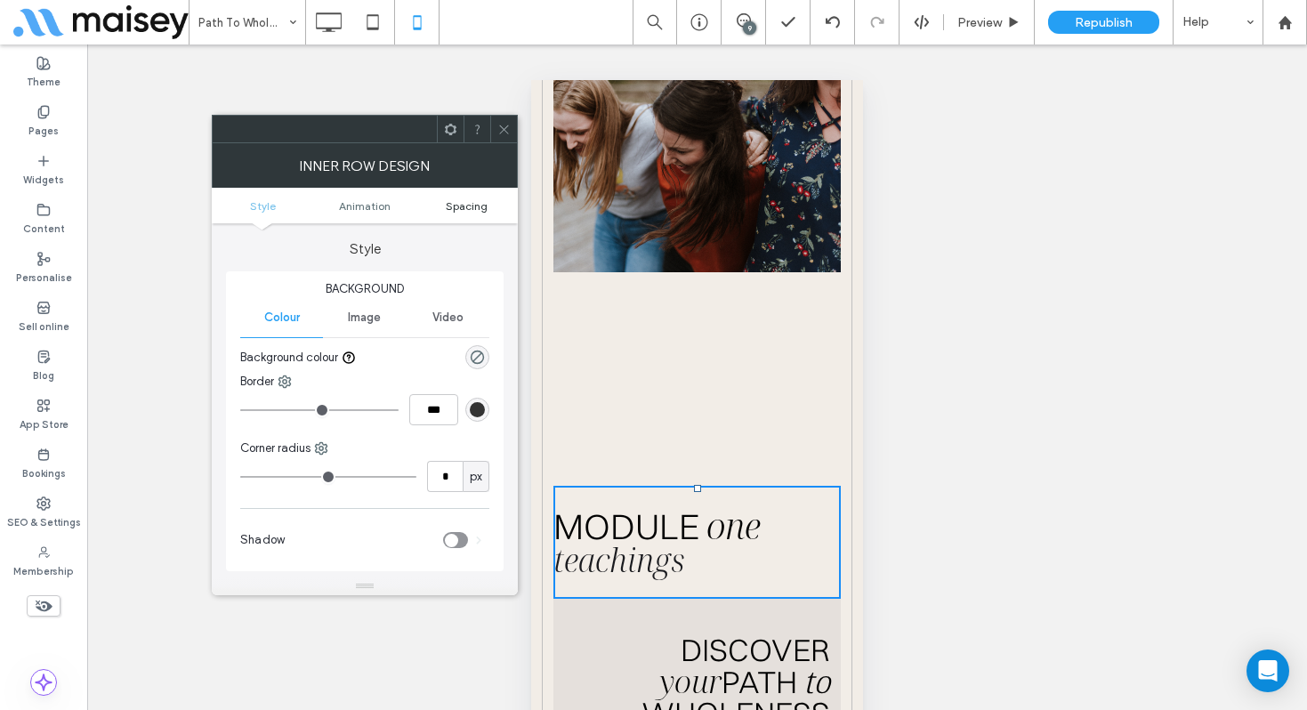
click at [466, 210] on span "Spacing" at bounding box center [467, 205] width 42 height 13
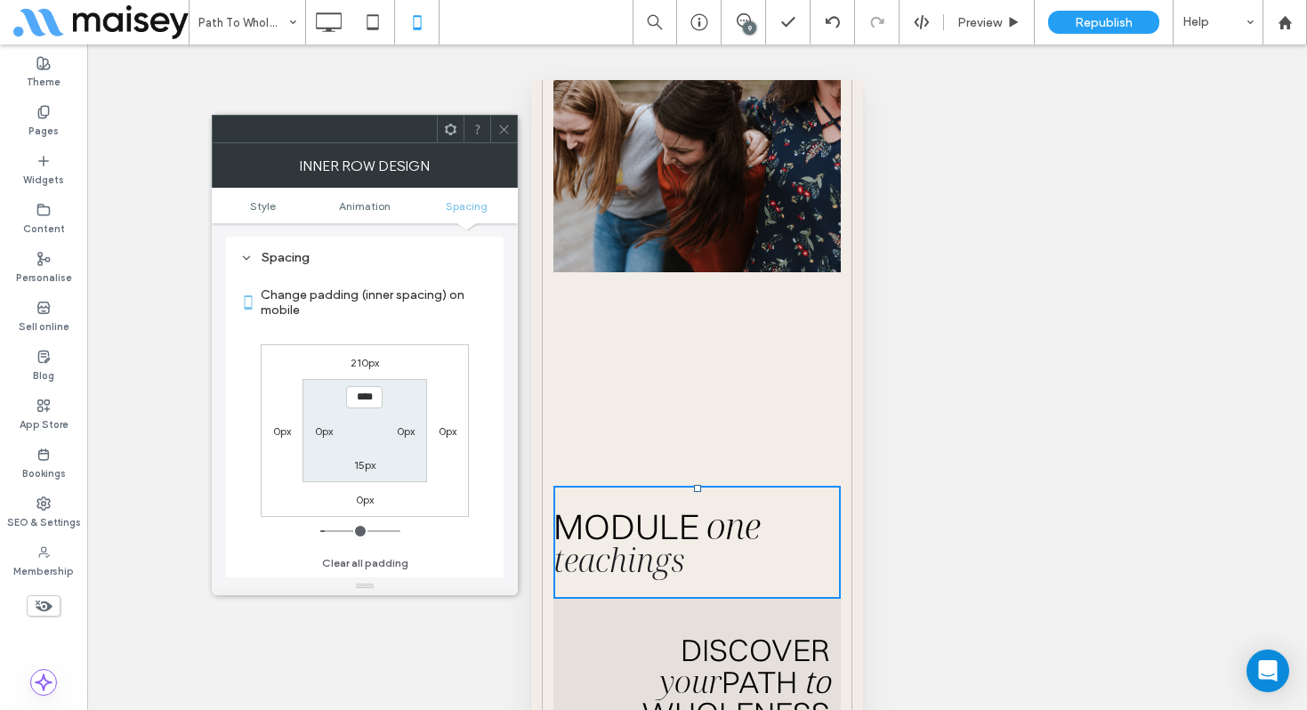
click at [368, 367] on label "210px" at bounding box center [364, 362] width 28 height 13
type input "***"
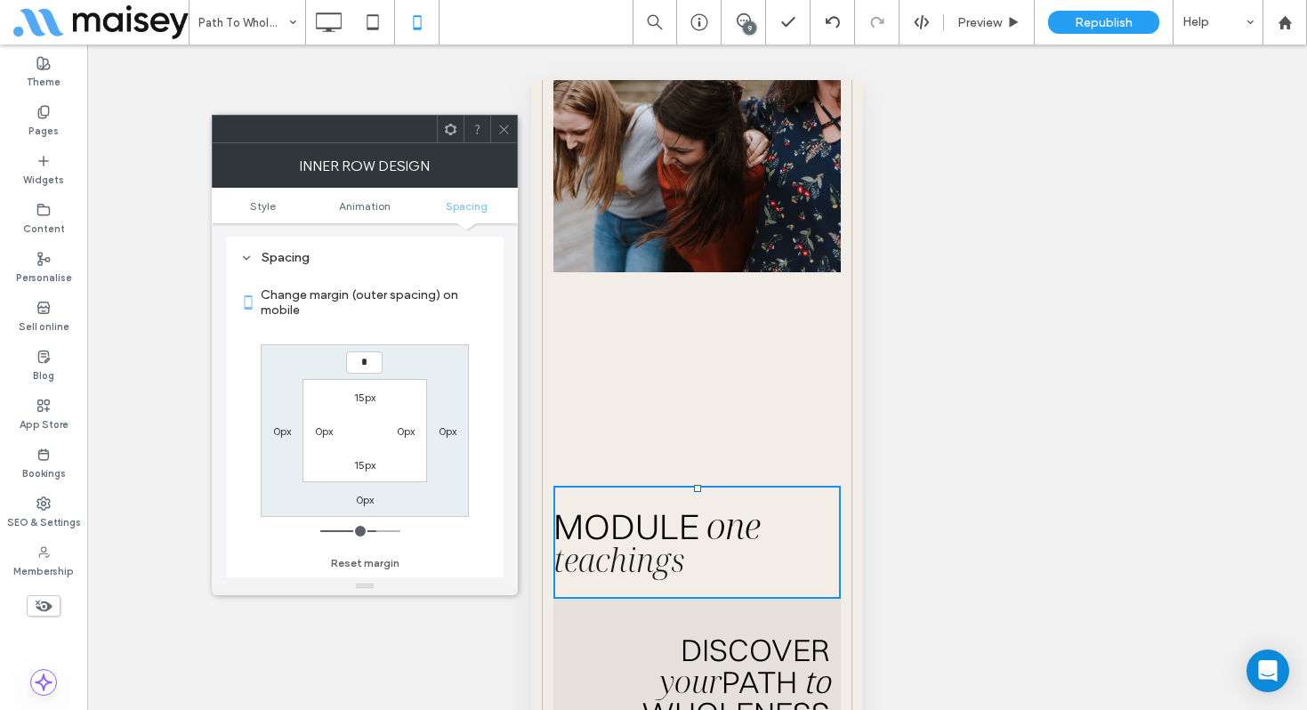
type input "*"
type input "***"
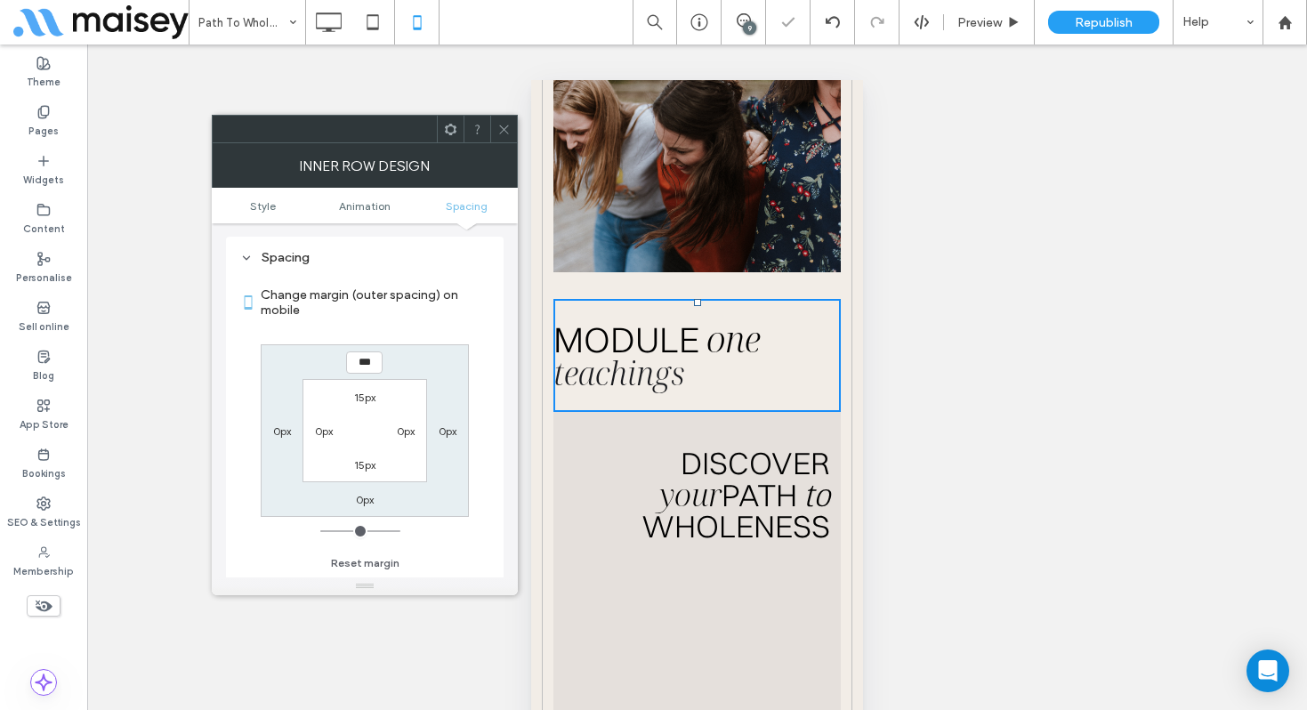
click at [501, 125] on icon at bounding box center [503, 129] width 13 height 13
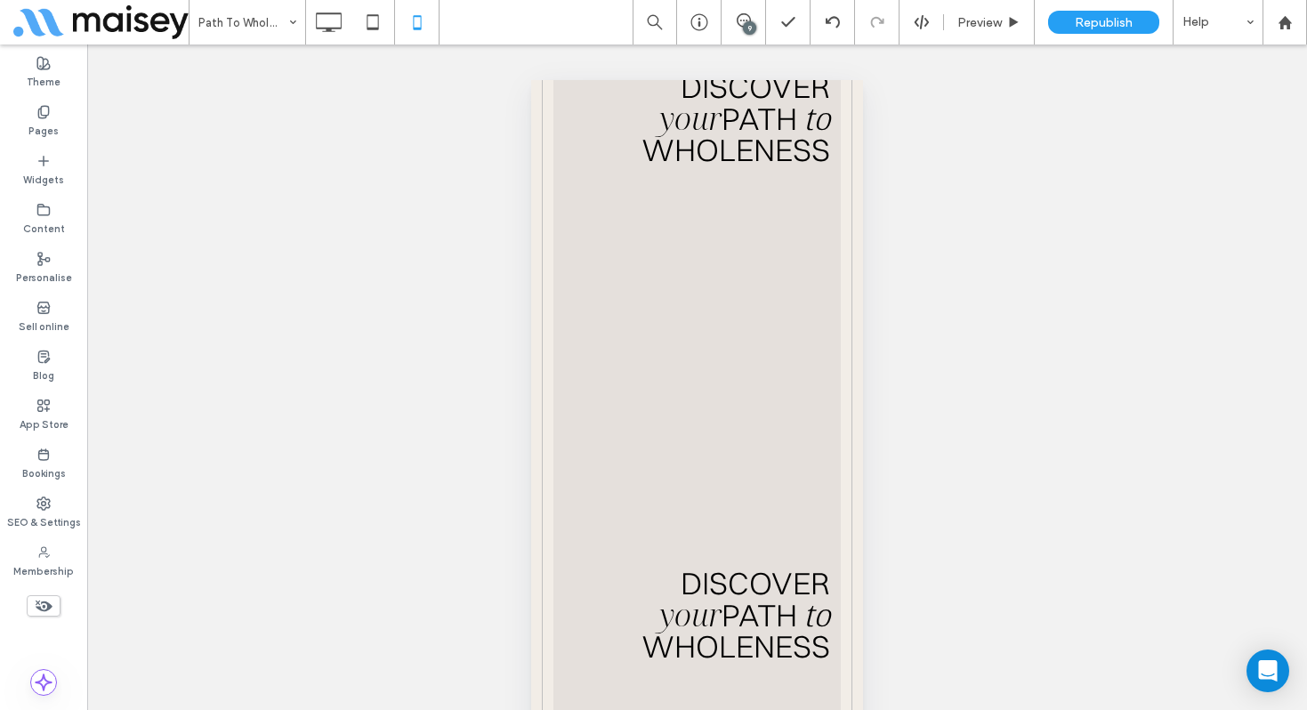
scroll to position [11037, 0]
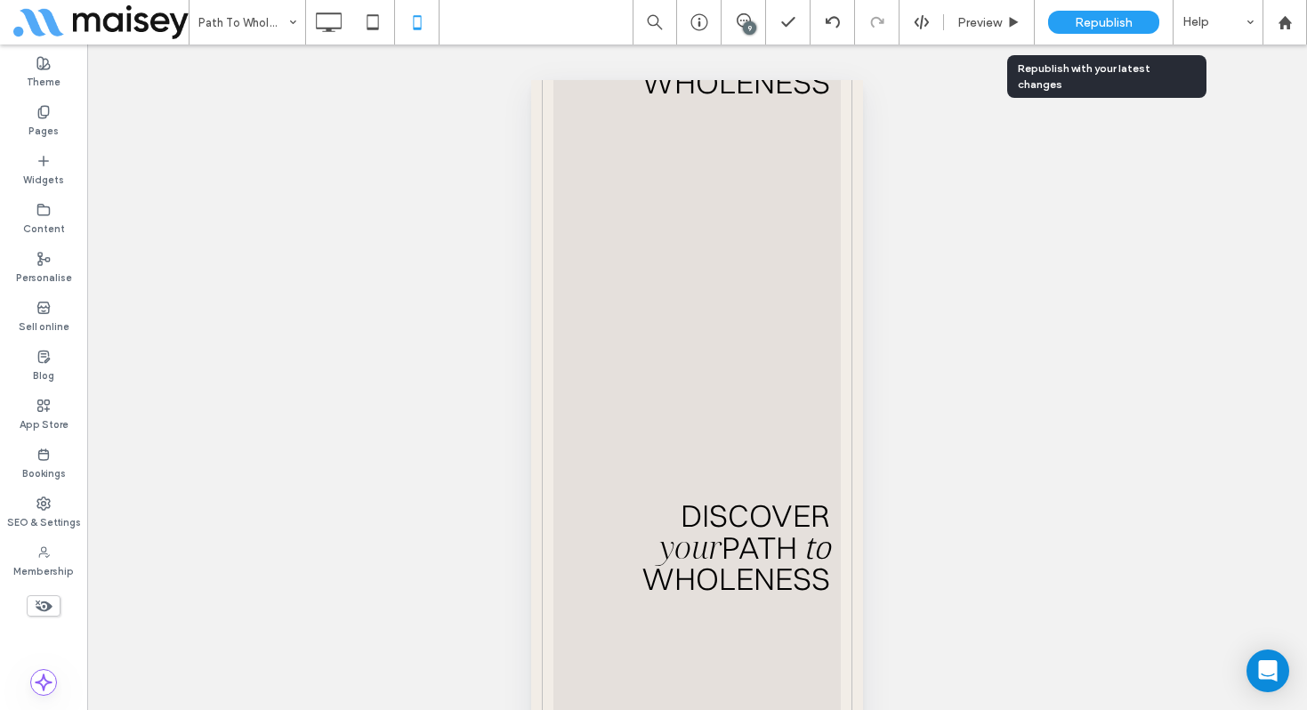
click at [1091, 20] on span "Republish" at bounding box center [1104, 22] width 58 height 15
